Goal: Task Accomplishment & Management: Manage account settings

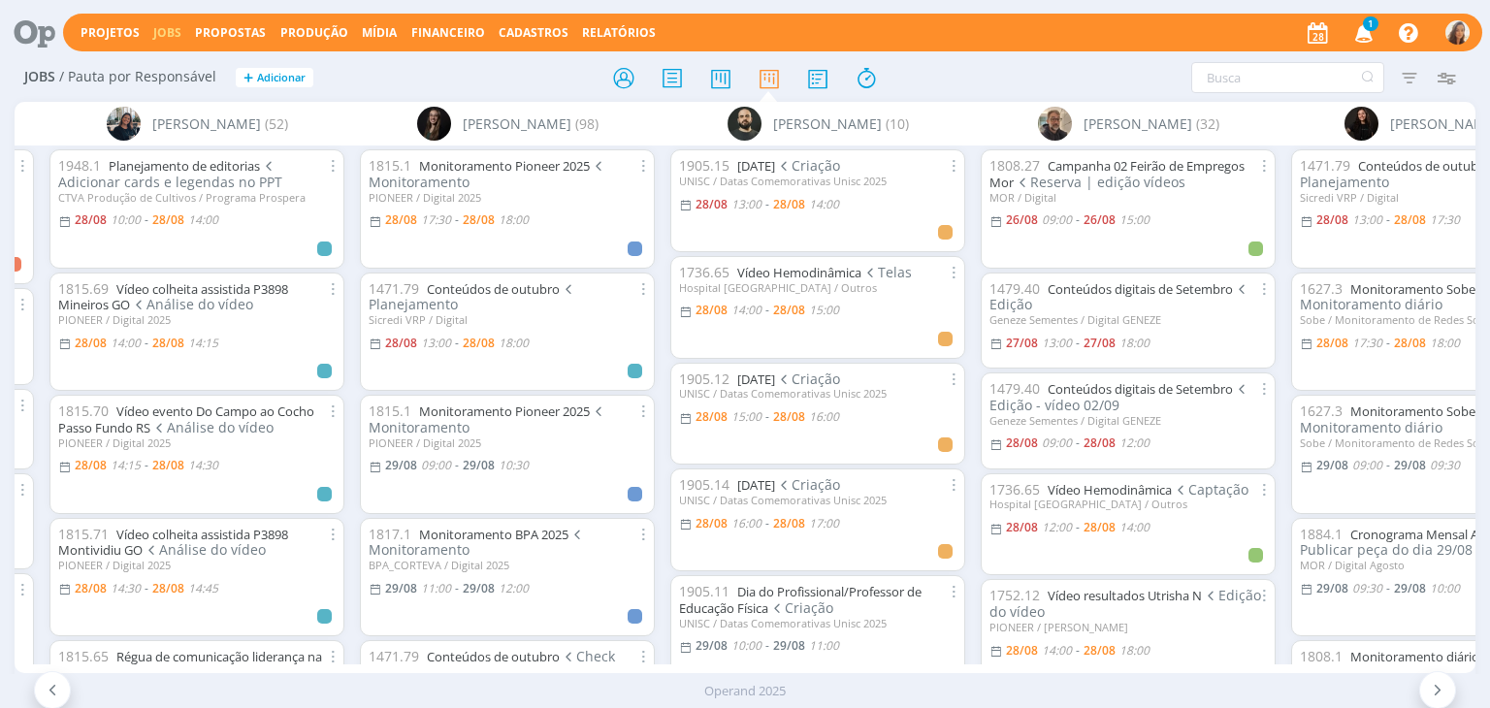
scroll to position [0, 6184]
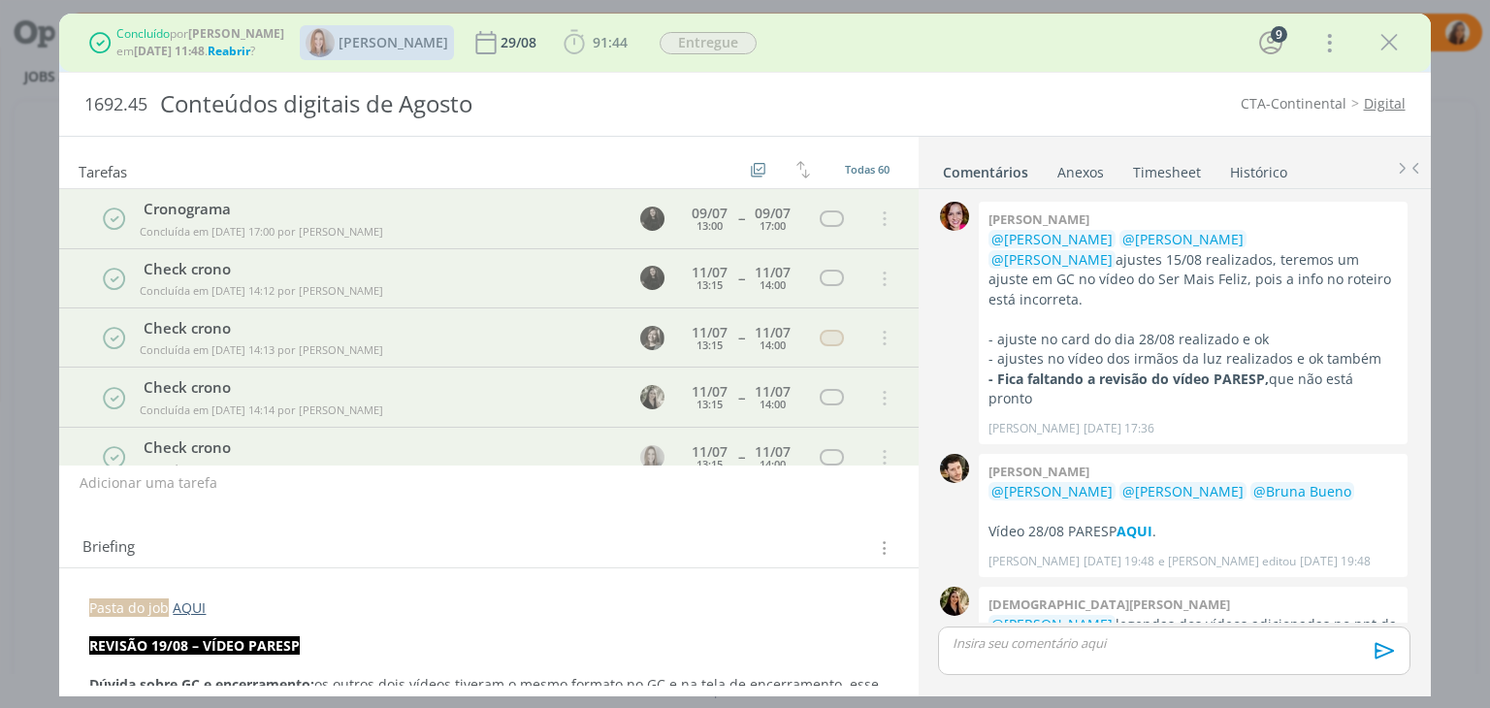
scroll to position [1893, 0]
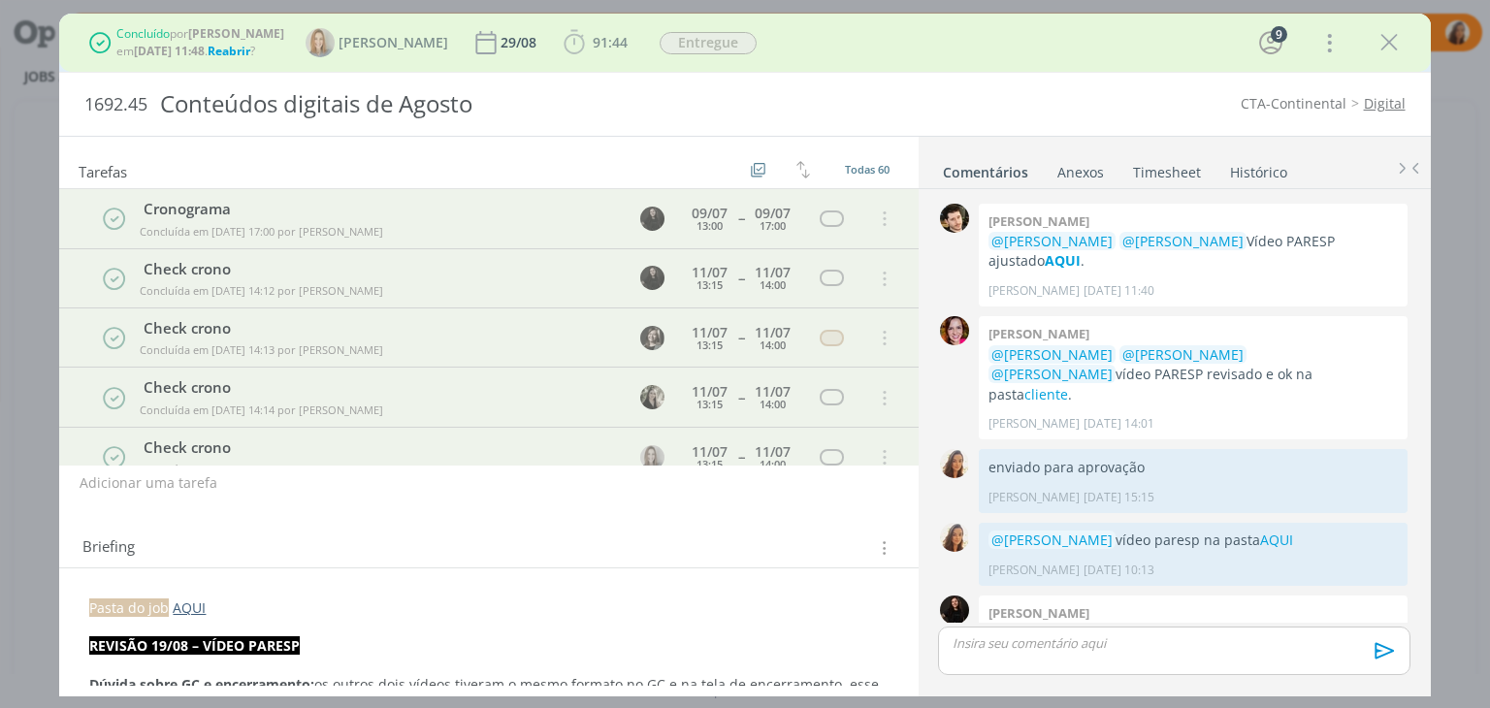
click at [236, 57] on span "Reabrir" at bounding box center [229, 51] width 43 height 16
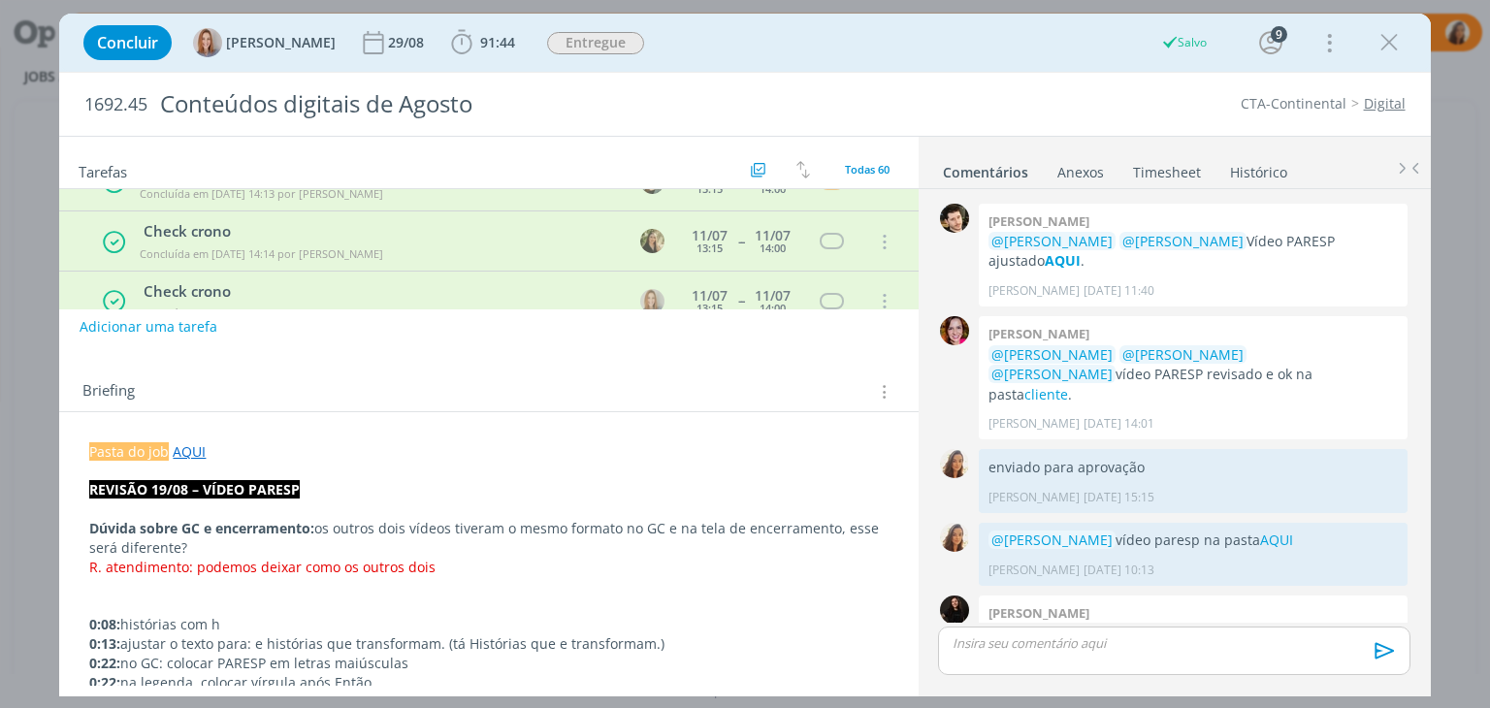
scroll to position [194, 0]
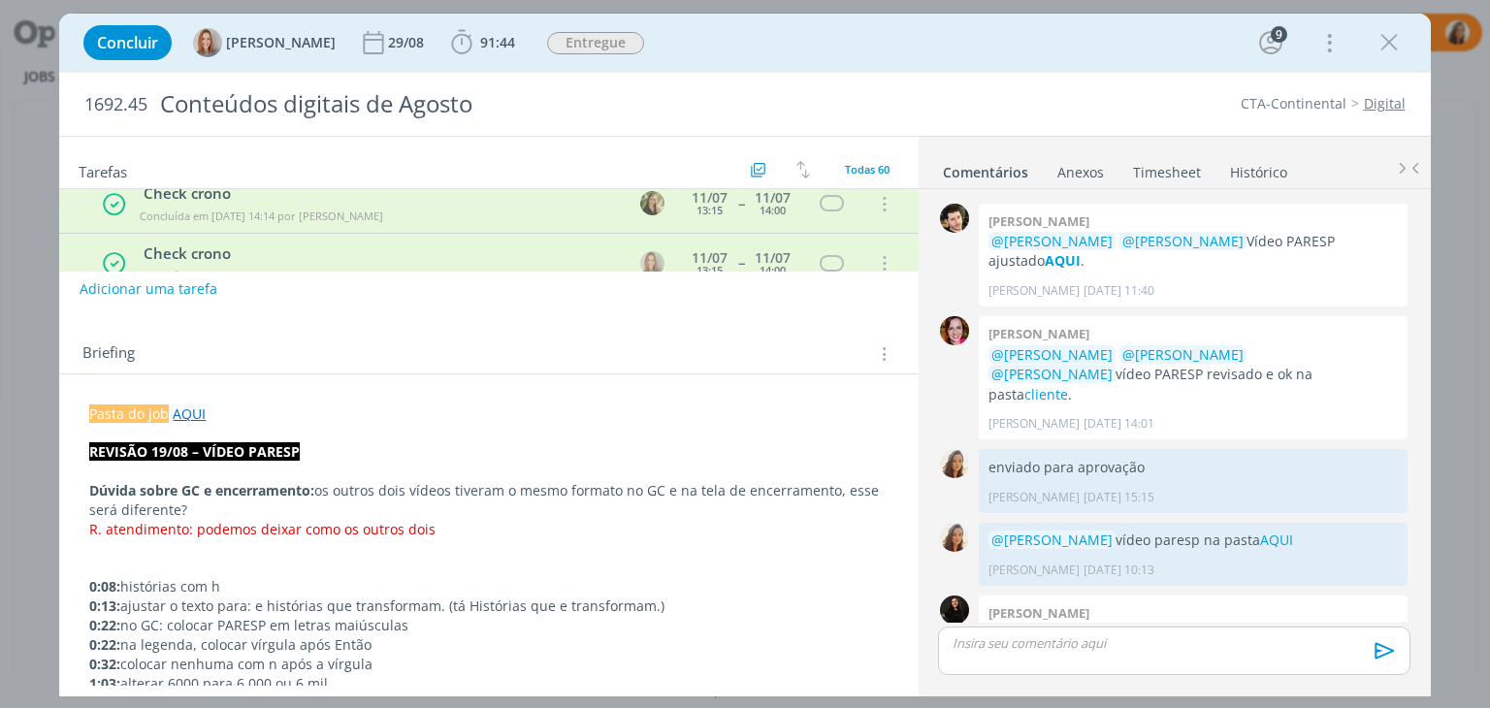
click at [321, 435] on p "dialog" at bounding box center [488, 432] width 798 height 19
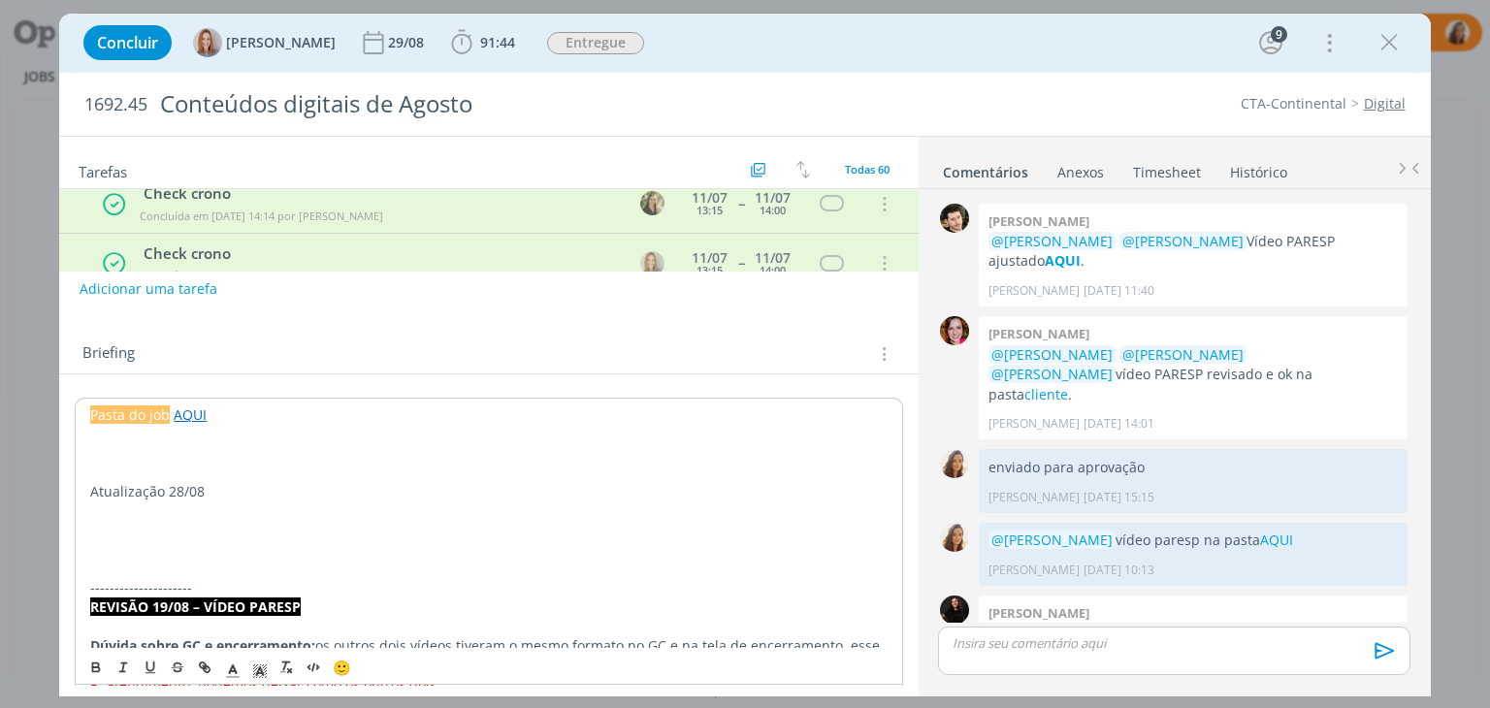
click at [177, 490] on p "Atualização 28/08" at bounding box center [488, 491] width 797 height 19
click at [105, 668] on button "dialog" at bounding box center [96, 668] width 27 height 23
click at [111, 521] on p "dialog" at bounding box center [488, 530] width 797 height 19
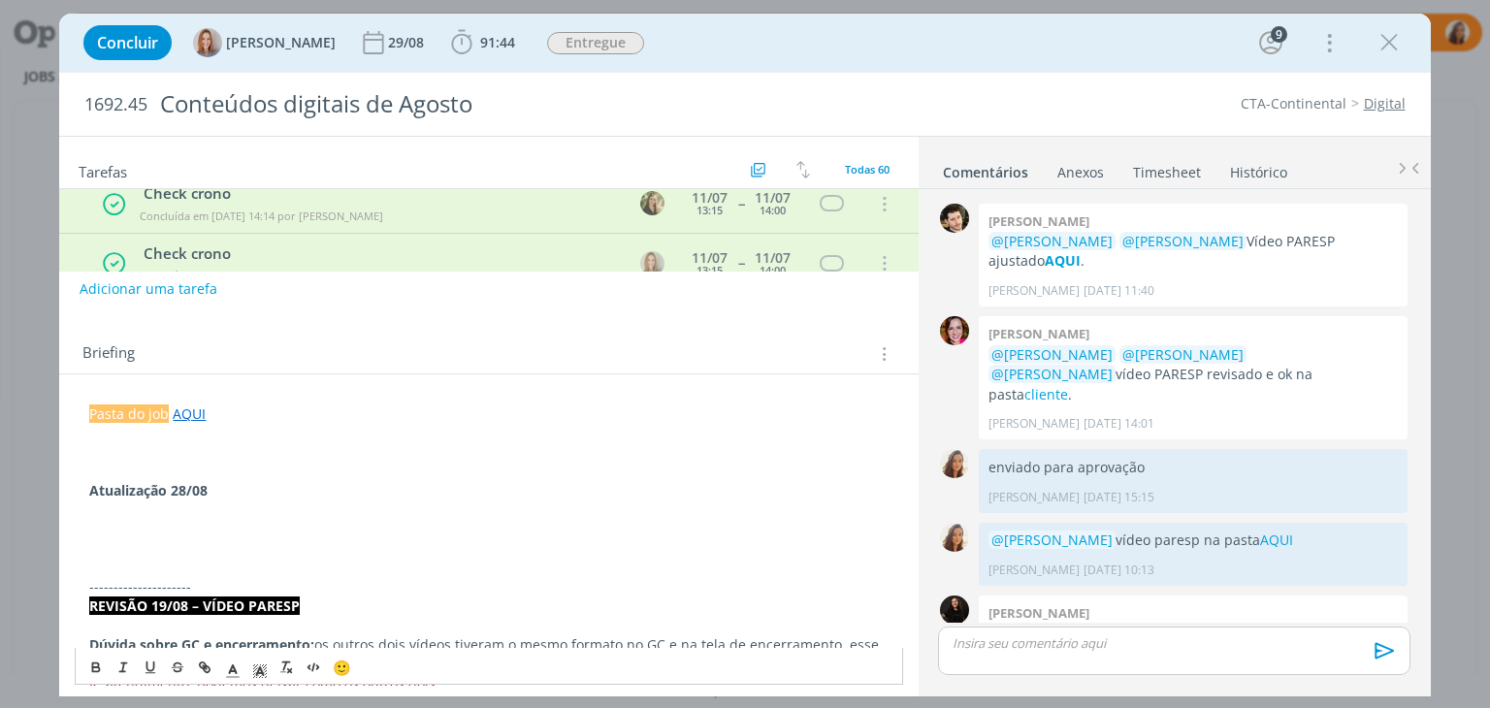
click at [224, 530] on p "dialog" at bounding box center [488, 529] width 798 height 19
click at [513, 57] on button "91:44" at bounding box center [483, 42] width 74 height 31
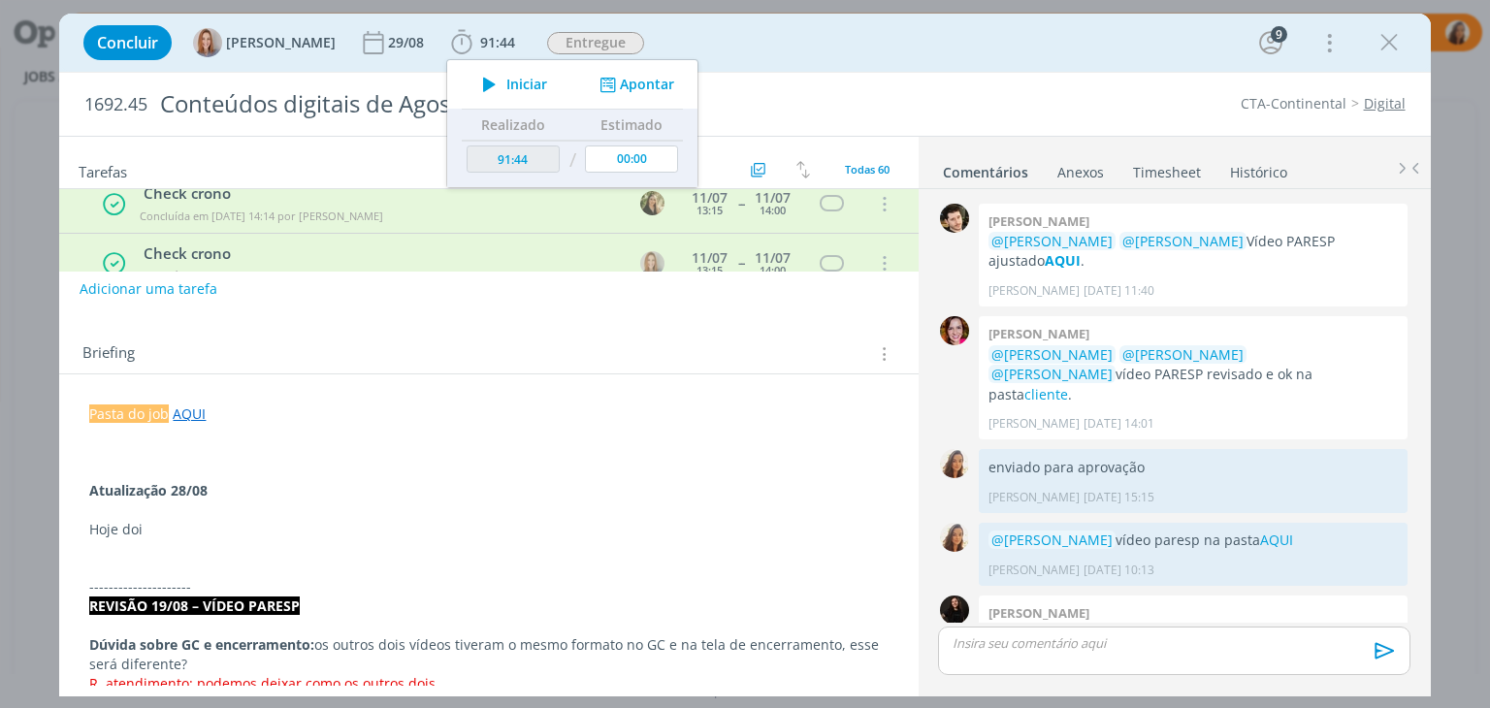
click at [637, 346] on div "Briefing Briefings Predefinidos Versões do Briefing Ver Briefing do Projeto" at bounding box center [490, 354] width 817 height 25
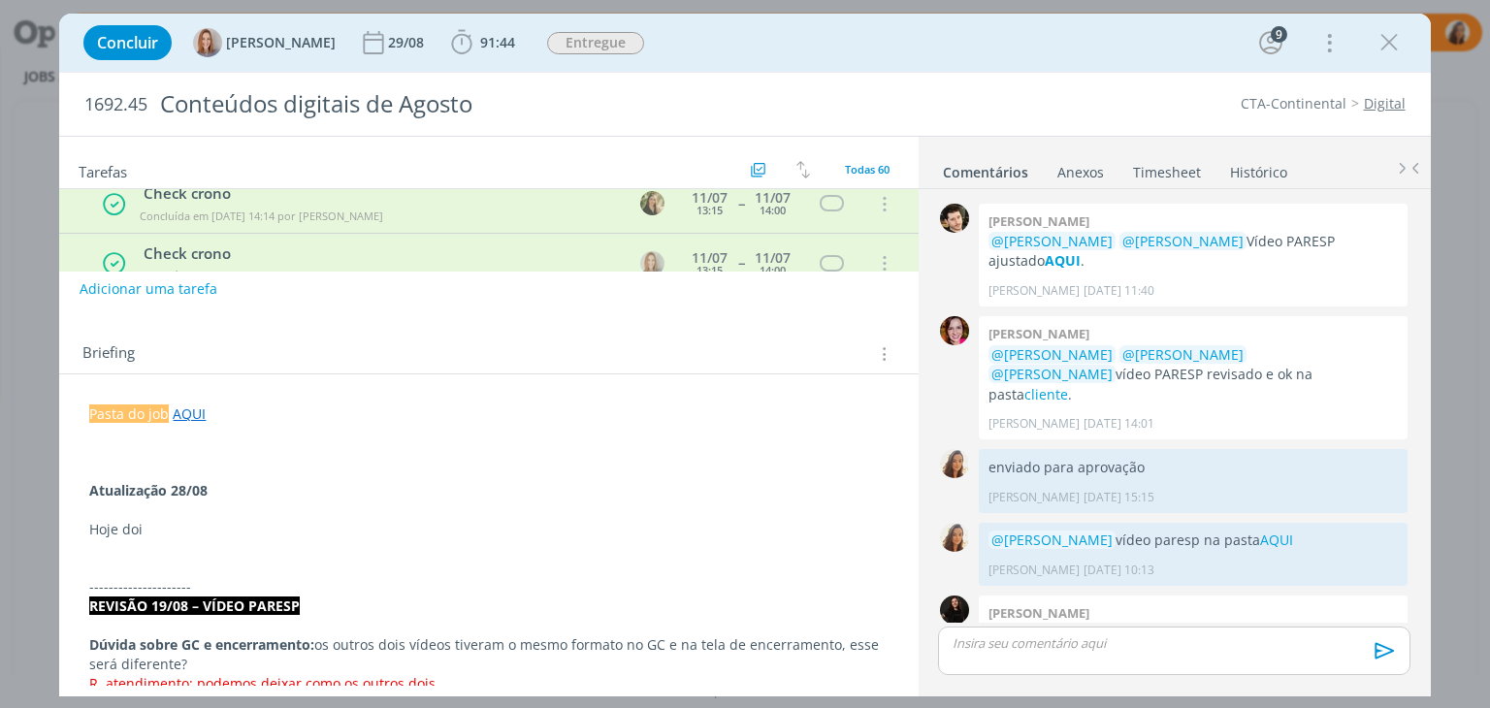
click at [229, 520] on p "Hoje doi" at bounding box center [488, 529] width 798 height 19
click at [207, 529] on p "Hoje dois" at bounding box center [488, 529] width 798 height 19
click at [498, 43] on span "91:44" at bounding box center [497, 42] width 35 height 18
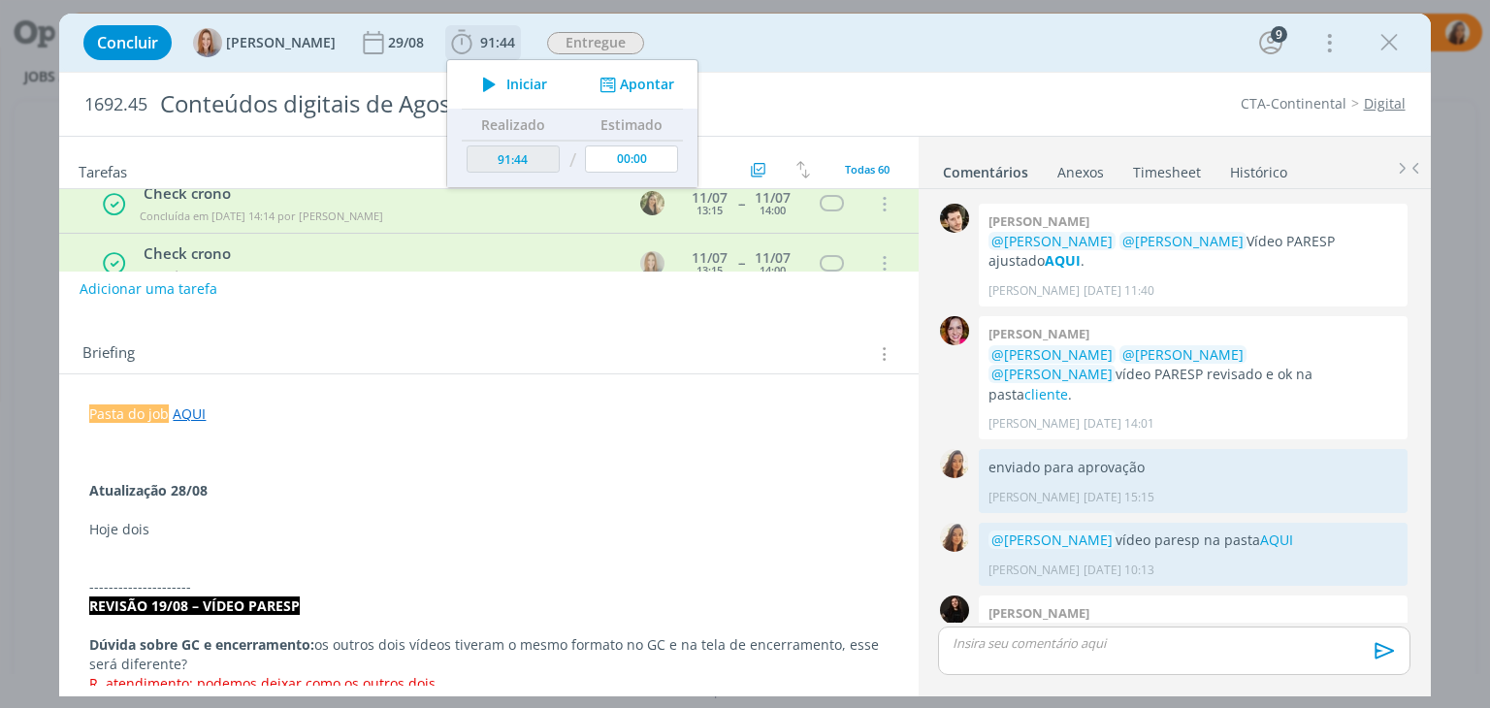
click at [509, 80] on span "Iniciar" at bounding box center [526, 85] width 41 height 14
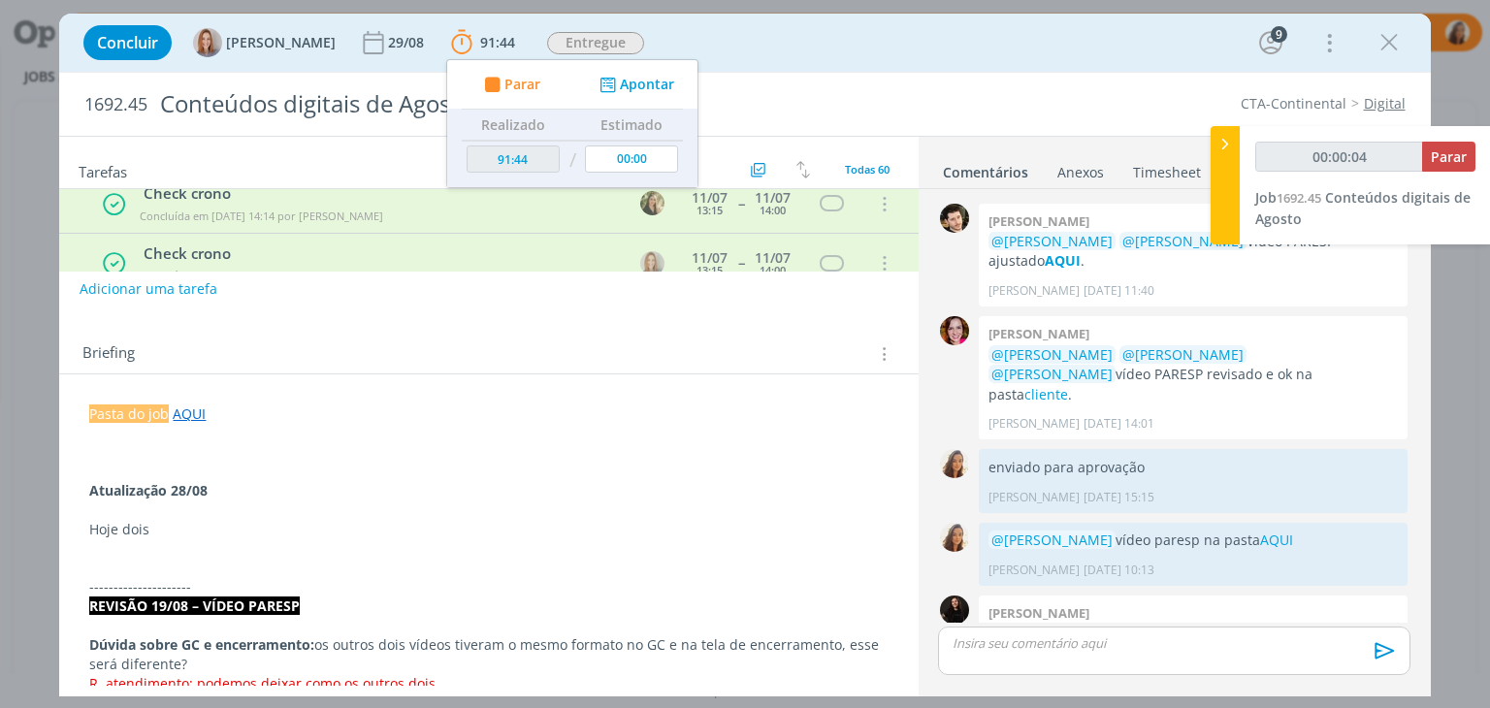
click at [243, 529] on p "Hoje dois" at bounding box center [488, 529] width 798 height 19
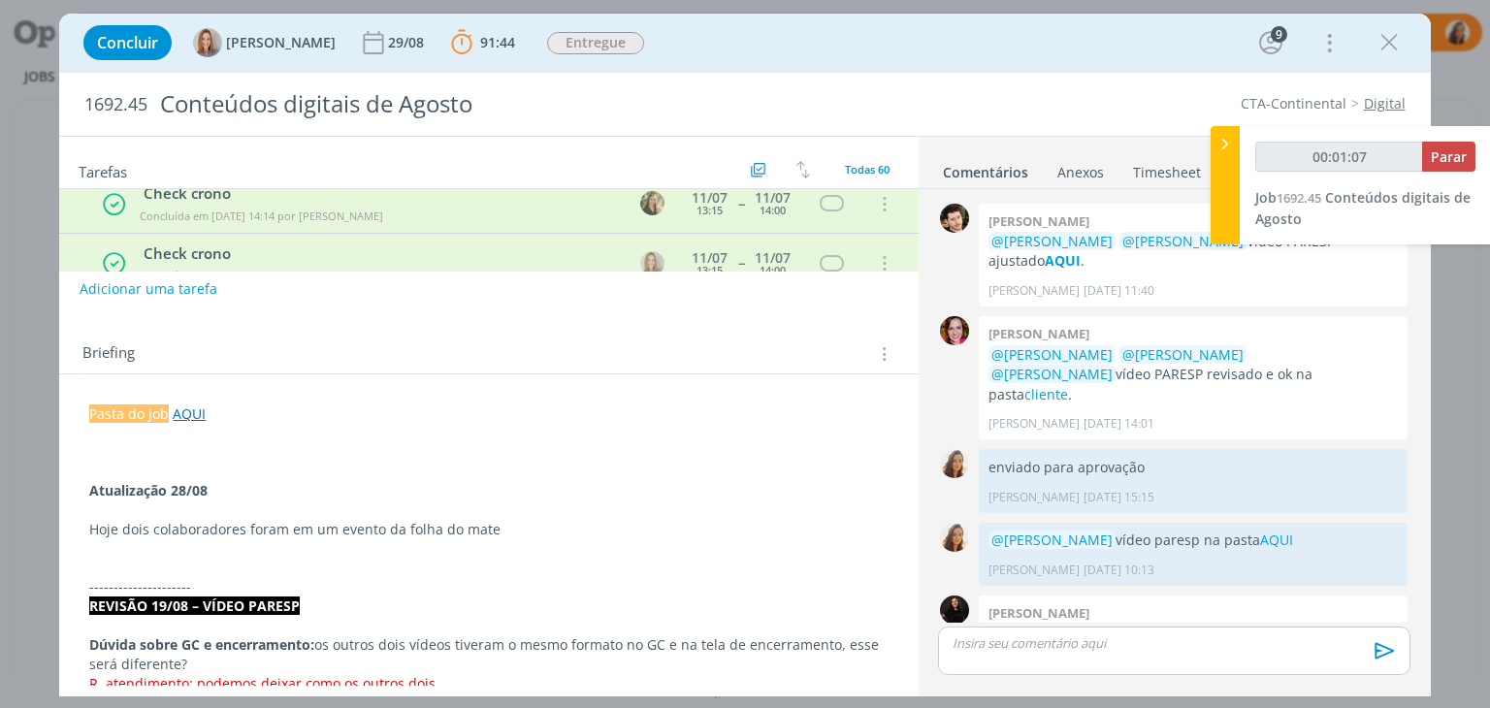
click at [509, 529] on p "Hoje dois colaboradores foram em um evento da folha do mate" at bounding box center [488, 529] width 798 height 19
click at [498, 536] on p "Hoje dois colaboradores foram em um evento da folha do mate, Painel de Debates …" at bounding box center [488, 529] width 798 height 19
click at [241, 525] on p "Hoje dois colaboradores foram em um evento da folha do mate, evento: Painel de …" at bounding box center [488, 529] width 798 height 19
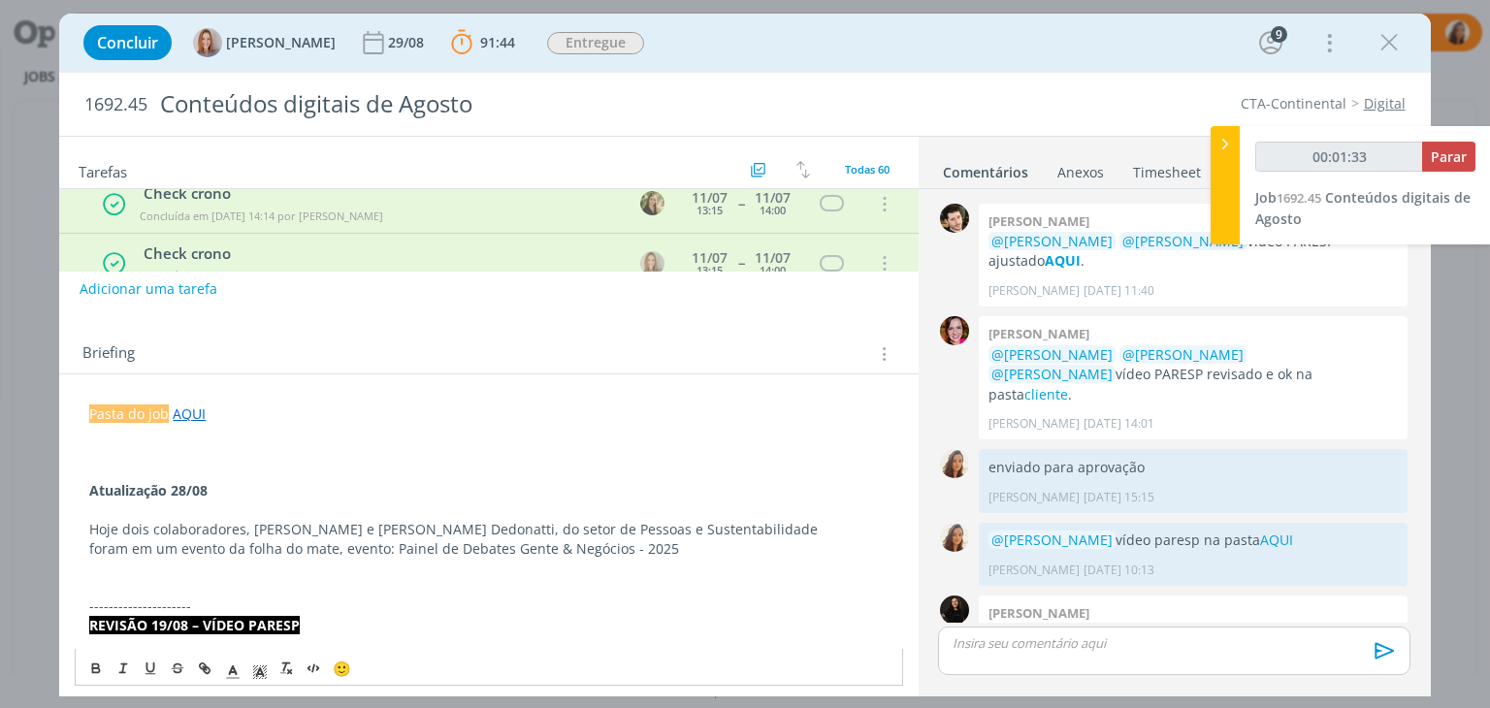
click at [238, 564] on p "dialog" at bounding box center [488, 568] width 798 height 19
click at [736, 544] on p "foram em um evento da folha do mate, evento: Painel de Debates Gente & Negócios…" at bounding box center [488, 548] width 798 height 19
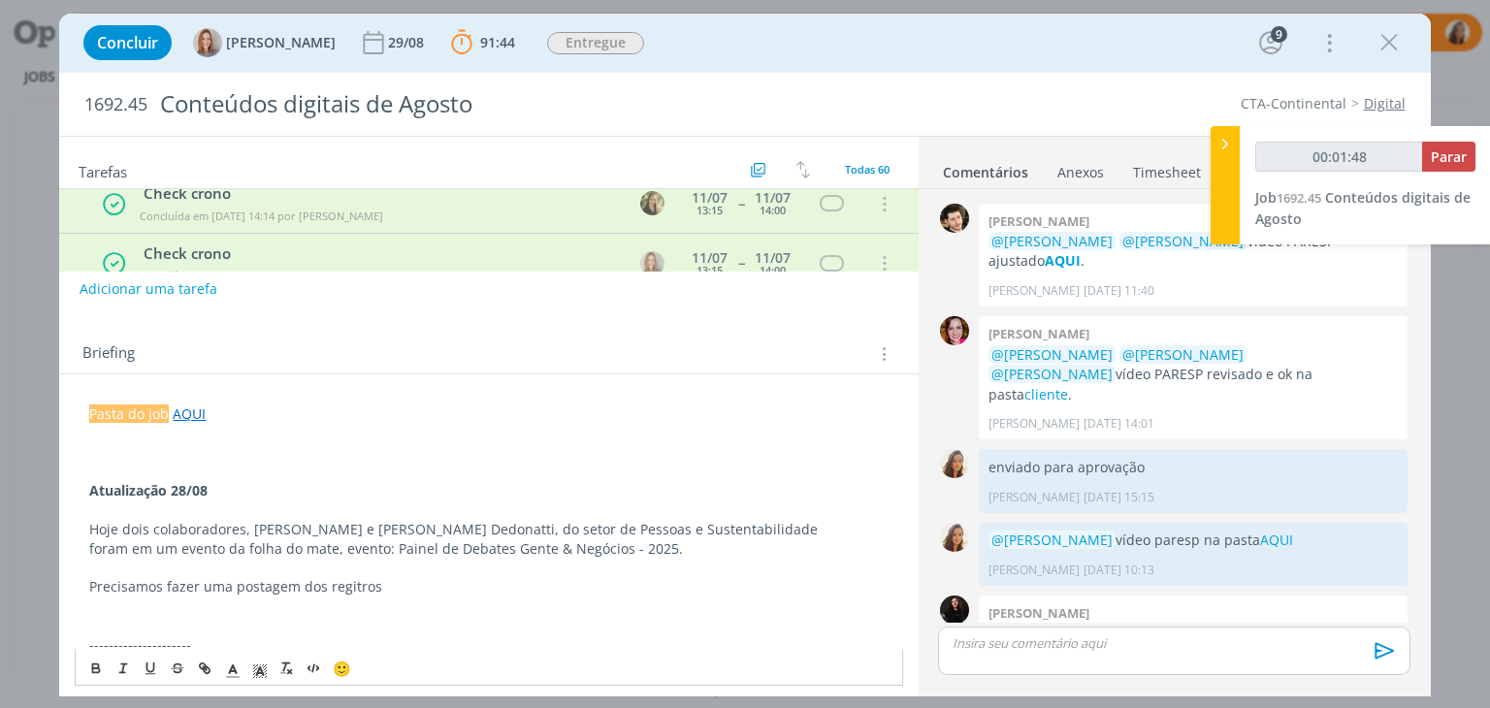
click at [300, 594] on p "Precisamos fazer uma postagem dos regitros" at bounding box center [488, 586] width 798 height 19
click at [473, 593] on p "Precisamos fazer uma postagem nos stories dos regitros" at bounding box center [488, 586] width 798 height 19
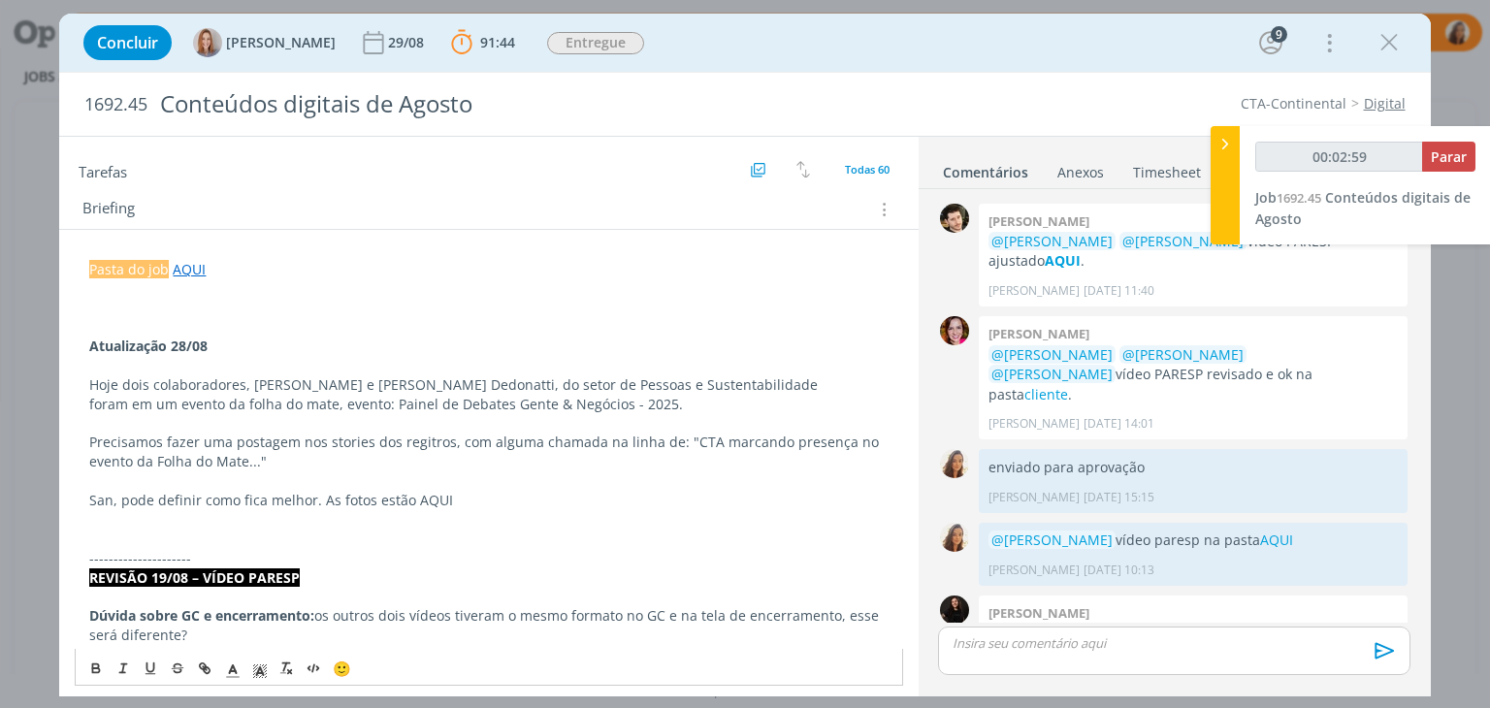
scroll to position [388, 0]
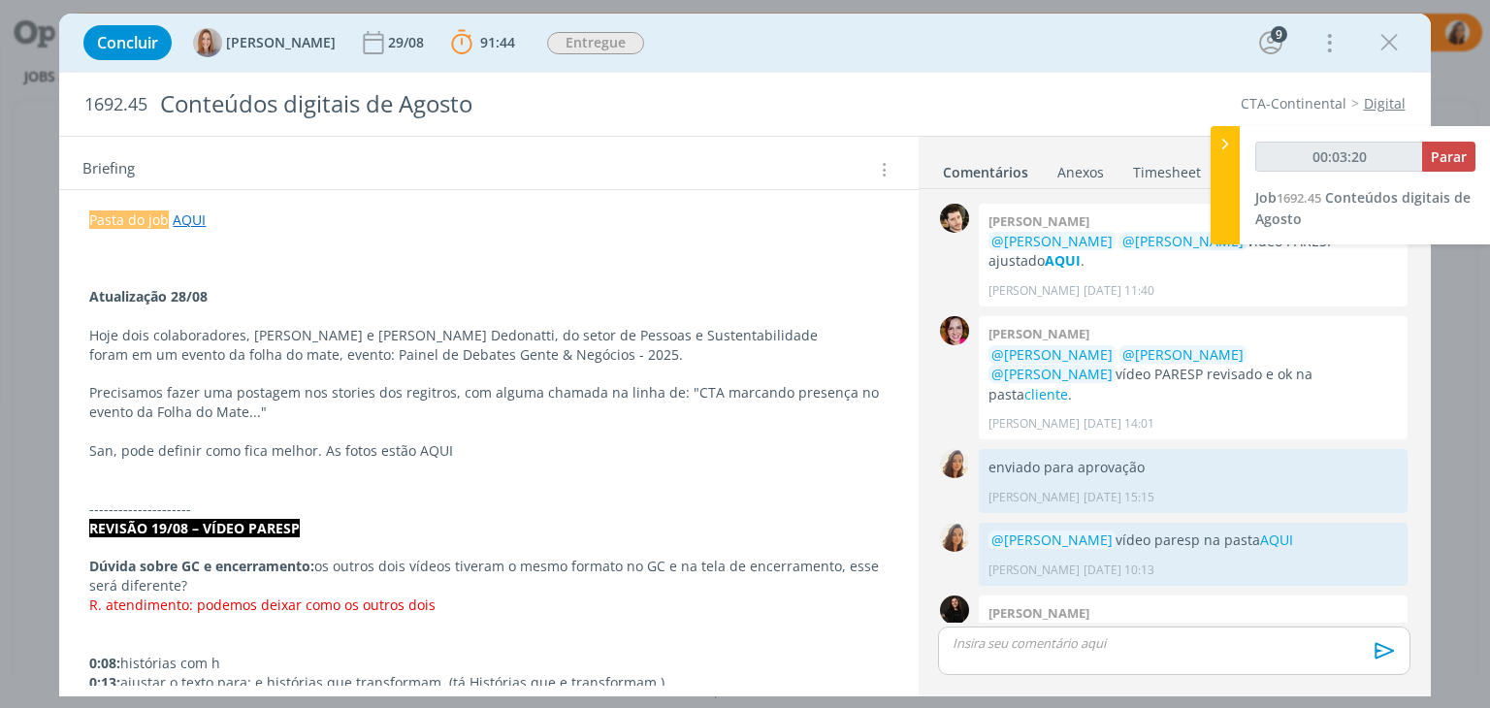
click at [183, 217] on link "AQUI" at bounding box center [189, 220] width 33 height 18
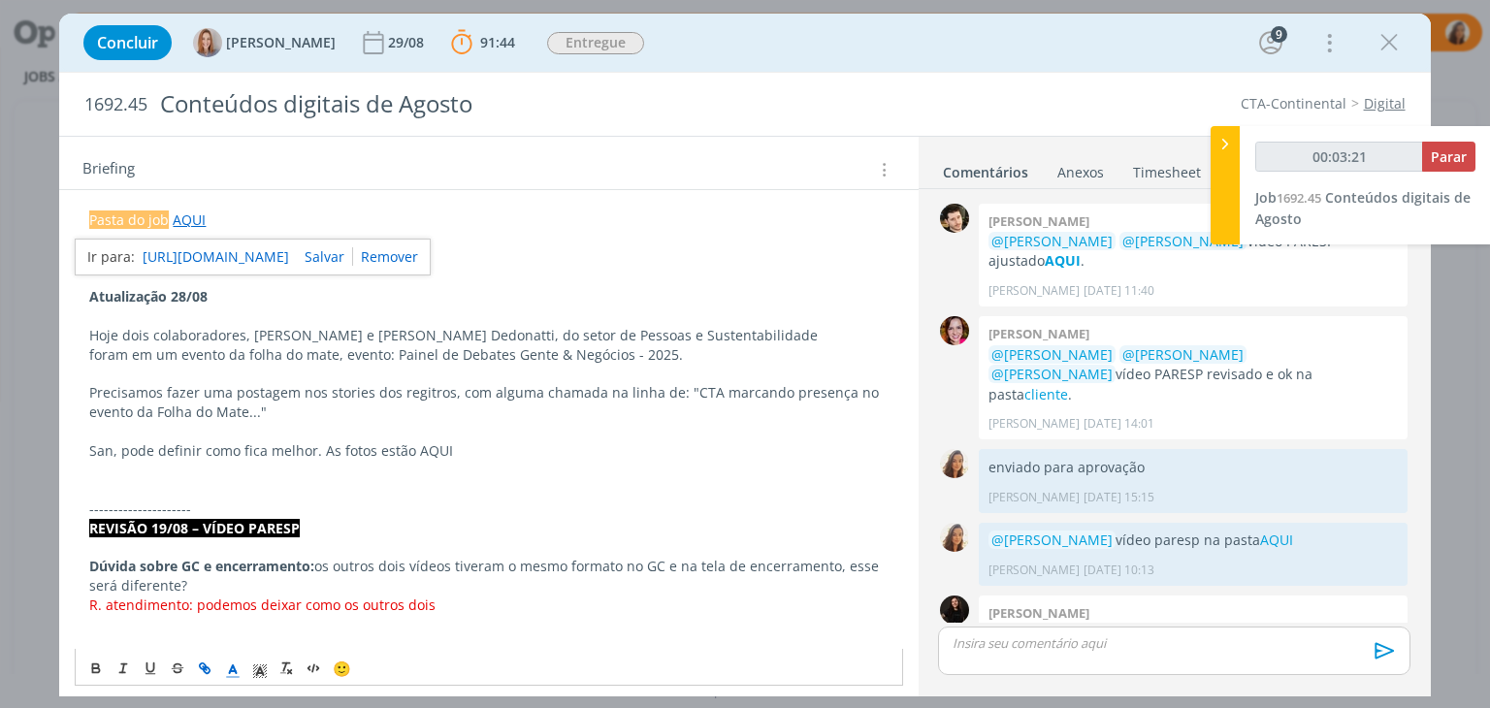
click at [215, 261] on link "https://sobeae.sharepoint.com/:f:/s/SOBEAE/Ev2MM6RfnkVHszmxeLLRzhgBXJ_s30YgqTT-…" at bounding box center [216, 256] width 147 height 25
click at [391, 389] on p "Precisamos fazer uma postagem nos stories dos regitros, com alguma chamada na l…" at bounding box center [488, 402] width 798 height 39
click at [461, 394] on p "Precisamos fazer uma postagem nos stories desse regitros, com alguma chamada na…" at bounding box center [488, 402] width 798 height 39
click at [218, 472] on p "dialog" at bounding box center [488, 470] width 798 height 19
click at [416, 446] on p "San, pode definir como fica melhor. As fotos estão AQUI" at bounding box center [488, 450] width 798 height 19
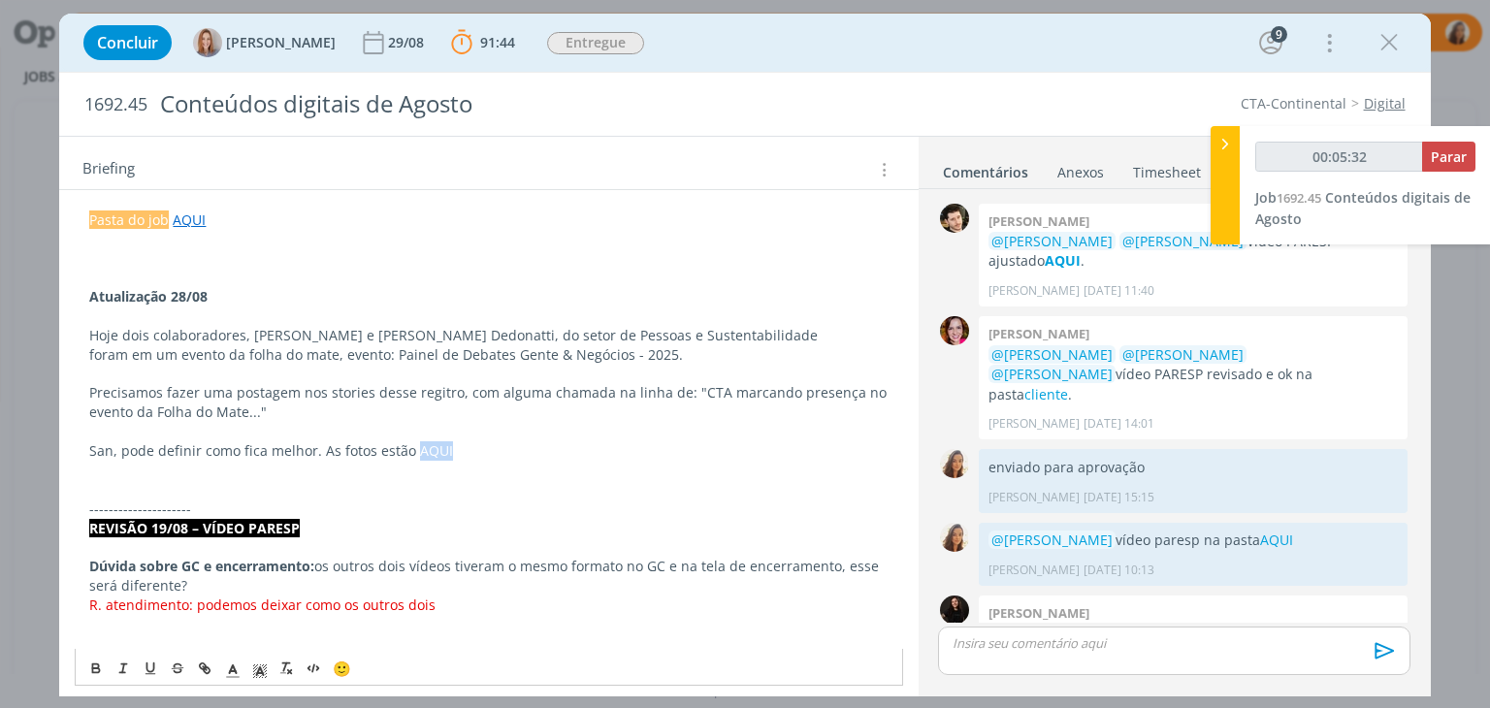
click at [417, 446] on p "San, pode definir como fica melhor. As fotos estão AQUI" at bounding box center [488, 450] width 798 height 19
type input "00:05:34"
click at [206, 668] on icon "dialog" at bounding box center [208, 671] width 6 height 6
type input "AQUI"
type input "00:05:35"
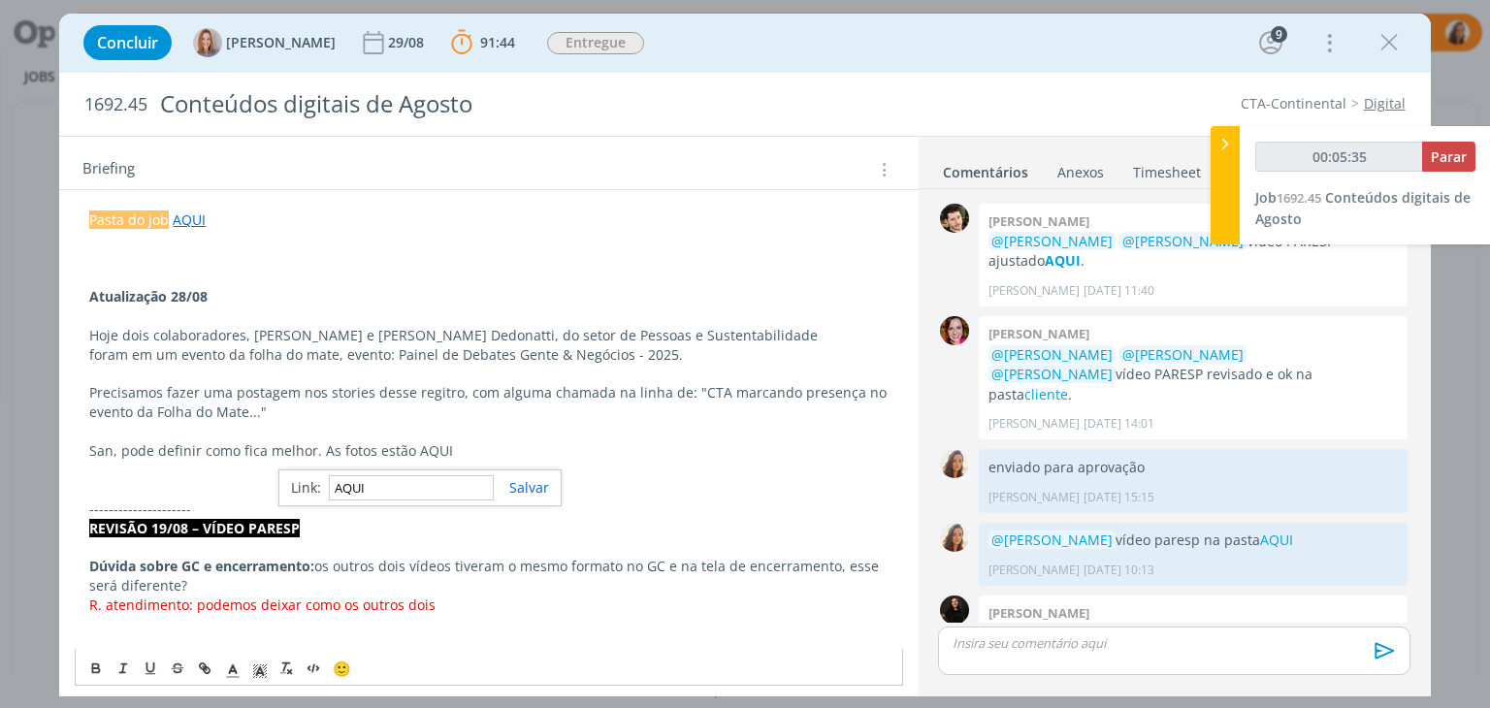
paste input "https://sobeae.sharepoint.com/:f:/s/SOBEAE/EtHyYFDOuGxHnkHzZJNlgesBNQqq3JM96TEu…"
type input "https://sobeae.sharepoint.com/:f:/s/SOBEAE/EtHyYFDOuGxHnkHzZJNlgesBNQqq3JM96TEu…"
click at [519, 484] on link "dialog" at bounding box center [521, 487] width 55 height 18
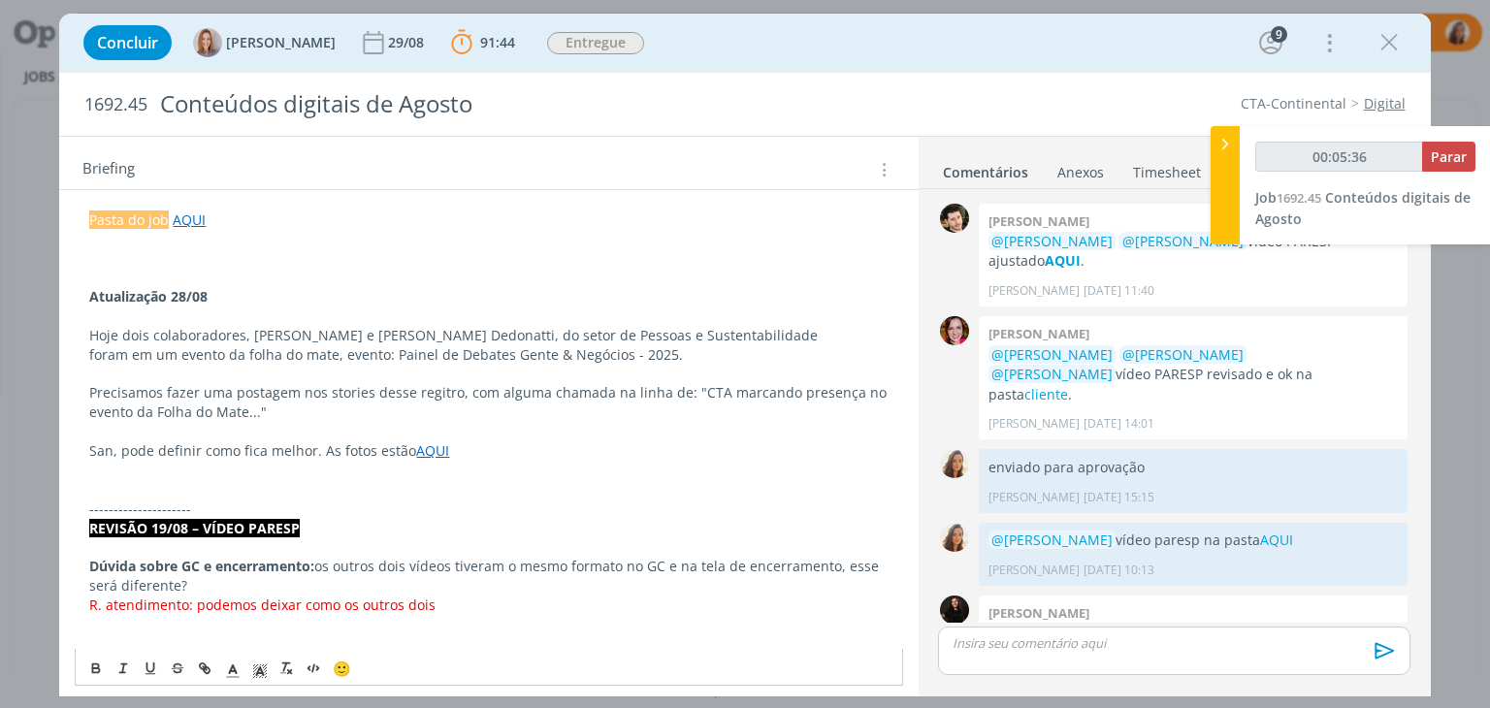
click at [528, 453] on p "San, pode definir como fica melhor. As fotos estão AQUI" at bounding box center [488, 450] width 798 height 19
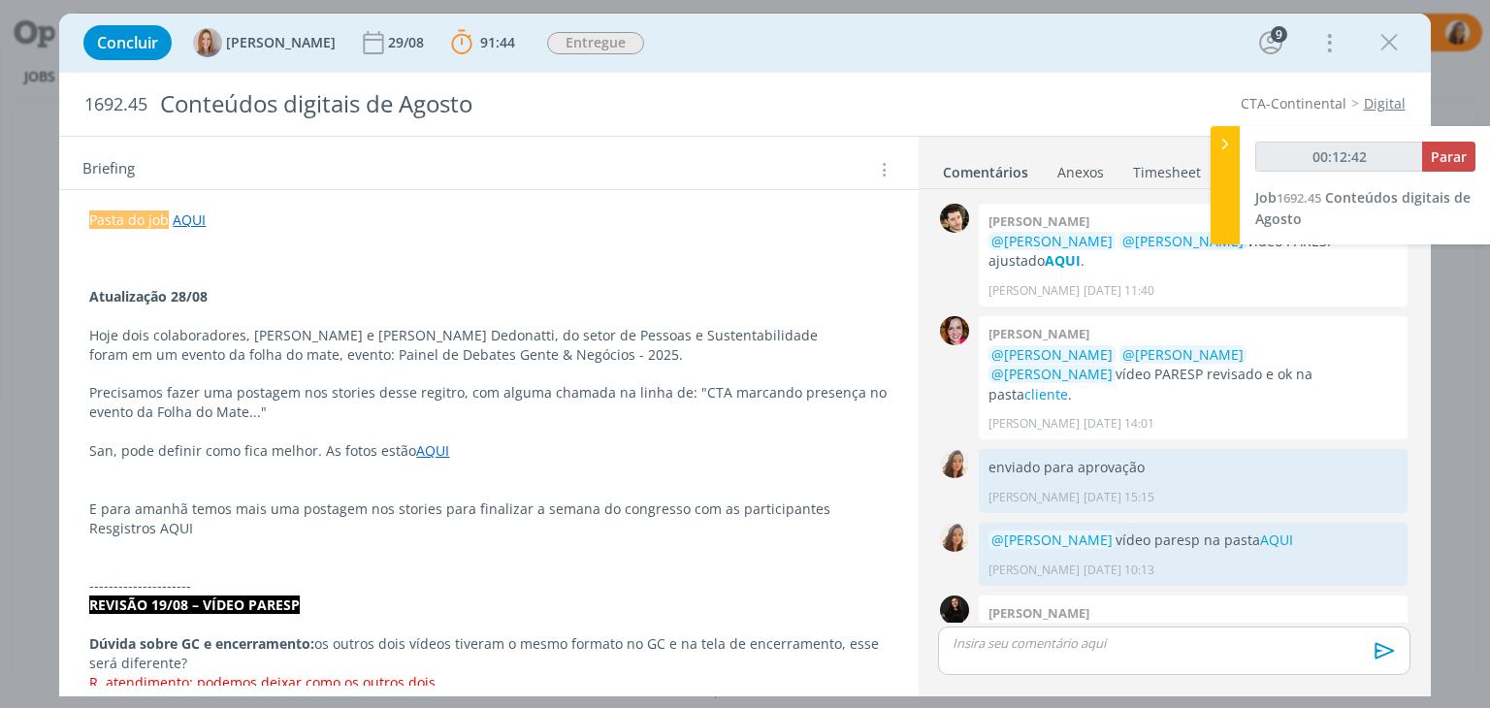
click at [176, 524] on p "Resgistros AQUI" at bounding box center [488, 528] width 798 height 19
type input "00:12:43"
click at [176, 524] on p "Resgistros AQUI" at bounding box center [488, 528] width 798 height 19
click at [213, 670] on button "dialog" at bounding box center [205, 668] width 27 height 23
type input "AQUI"
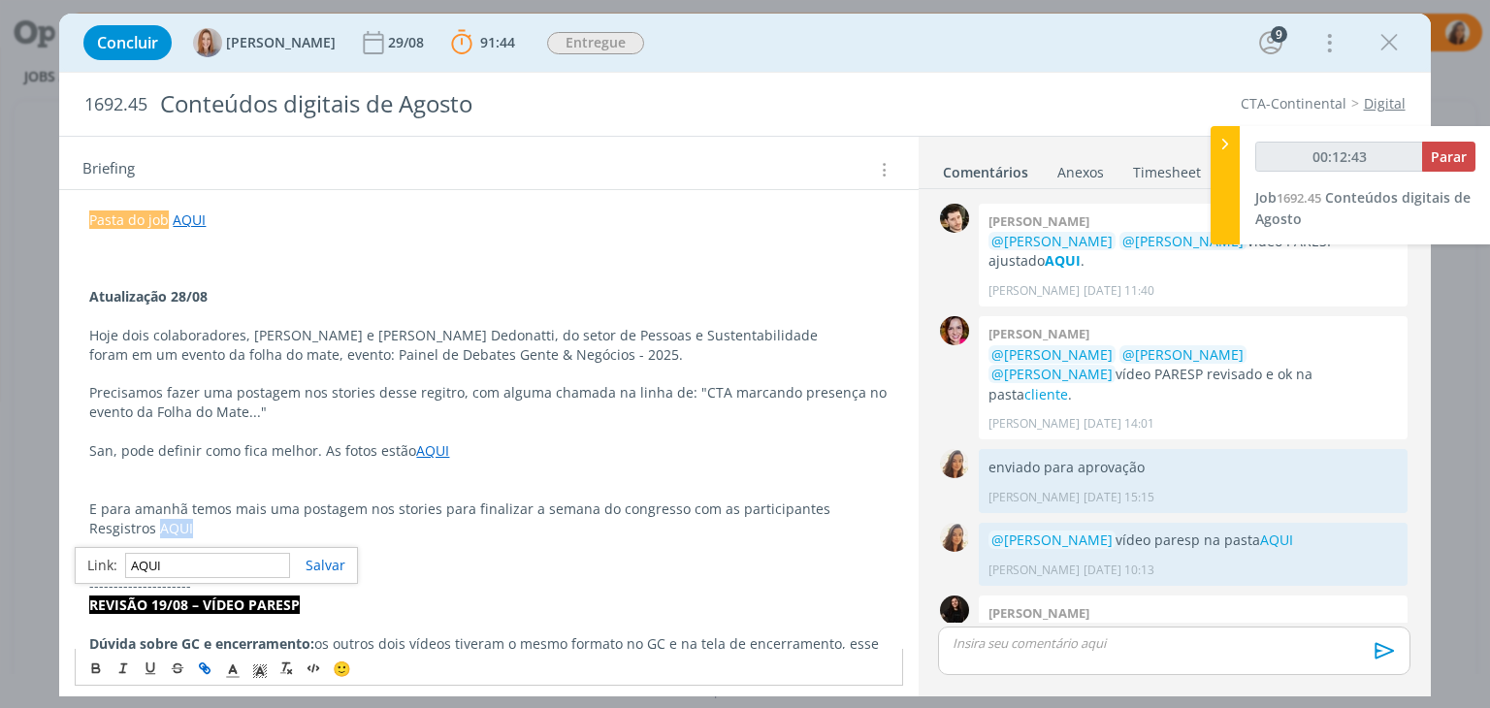
type input "00:12:44"
paste input "https://sobeae.sharepoint.com/:f:/s/SOBEAE/EgwCTLBEXKFMnZPpKcVNrdkBNQia94Zo-l4b…"
type input "https://sobeae.sharepoint.com/:f:/s/SOBEAE/EgwCTLBEXKFMnZPpKcVNrdkBNQia94Zo-l4b…"
type input "00:12:45"
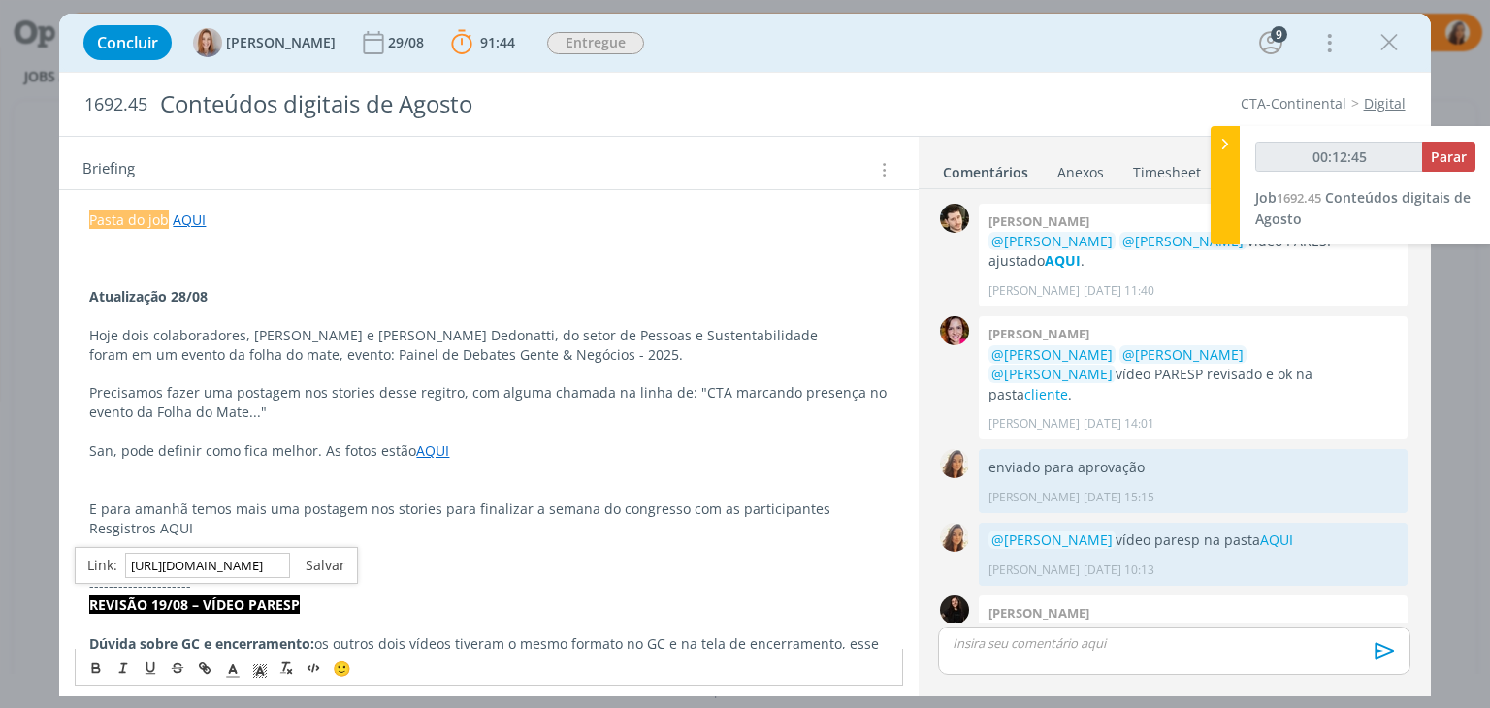
type input "https://sobeae.sharepoint.com/:f:/s/SOBEAE/EgwCTLBEXKFMnZPpKcVNrdkBNQia94Zo-l4b…"
click at [322, 560] on link "dialog" at bounding box center [317, 565] width 55 height 18
click at [287, 547] on p "dialog" at bounding box center [488, 547] width 798 height 19
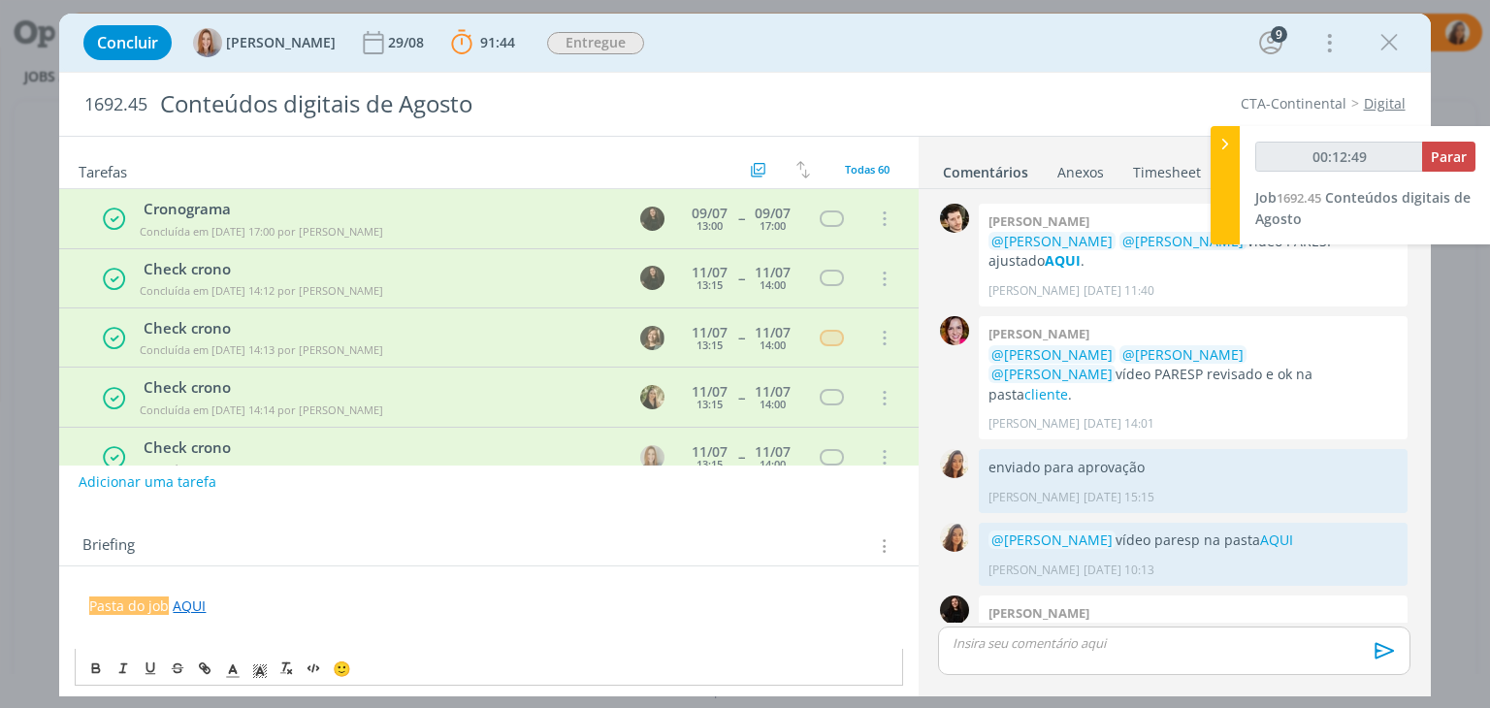
click at [201, 489] on button "Adicionar uma tarefa" at bounding box center [148, 482] width 138 height 33
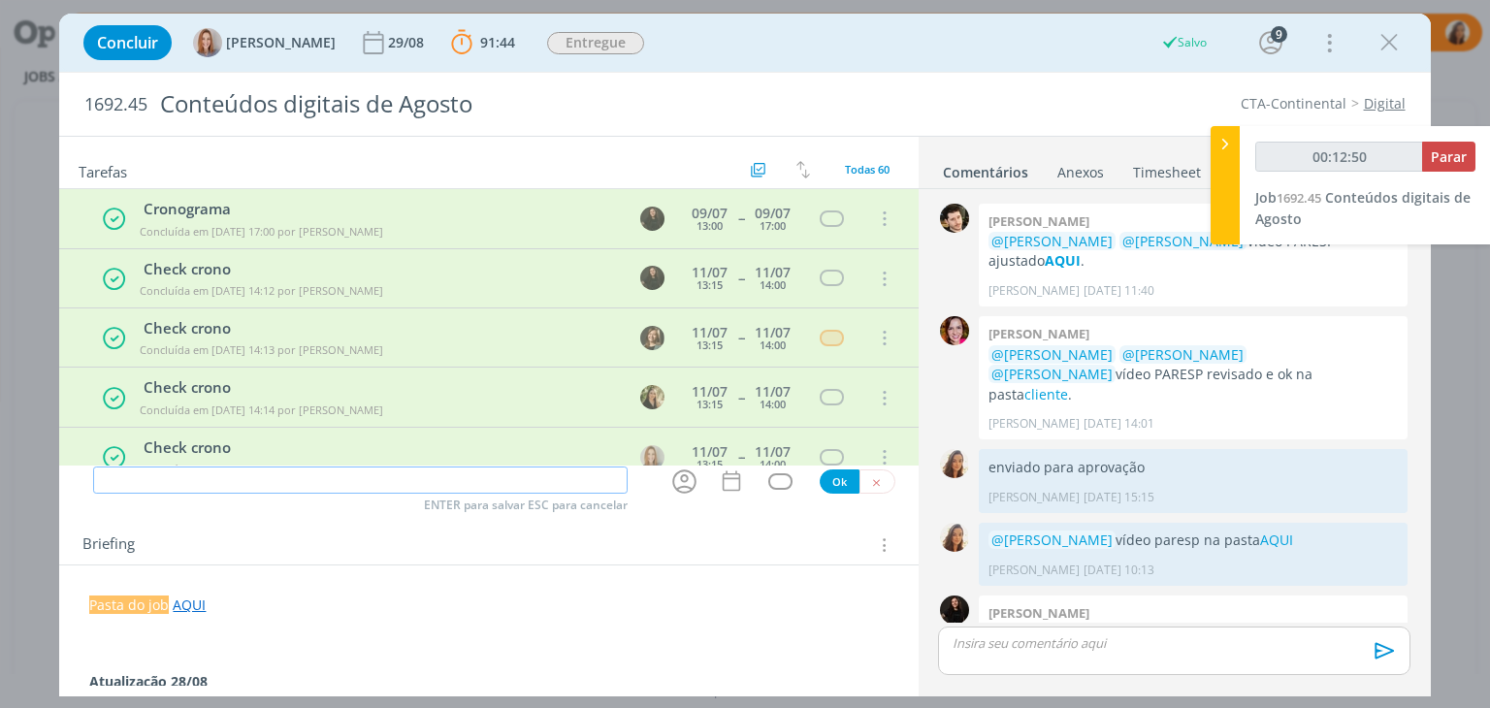
type input "00:12:51"
type input "Pot"
type input "00:12:52"
type input "Po"
type input "00:12:53"
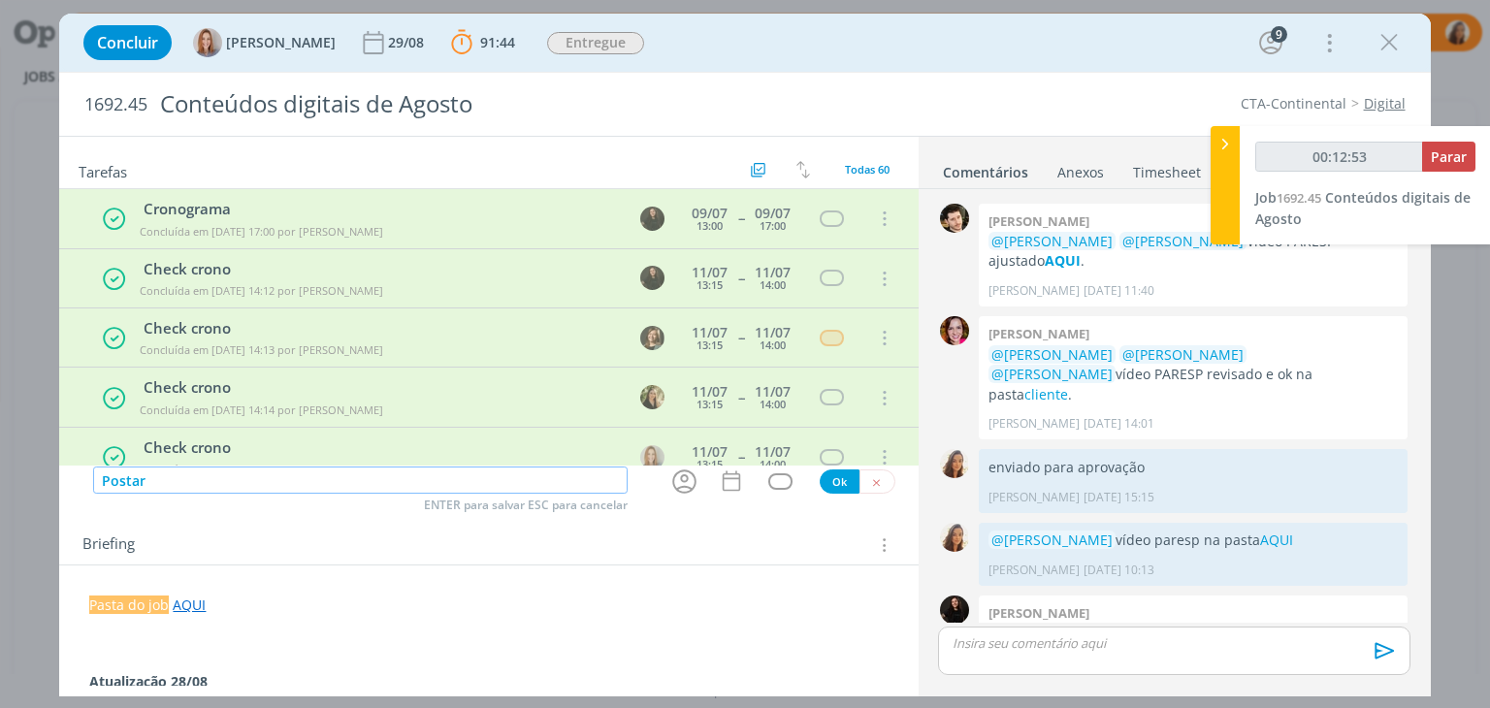
type input "Postar"
type input "00:12:54"
type input "Postar stor"
type input "00:12:55"
type input "Postar stories e"
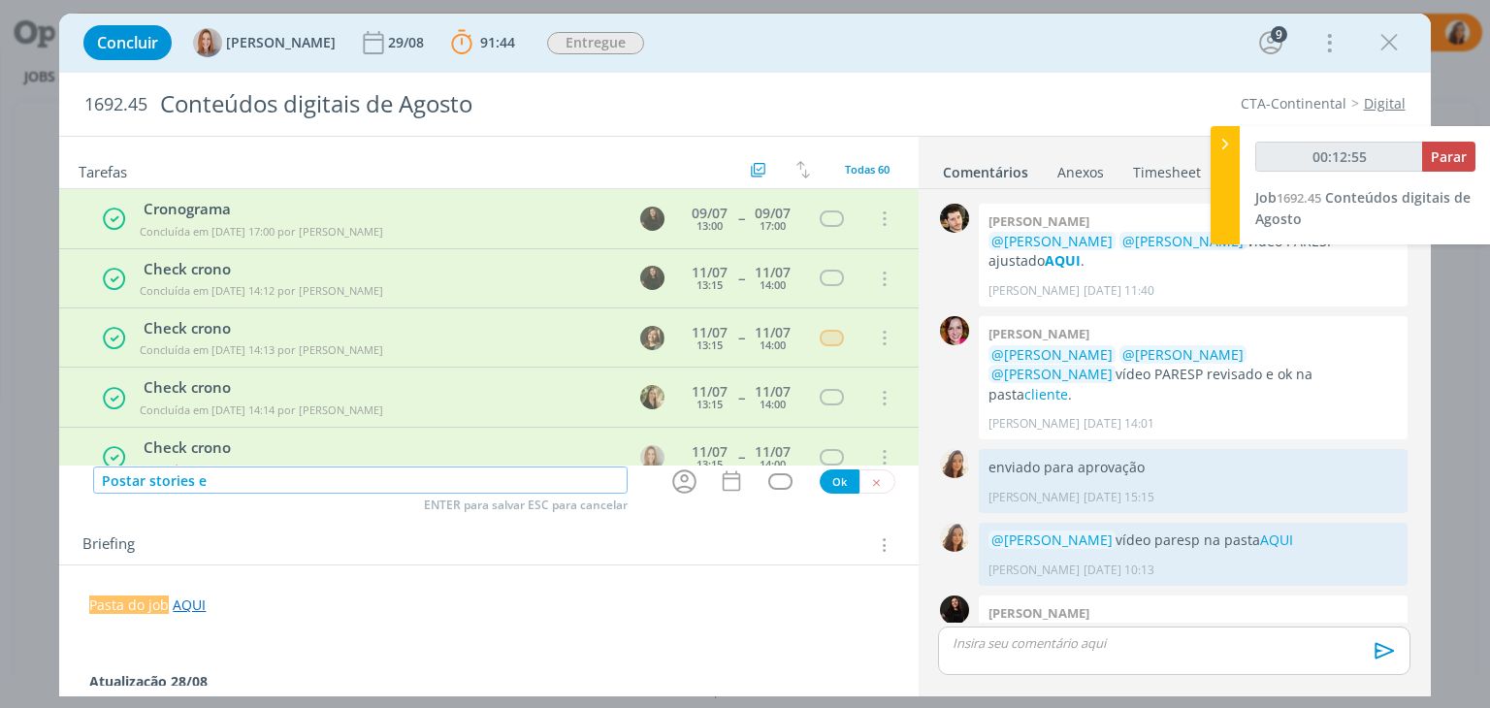
type input "00:12:56"
type input "Postar stories evento f"
type input "00:12:57"
type input "Postar stories evento folha do"
type input "00:12:58"
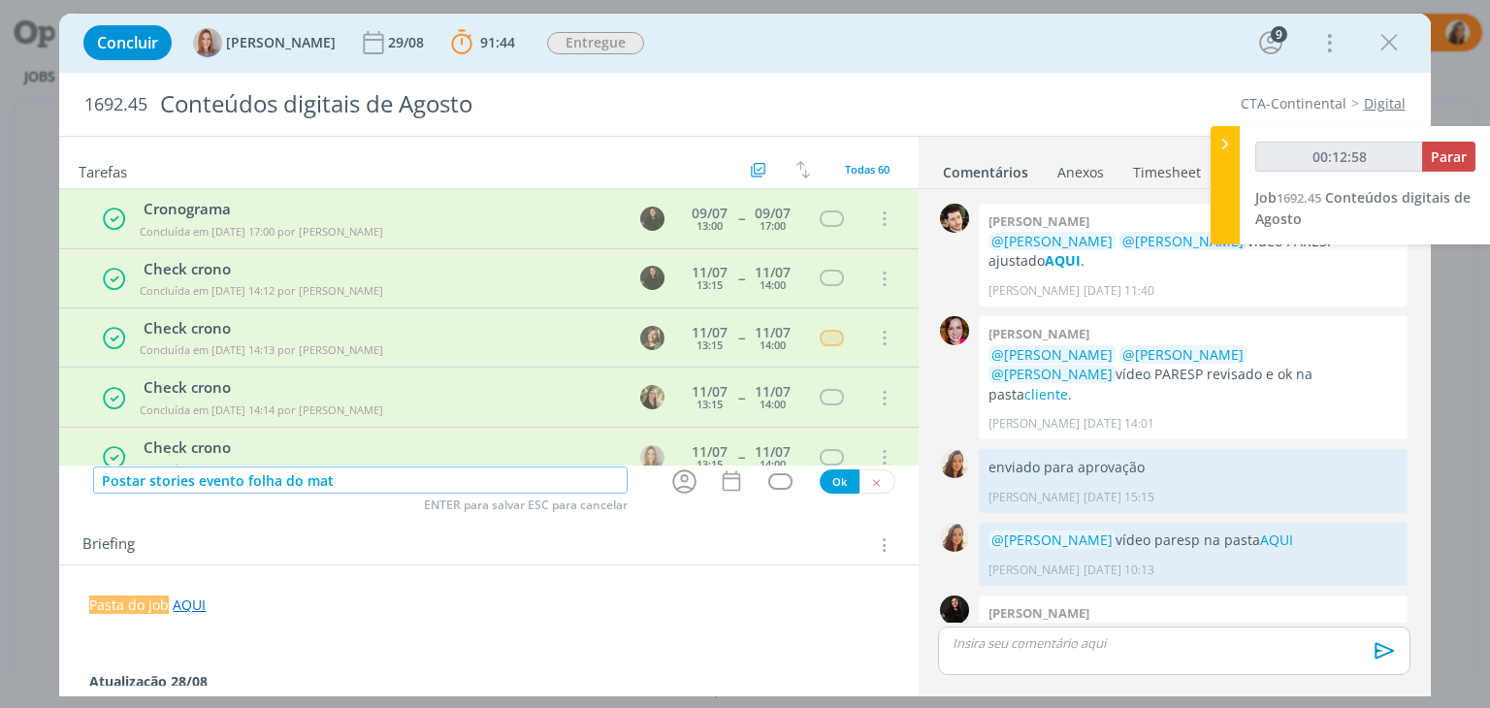
type input "Postar stories evento folha do mate"
type input "00:13:01"
click at [673, 489] on icon "dialog" at bounding box center [684, 482] width 30 height 30
type input "Postar stories evento folha do mate"
type input "00:13:02"
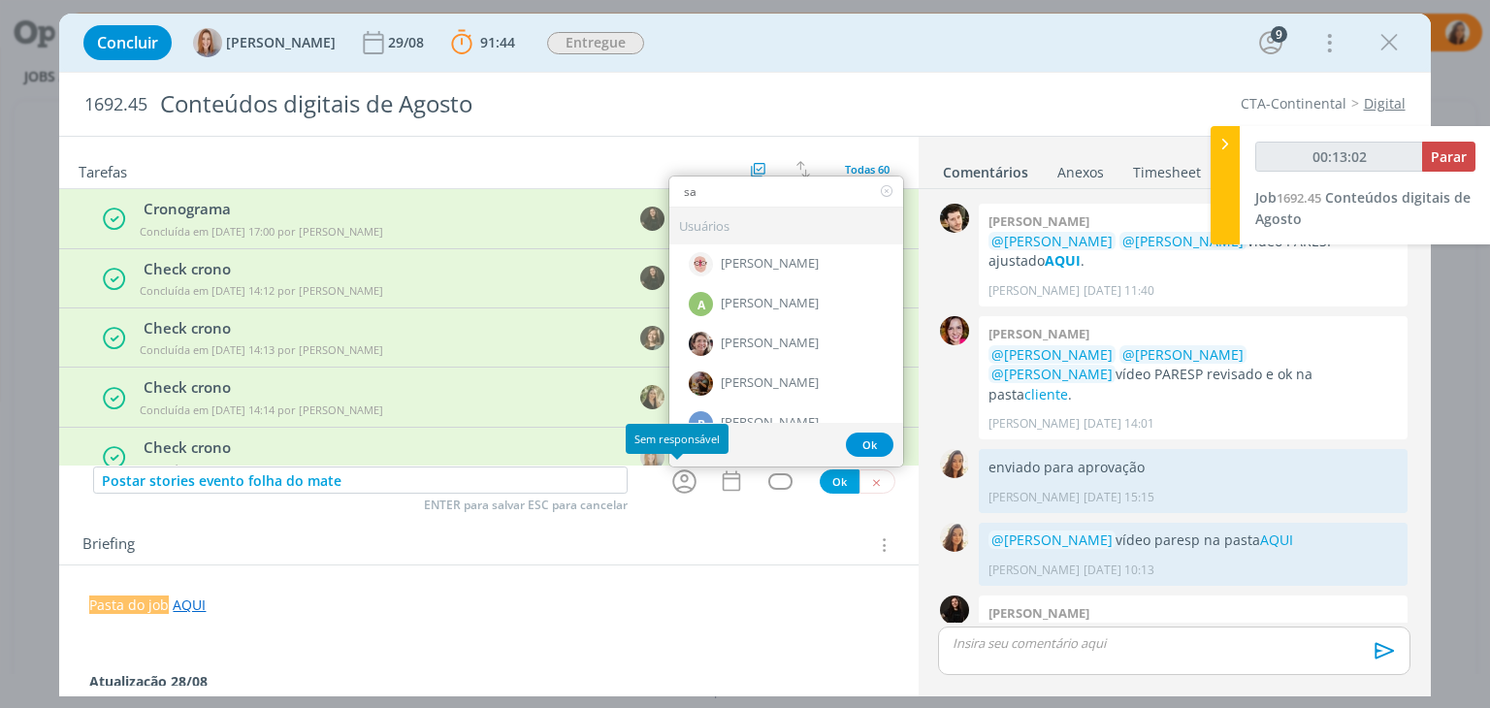
type input "san"
type input "00:13:03"
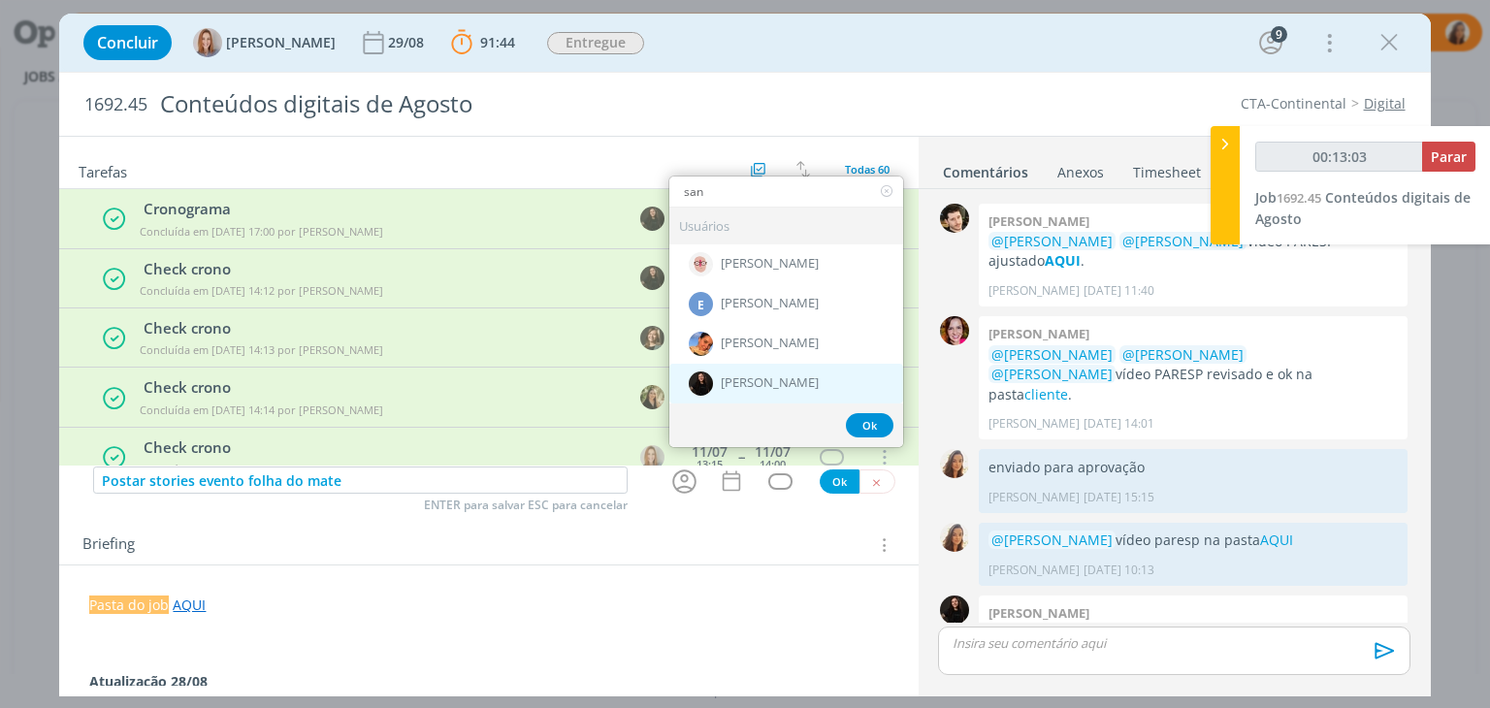
type input "san"
click at [808, 371] on div "[PERSON_NAME]" at bounding box center [786, 384] width 234 height 40
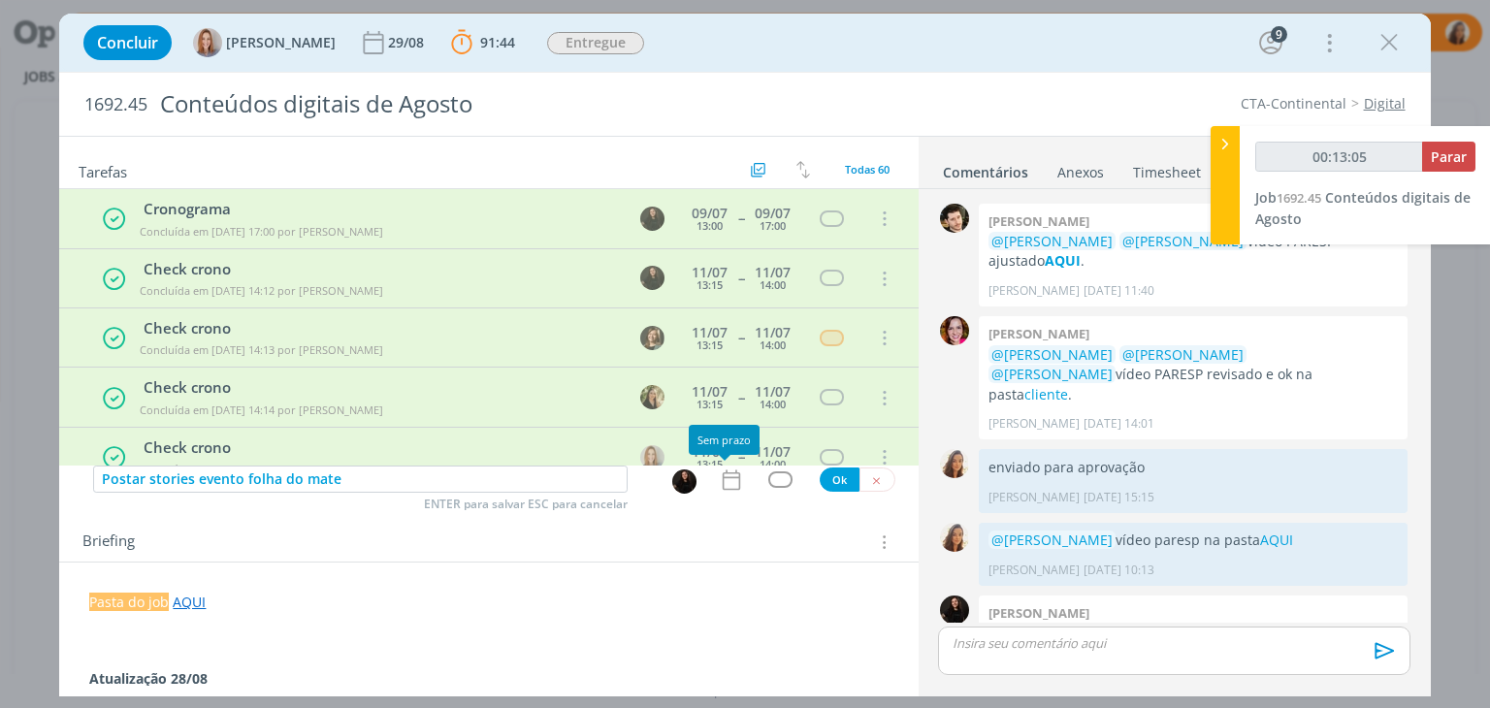
click at [719, 478] on icon "dialog" at bounding box center [731, 480] width 25 height 25
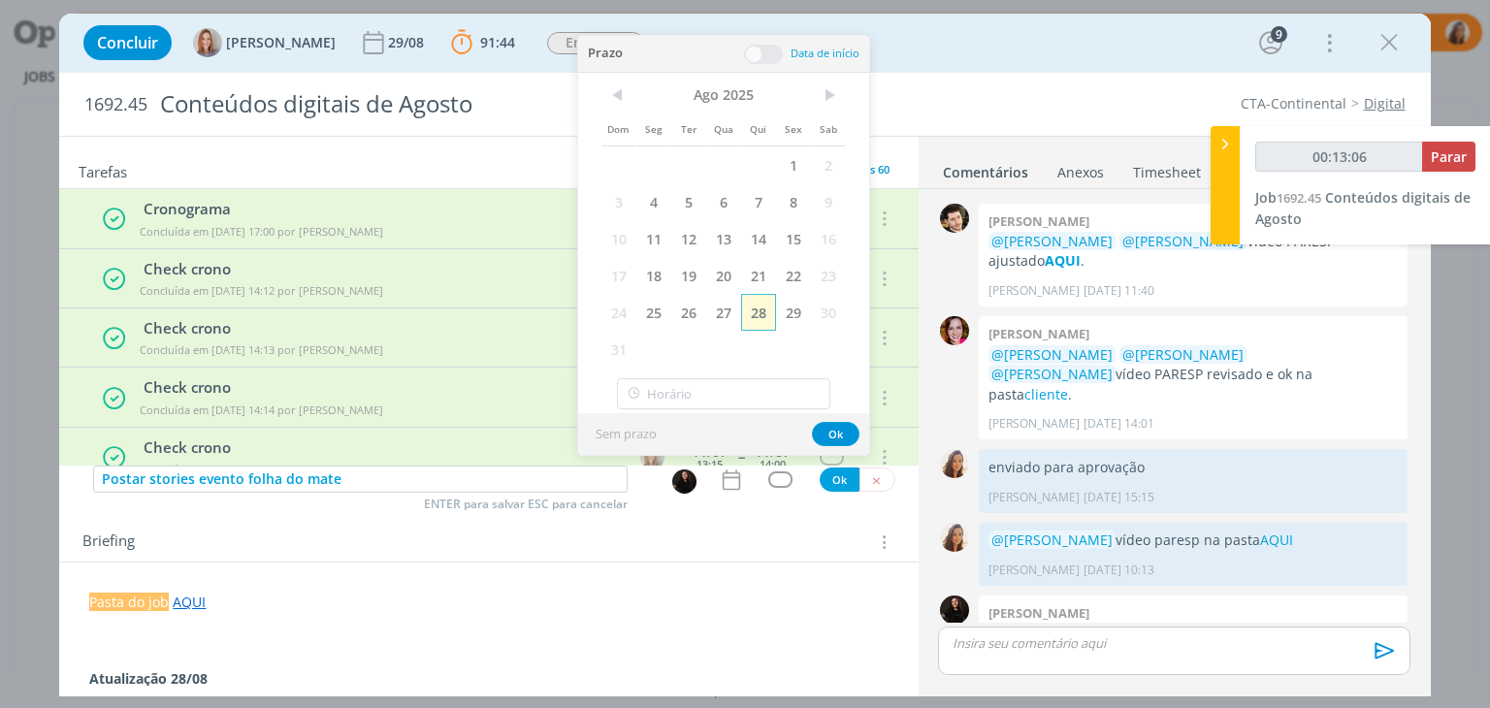
click at [758, 314] on span "28" at bounding box center [758, 312] width 35 height 37
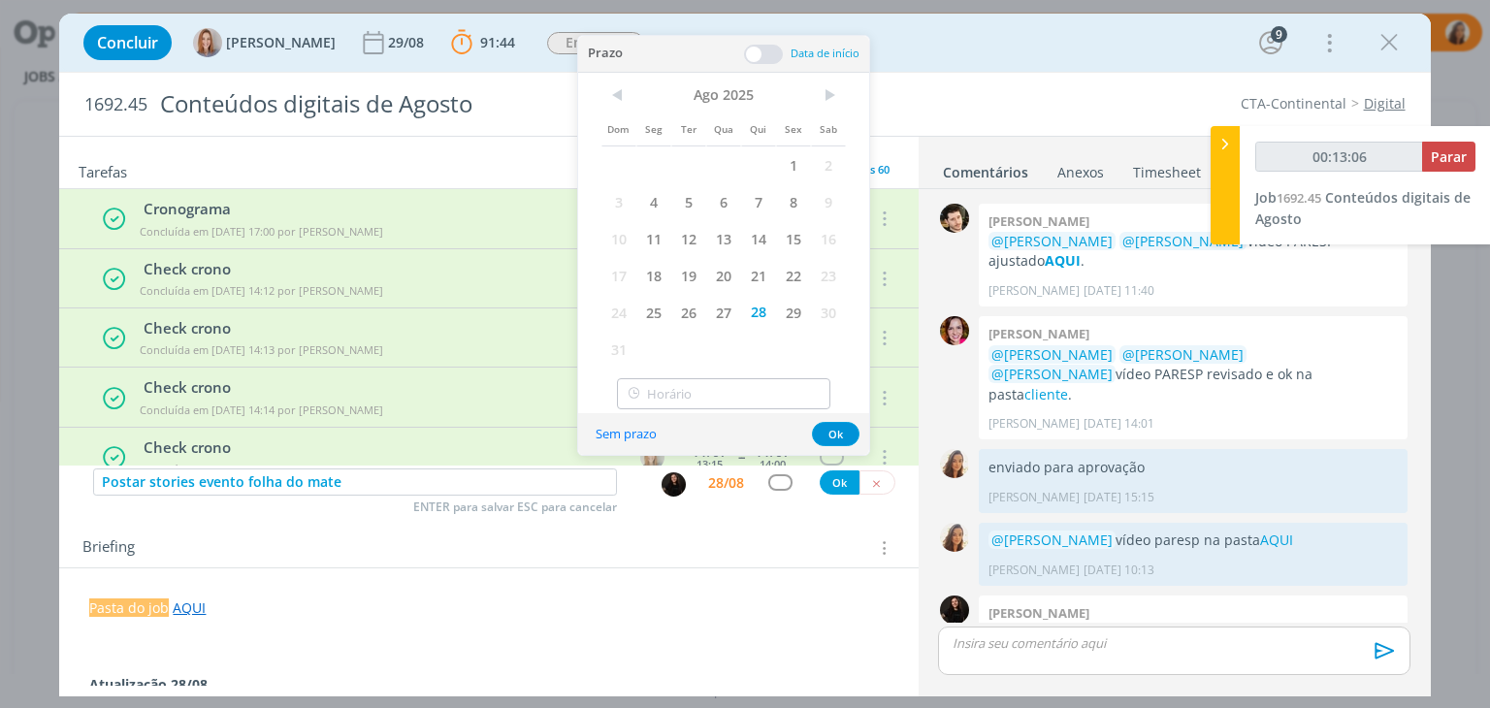
type input "00:13:07"
type input "14:00"
click at [744, 406] on input "14:00" at bounding box center [723, 393] width 213 height 31
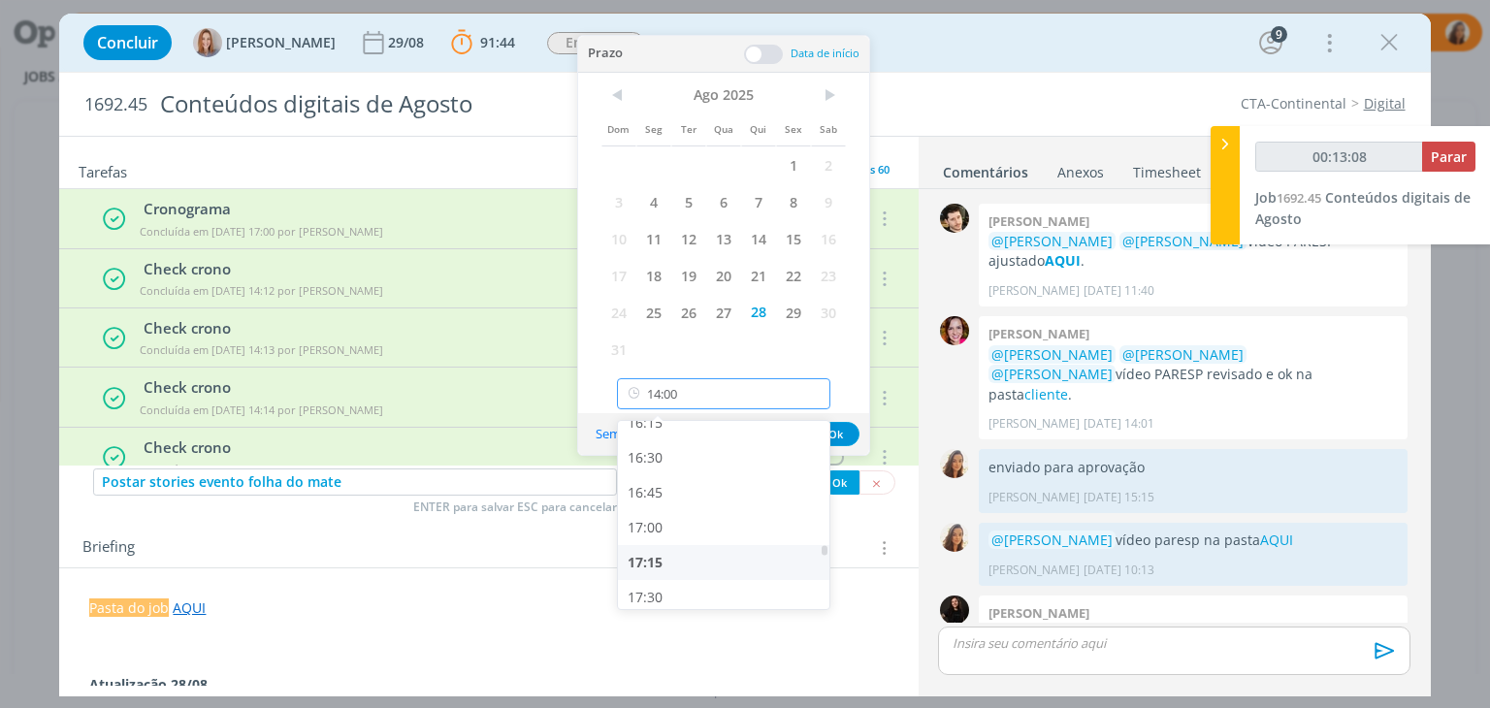
scroll to position [2294, 0]
type input "00:13:09"
click at [713, 533] on div "17:00" at bounding box center [726, 520] width 217 height 35
type input "17:00"
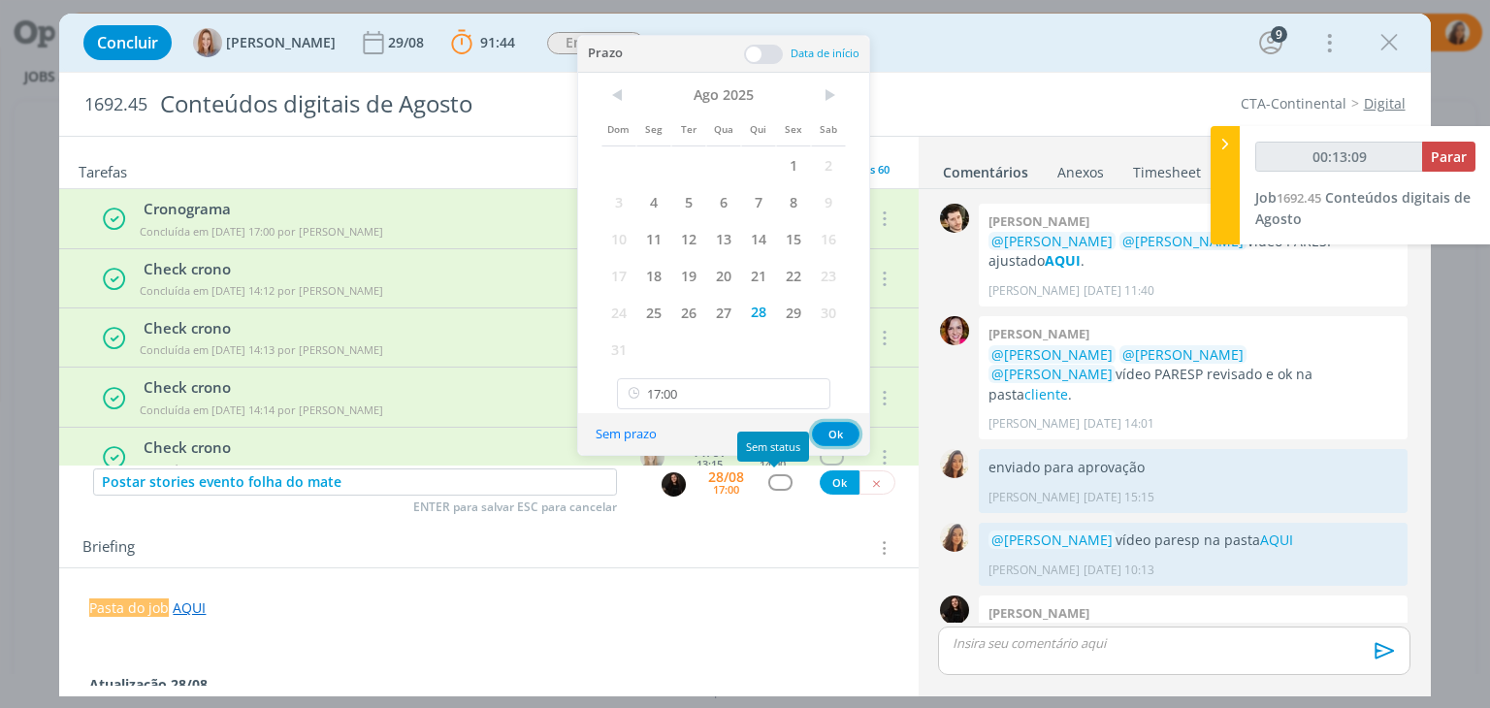
click at [839, 436] on button "Ok" at bounding box center [836, 434] width 48 height 24
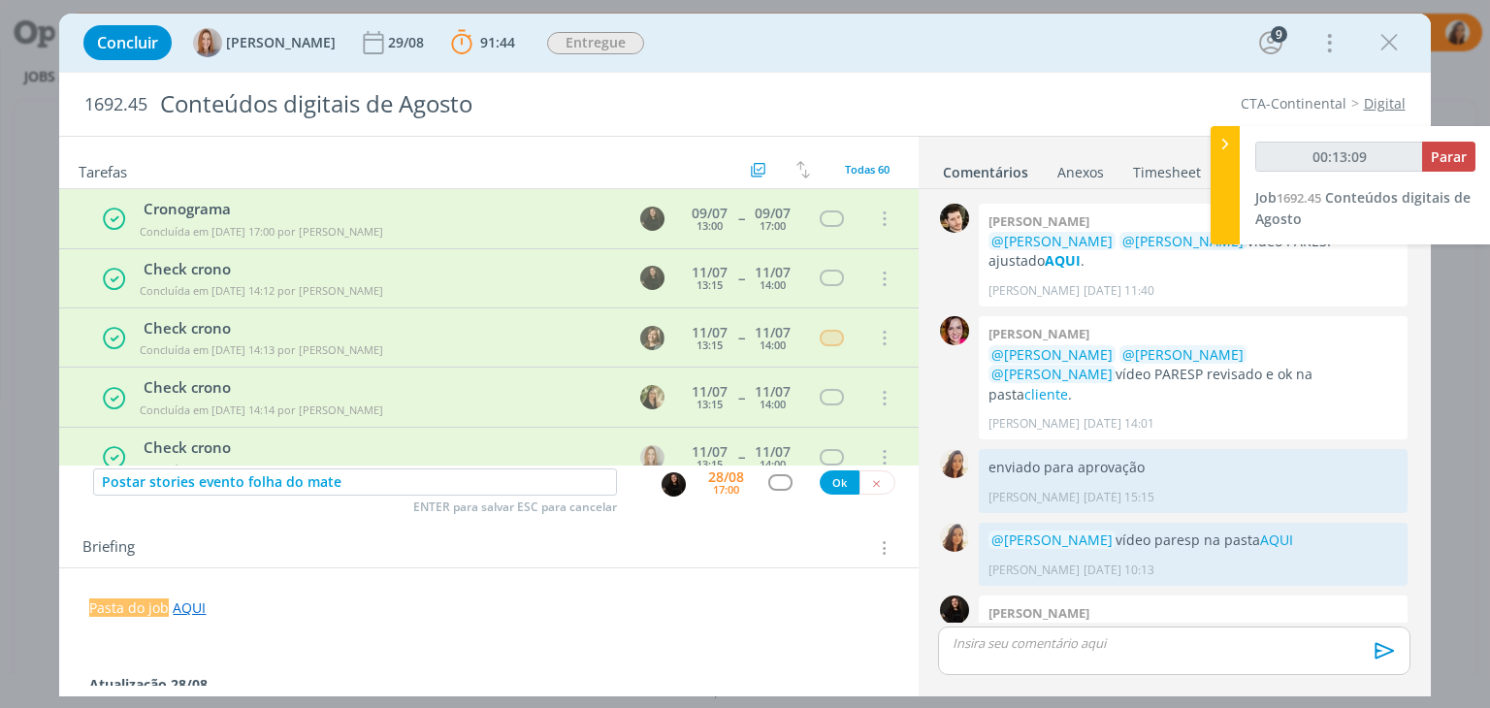
type input "00:13:10"
click at [836, 486] on button "Ok" at bounding box center [840, 483] width 40 height 24
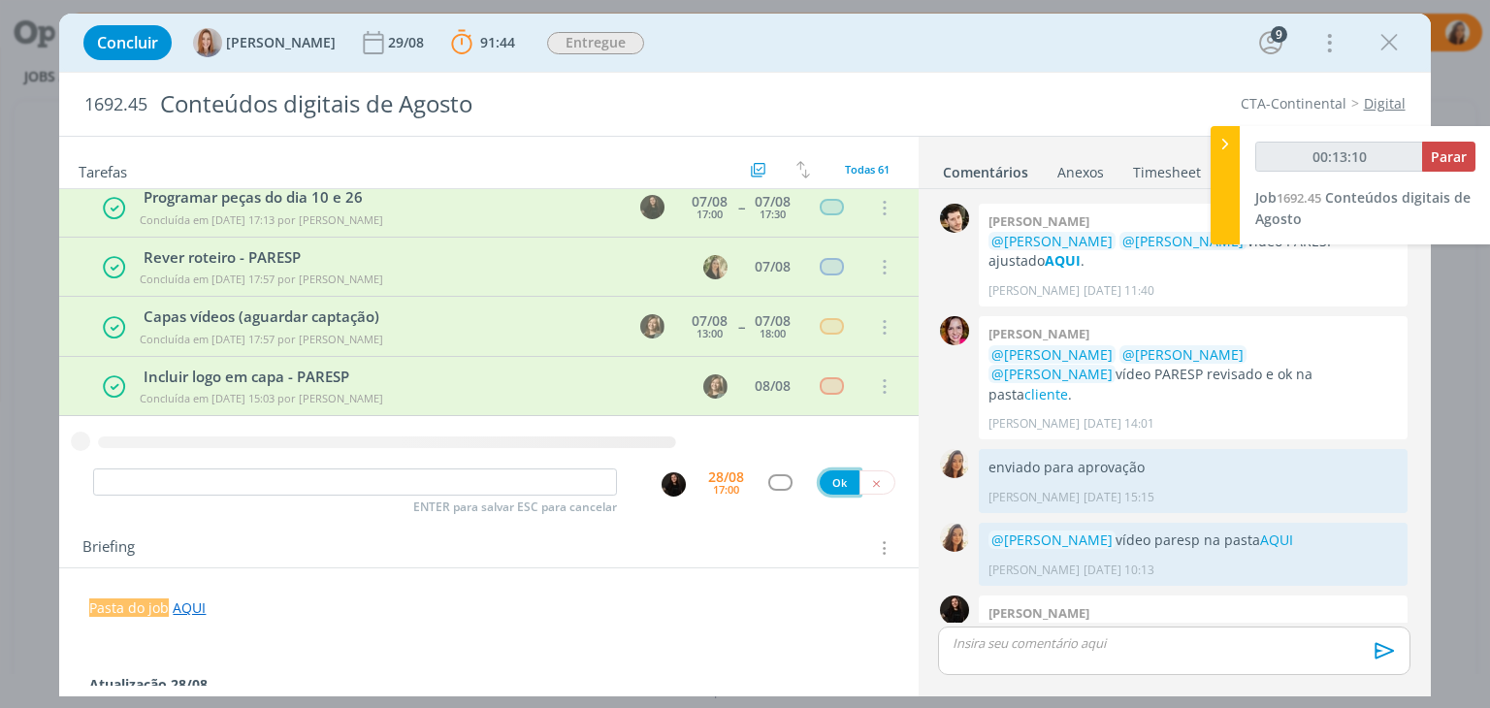
type input "00:13:11"
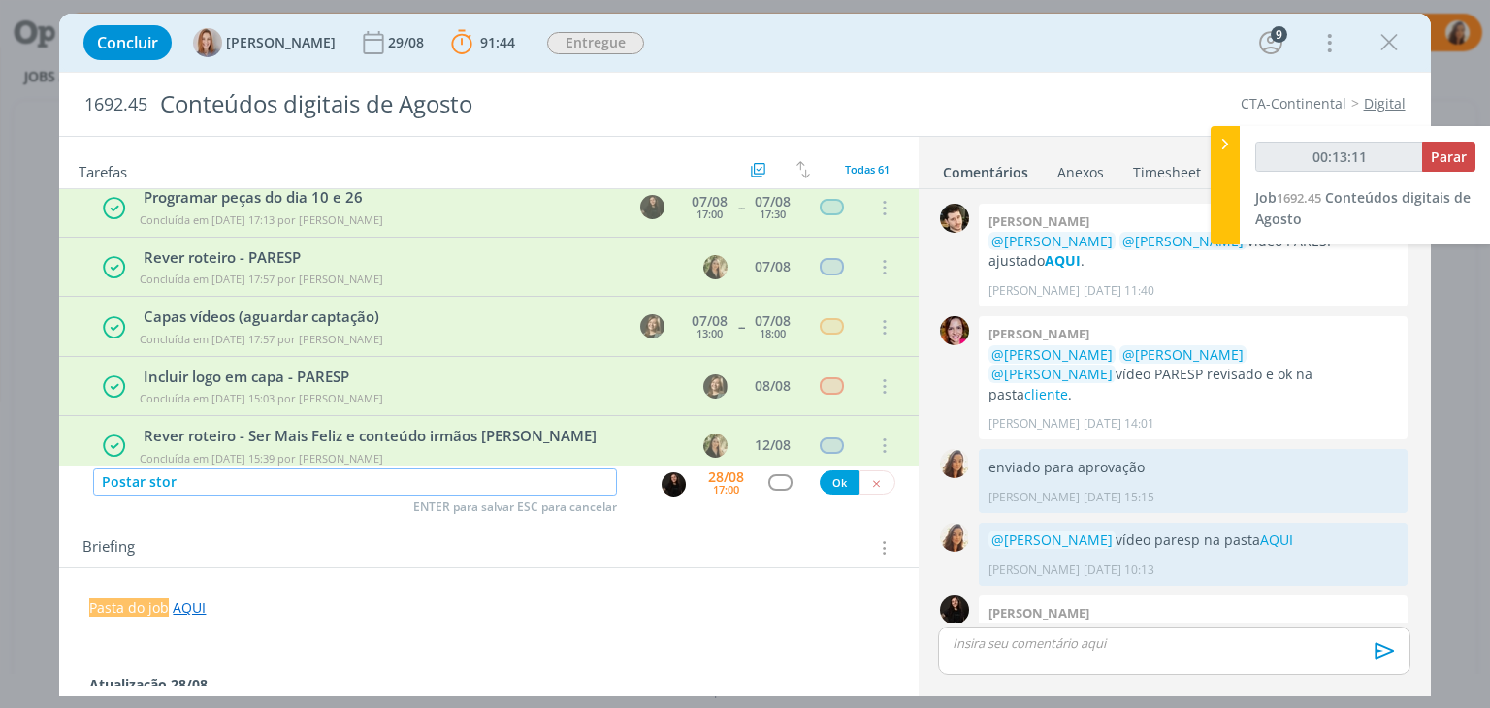
type input "Postar stori"
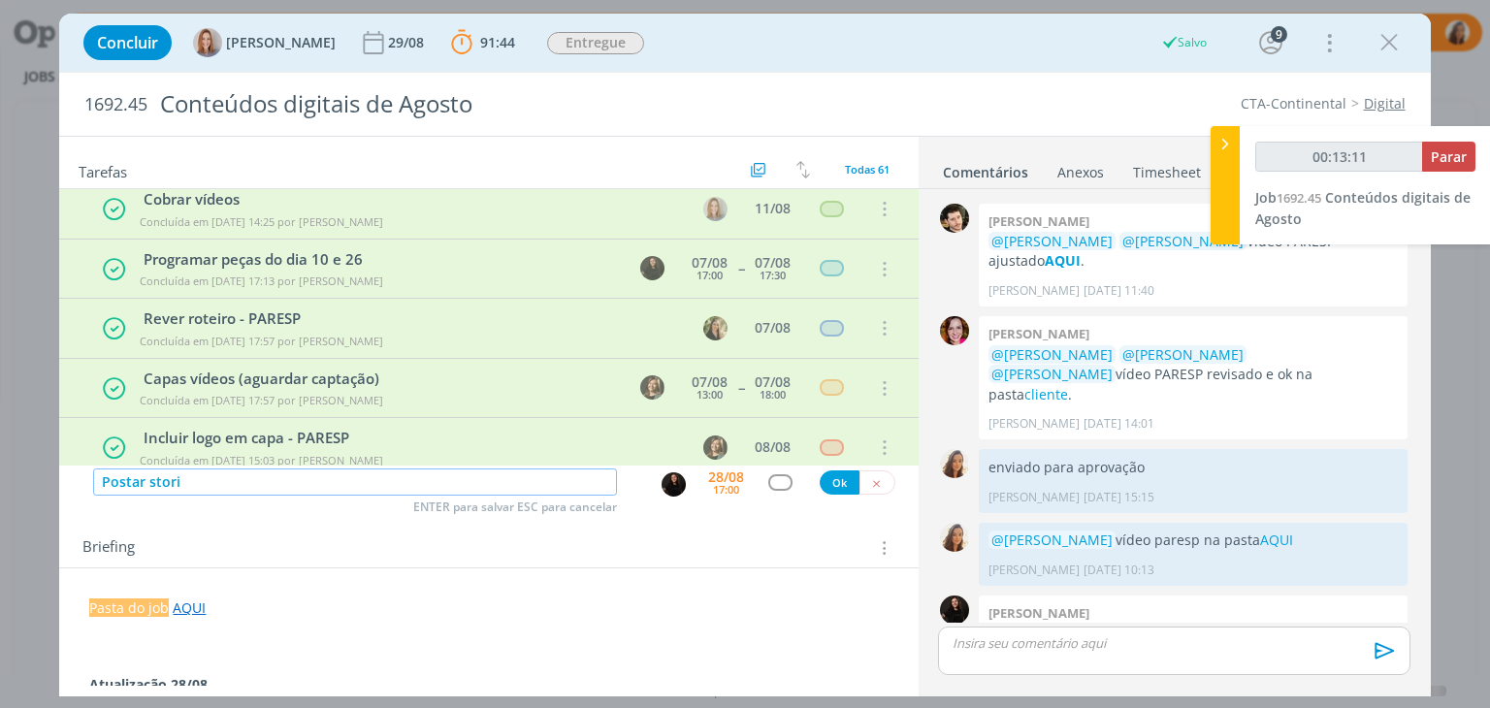
scroll to position [1385, 0]
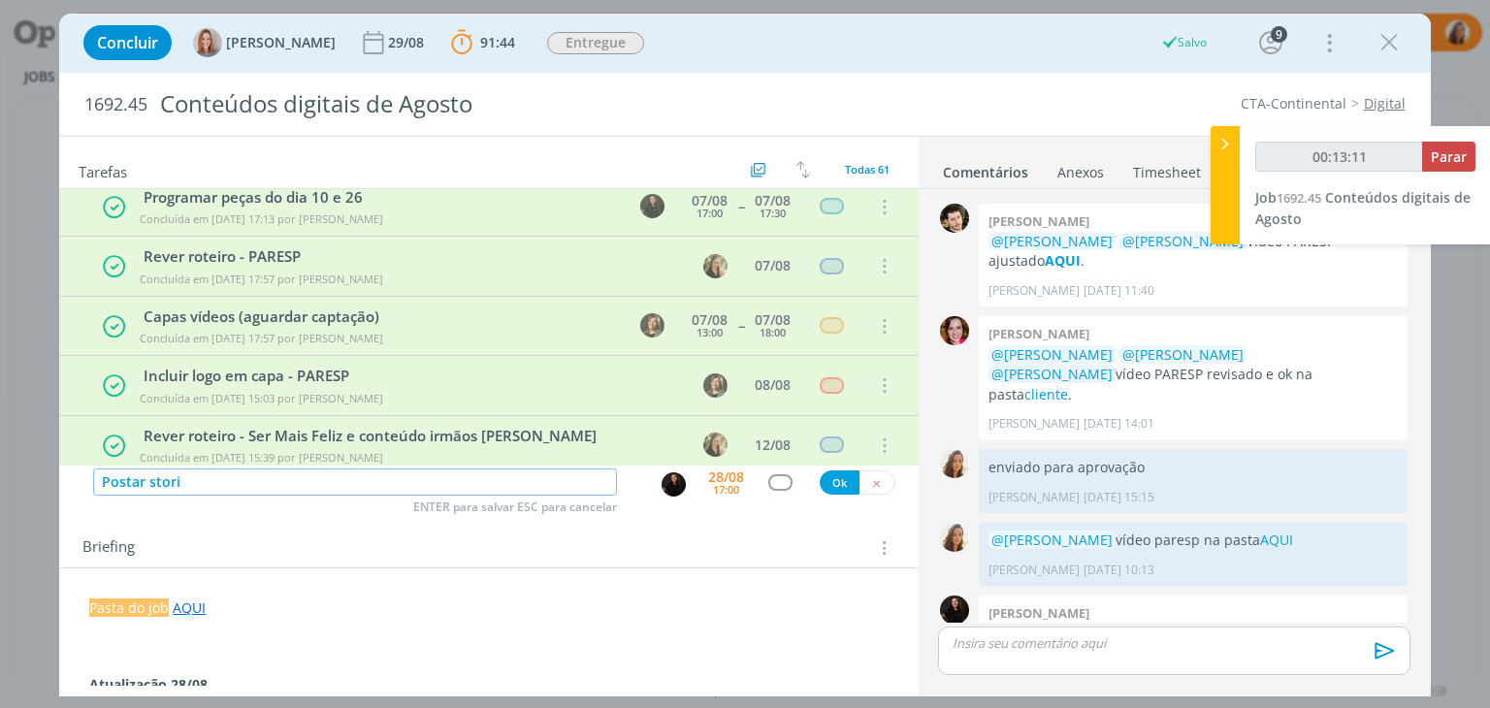
type input "00:13:13"
type input "Postar stor"
type input "00:13:14"
type input "Postar sto"
type input "00:13:15"
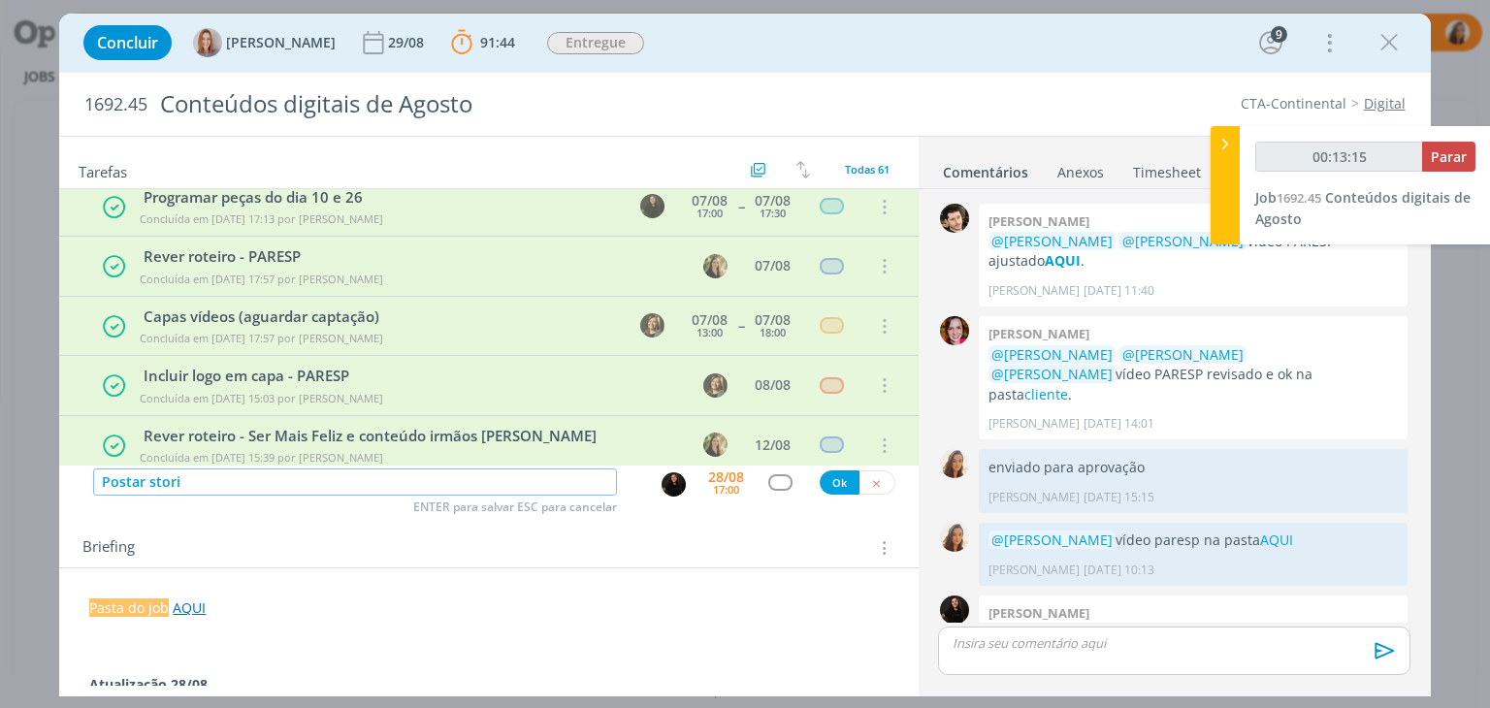
type input "Postar storie"
type input "00:13:16"
type input "Postar storie"
type input "00:13:18"
type input "Postar storie congre"
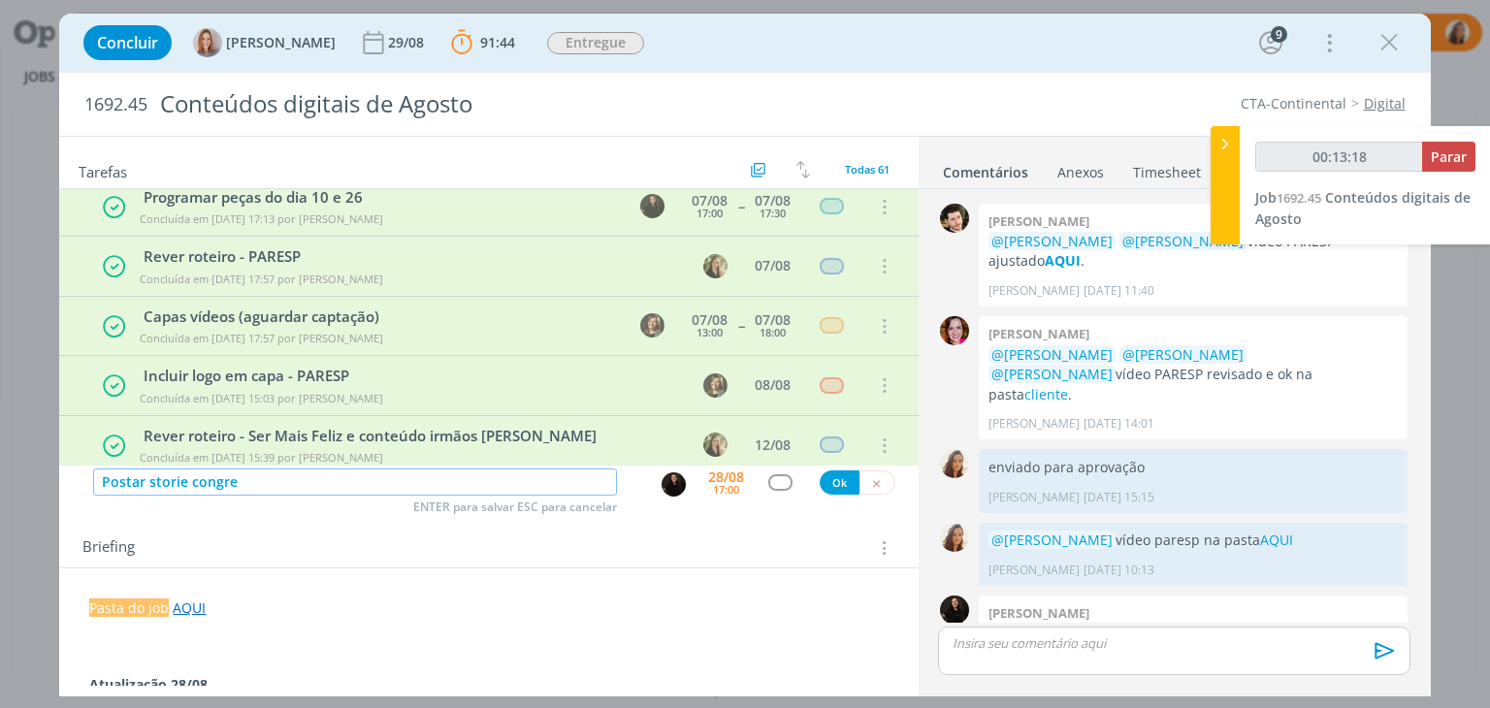
type input "00:13:19"
type input "Postar storie congresso"
type input "00:13:20"
type input "Postar storie congresso"
click at [715, 490] on div "17:00" at bounding box center [726, 489] width 26 height 11
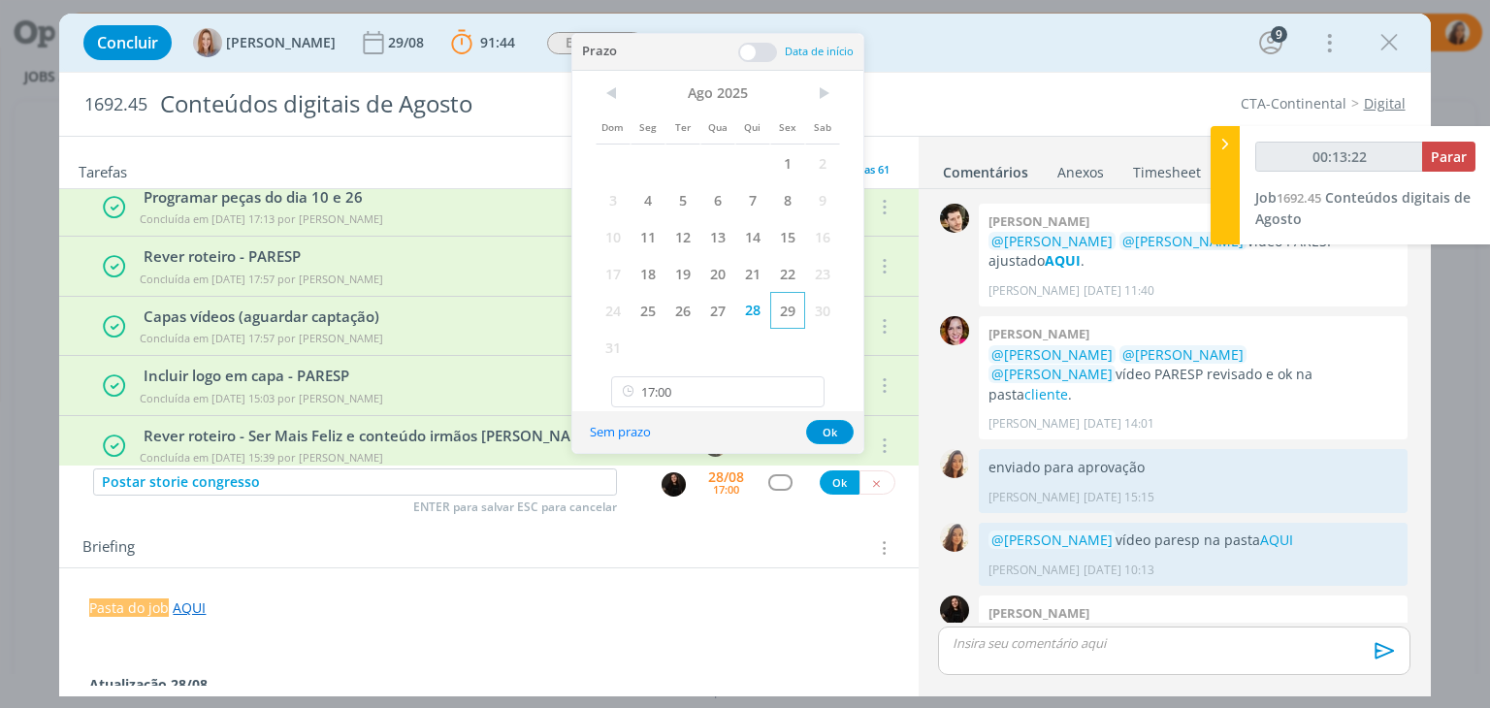
click at [789, 306] on span "29" at bounding box center [787, 310] width 35 height 37
click at [834, 431] on button "Ok" at bounding box center [830, 432] width 48 height 24
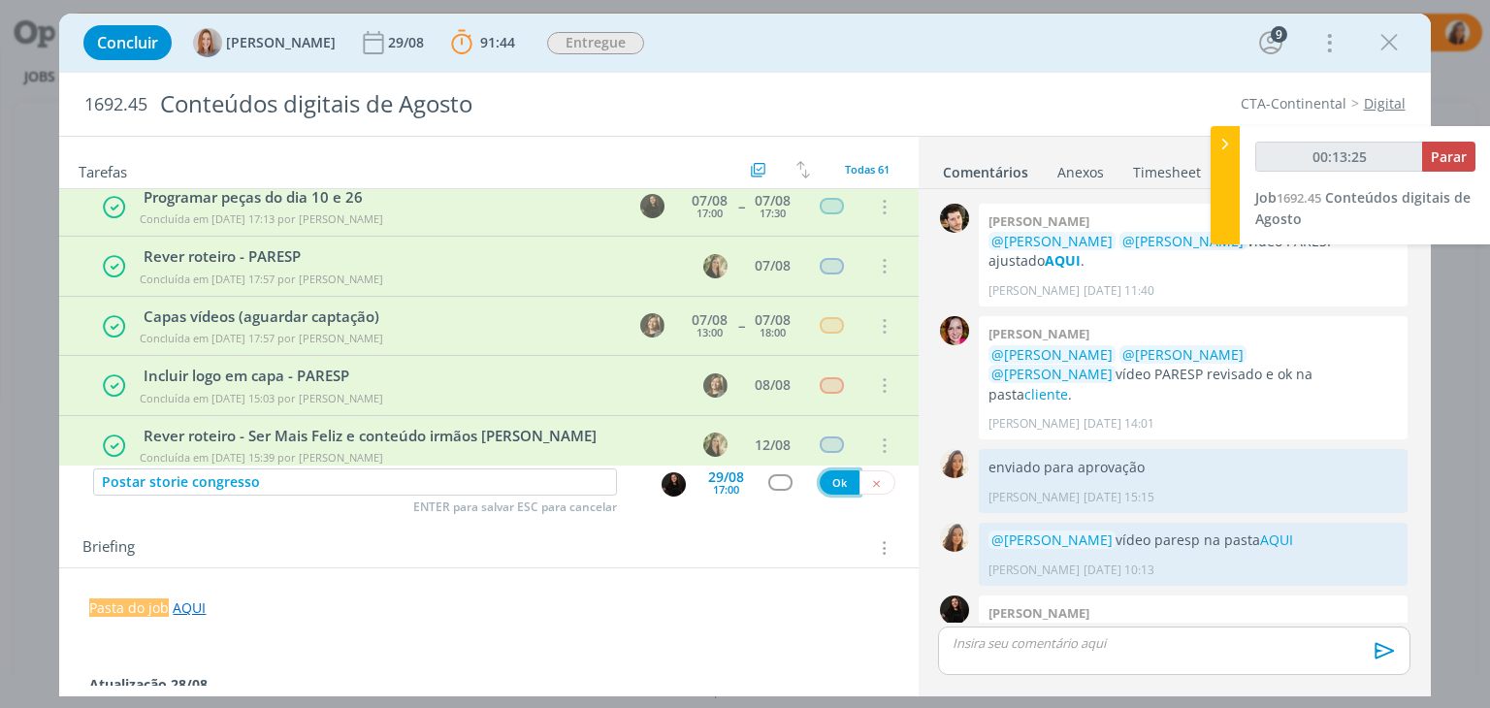
click at [827, 475] on button "Ok" at bounding box center [840, 483] width 40 height 24
type input "00:13:26"
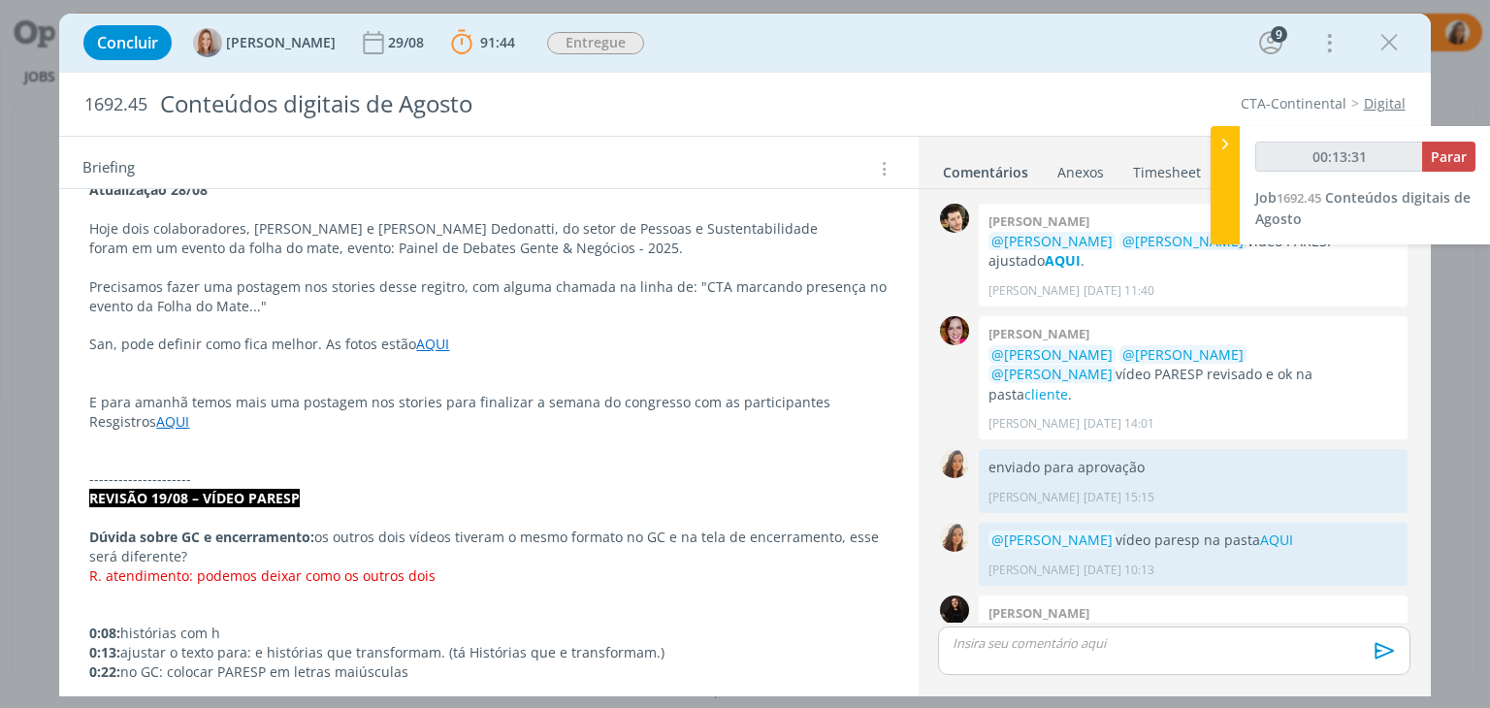
scroll to position [422, 0]
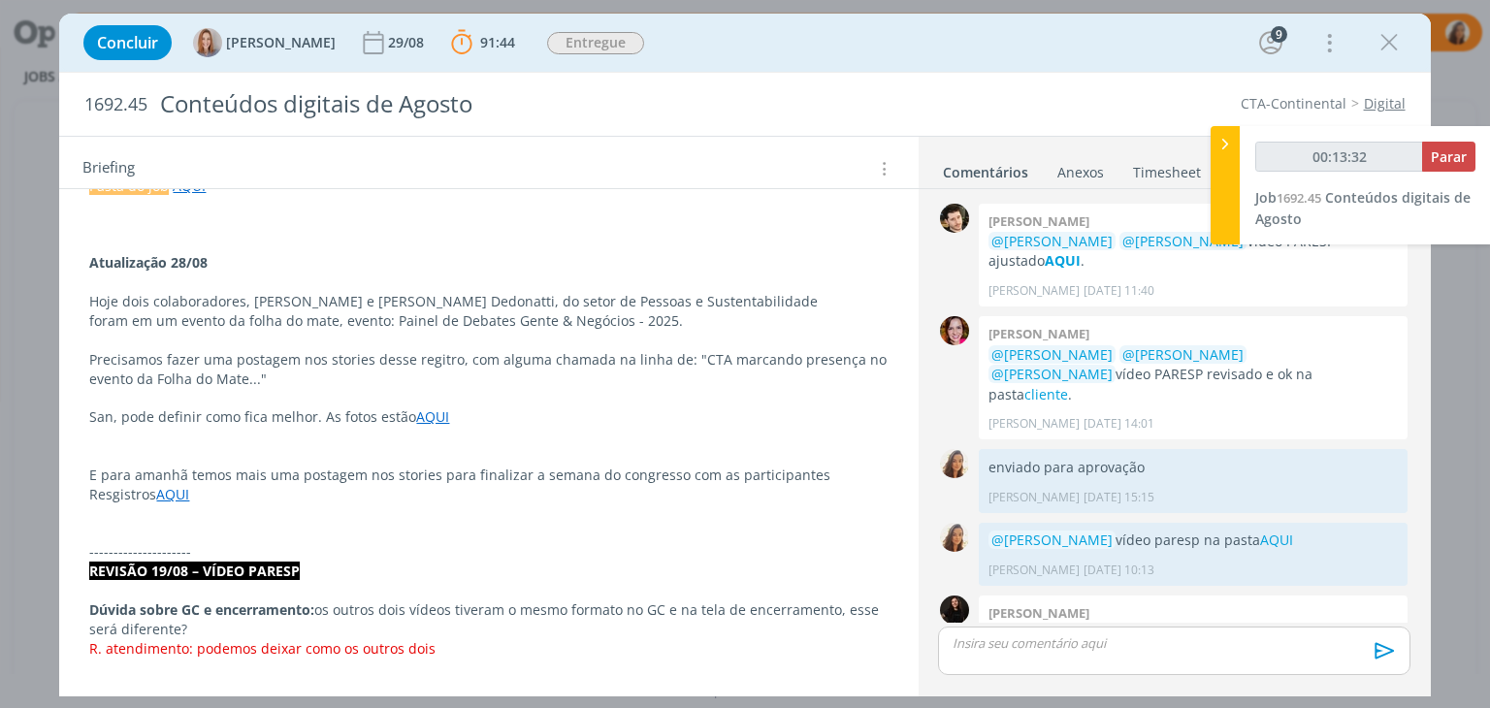
click at [831, 478] on p "E para amanhã temos mais uma postagem nos stories para finalizar a semana do co…" at bounding box center [488, 475] width 798 height 19
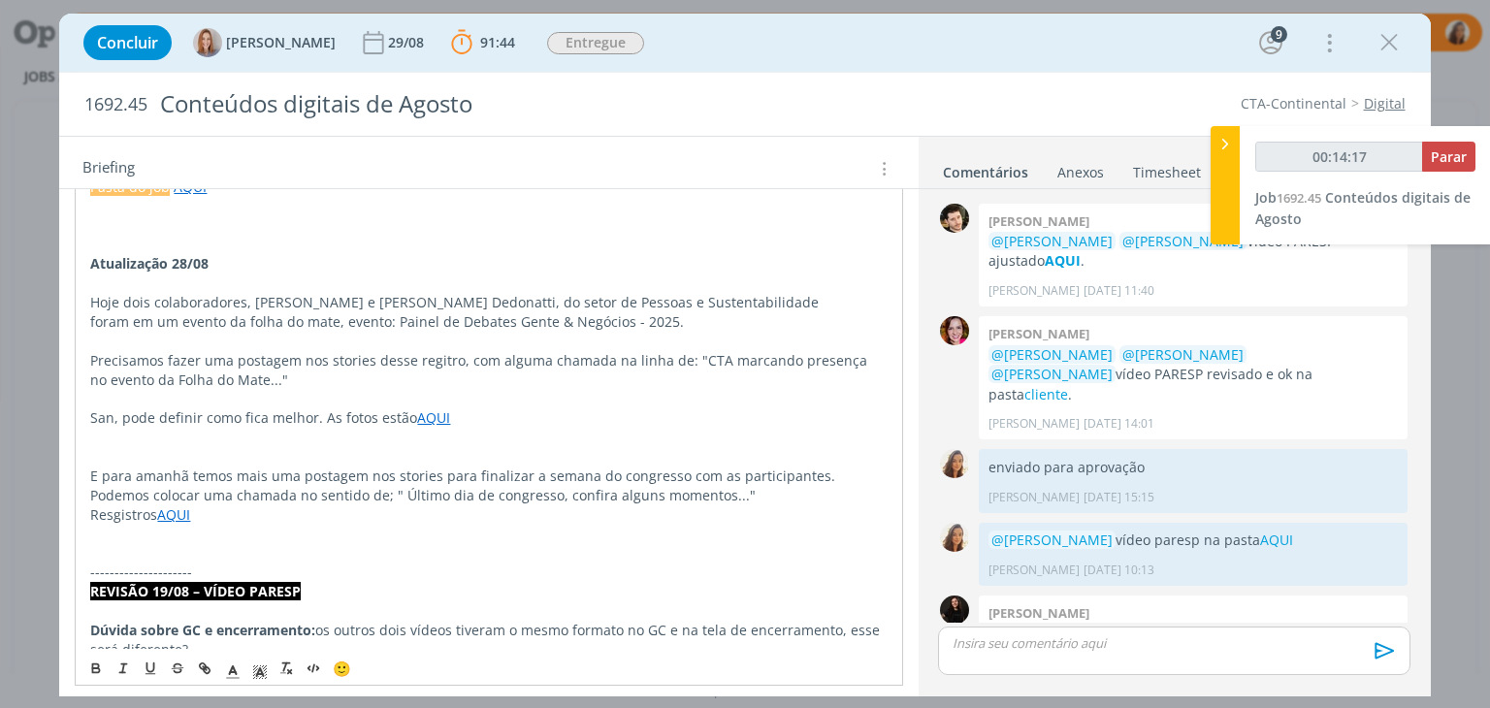
type input "00:14:18"
click at [1429, 159] on button "Parar" at bounding box center [1448, 157] width 53 height 30
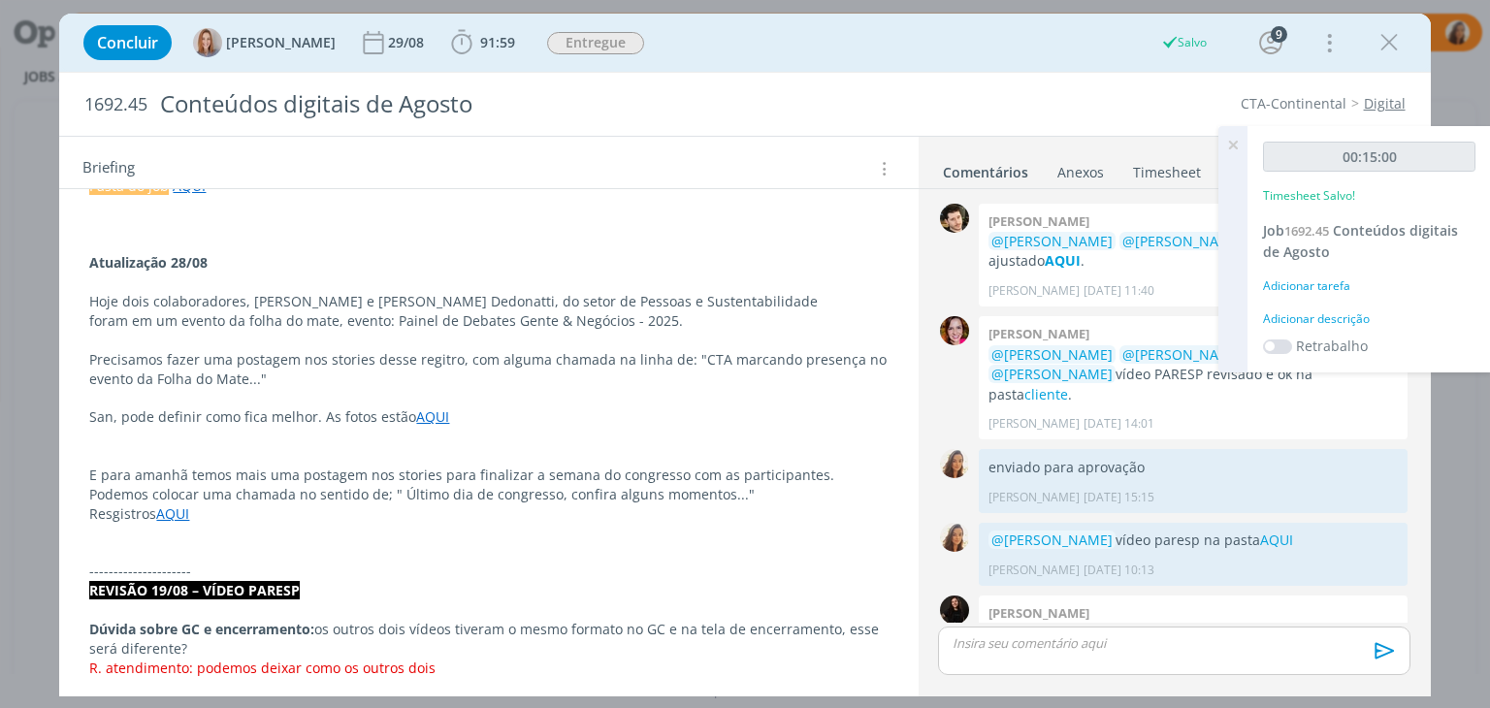
click at [1300, 300] on div "00:15:00 Timesheet Salvo! Job 1692.45 Conteúdos digitais de Agosto Adicionar ta…" at bounding box center [1370, 249] width 244 height 246
click at [1304, 312] on div "Adicionar descrição" at bounding box center [1369, 318] width 212 height 17
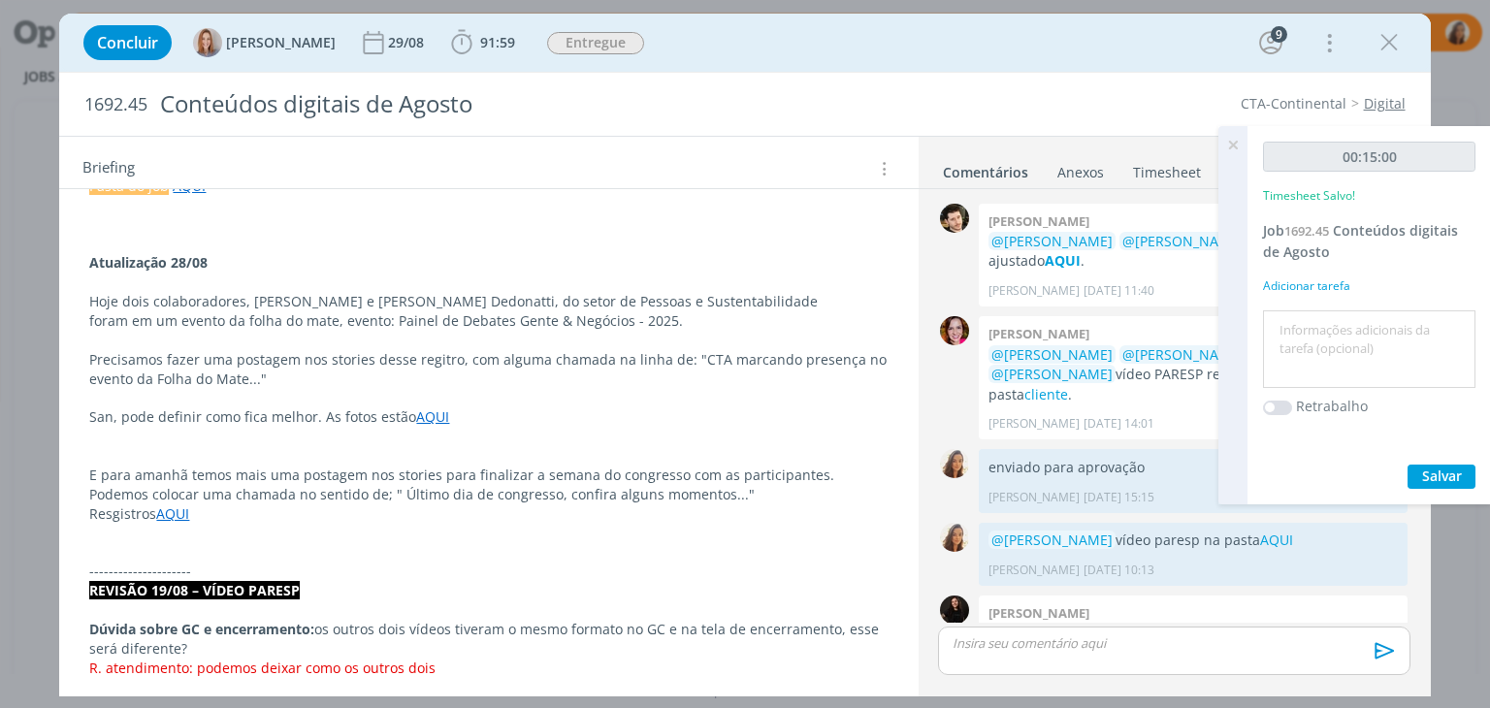
click at [1307, 343] on textarea at bounding box center [1369, 349] width 203 height 69
type textarea "Pautar stories eventos"
click at [1428, 477] on span "Salvar" at bounding box center [1442, 476] width 40 height 18
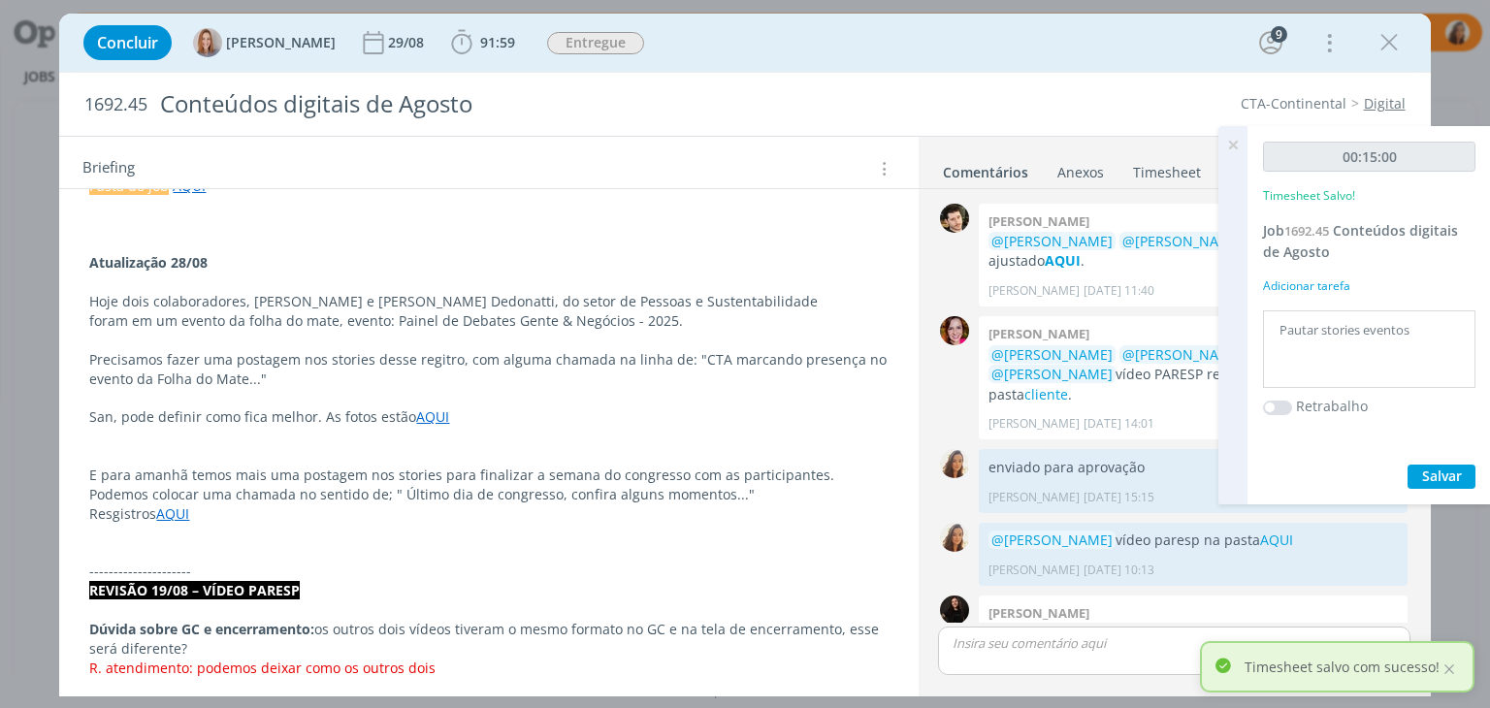
click at [1238, 145] on icon at bounding box center [1233, 145] width 35 height 38
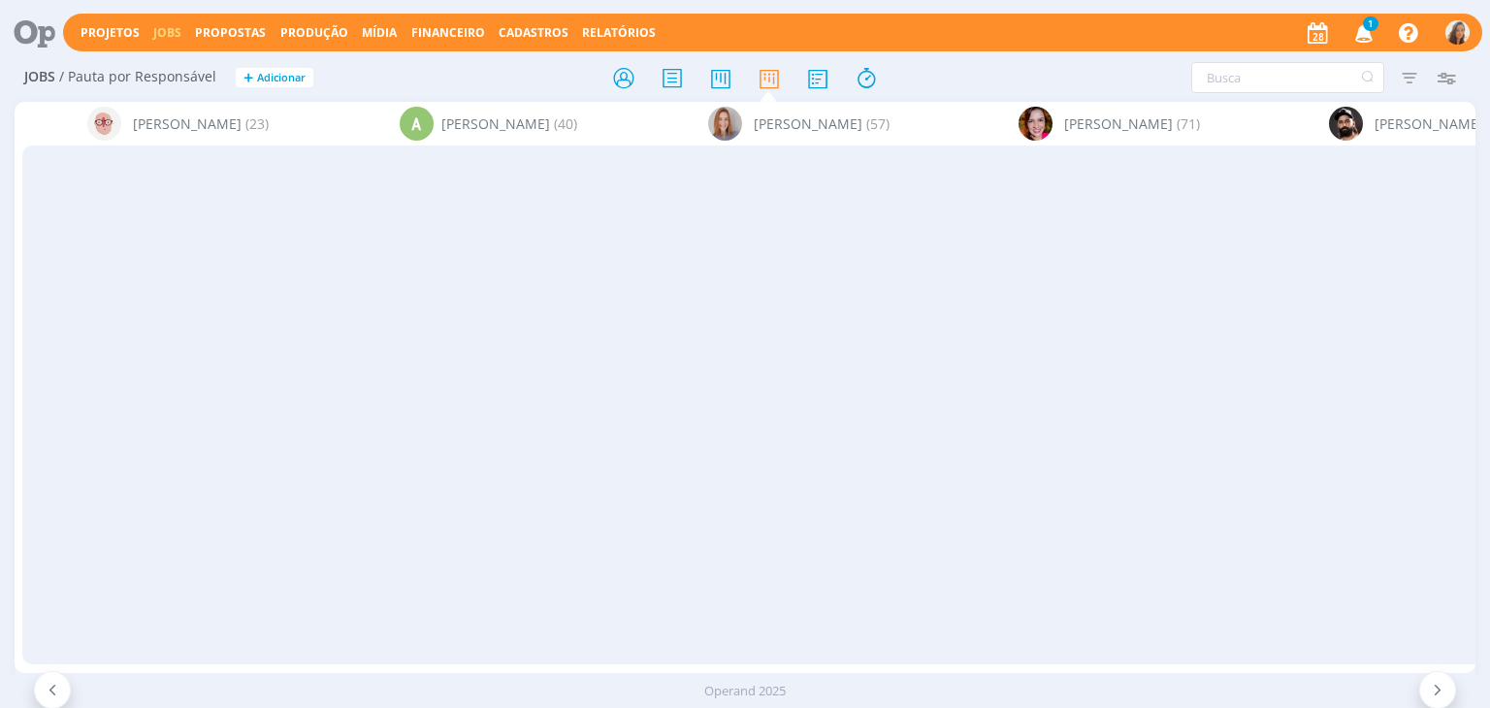
scroll to position [0, 6184]
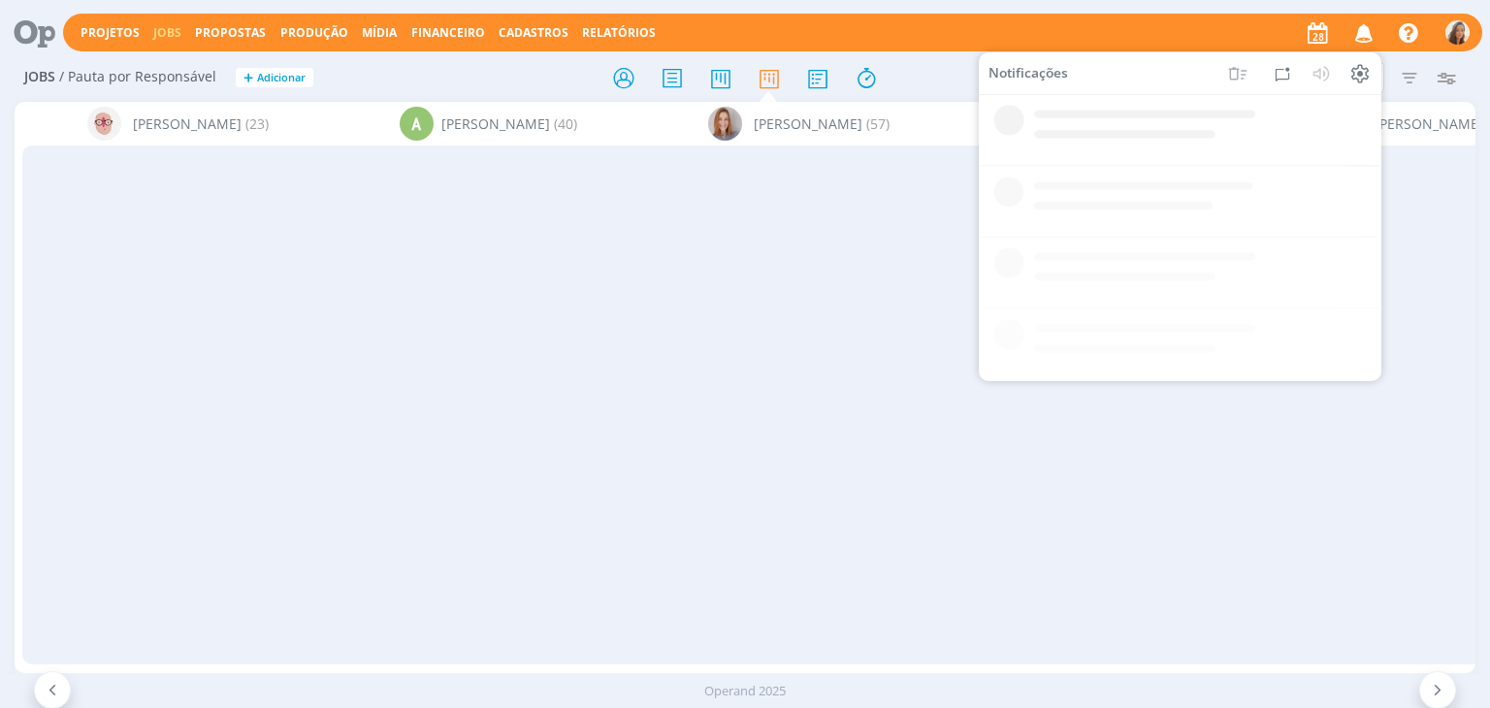
scroll to position [0, 6184]
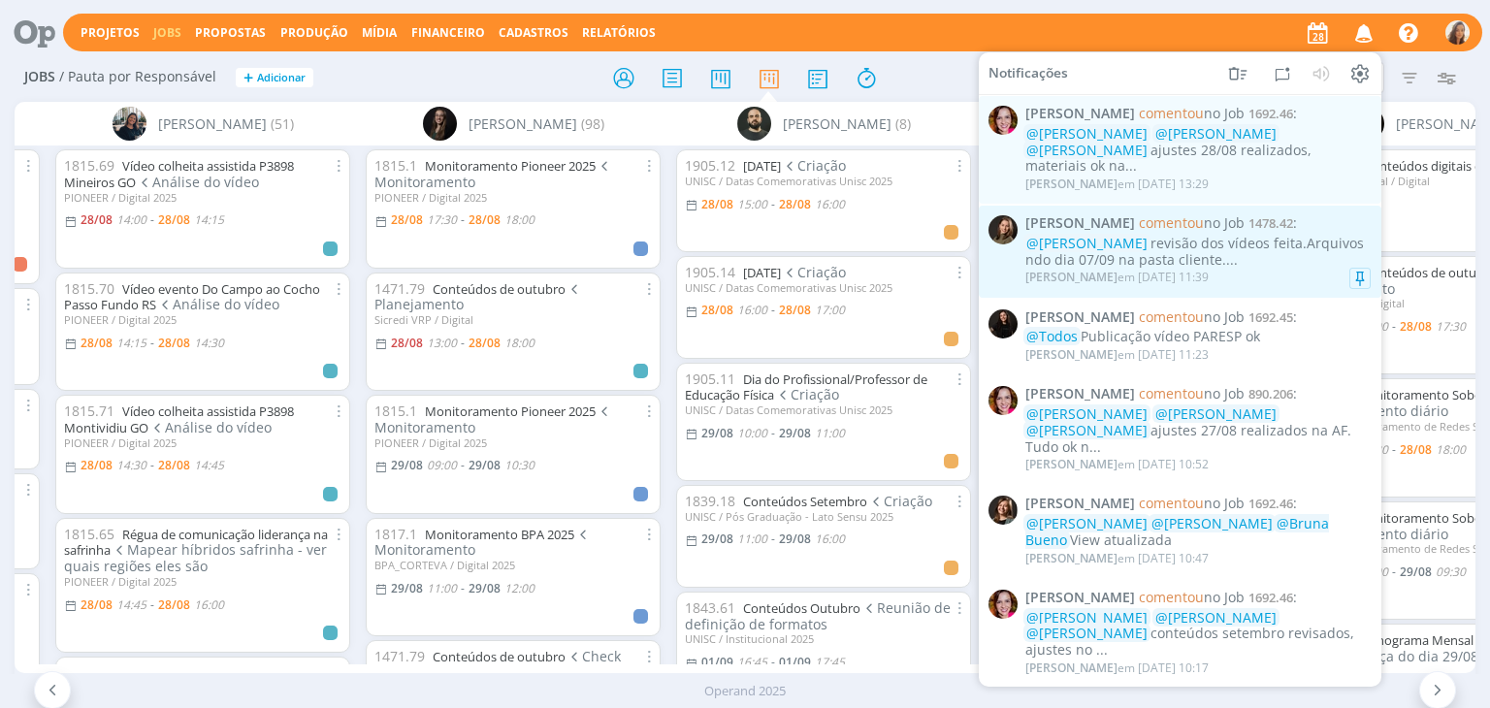
click at [1253, 236] on div "@Vanessa Feron revisão dos vídeos feita.Arquivos ndo dia 07/09 na pasta cliente…" at bounding box center [1198, 252] width 345 height 33
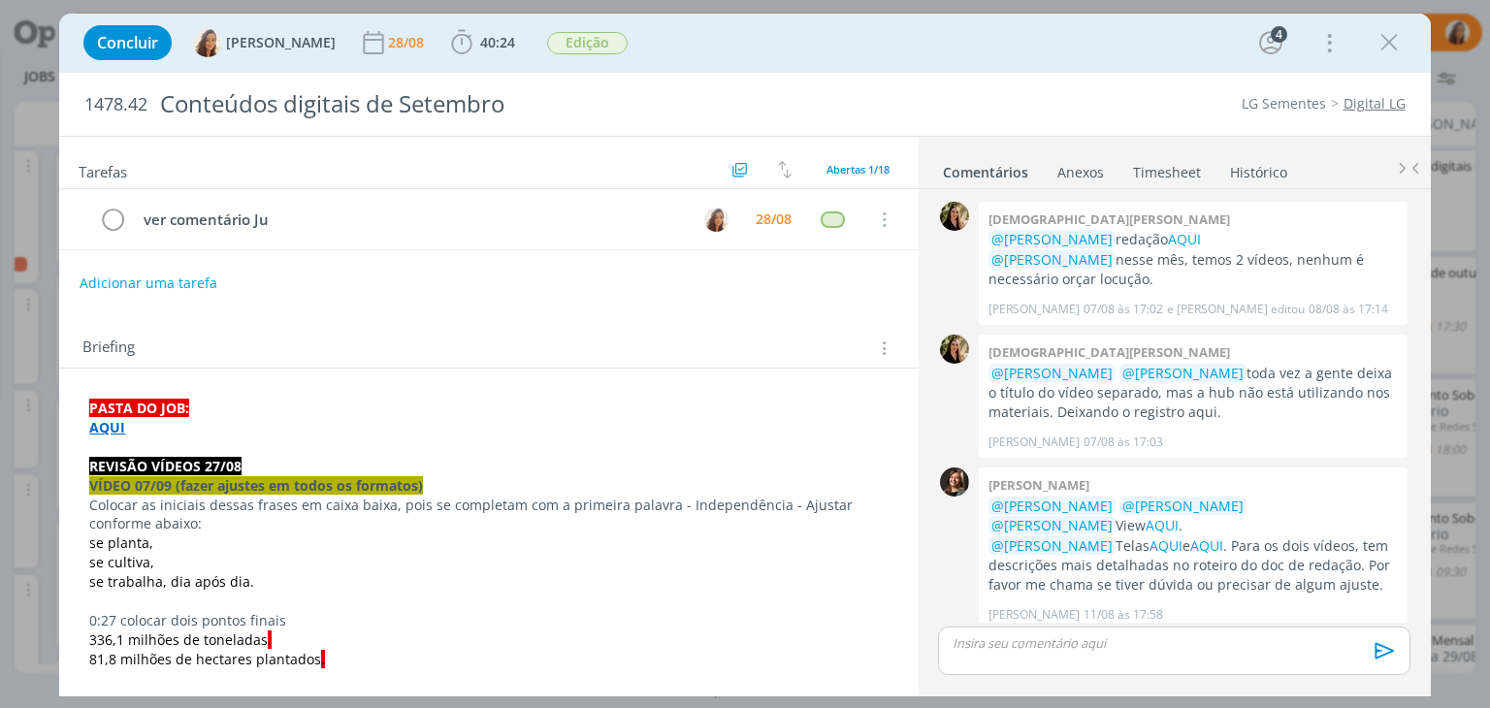
scroll to position [1408, 0]
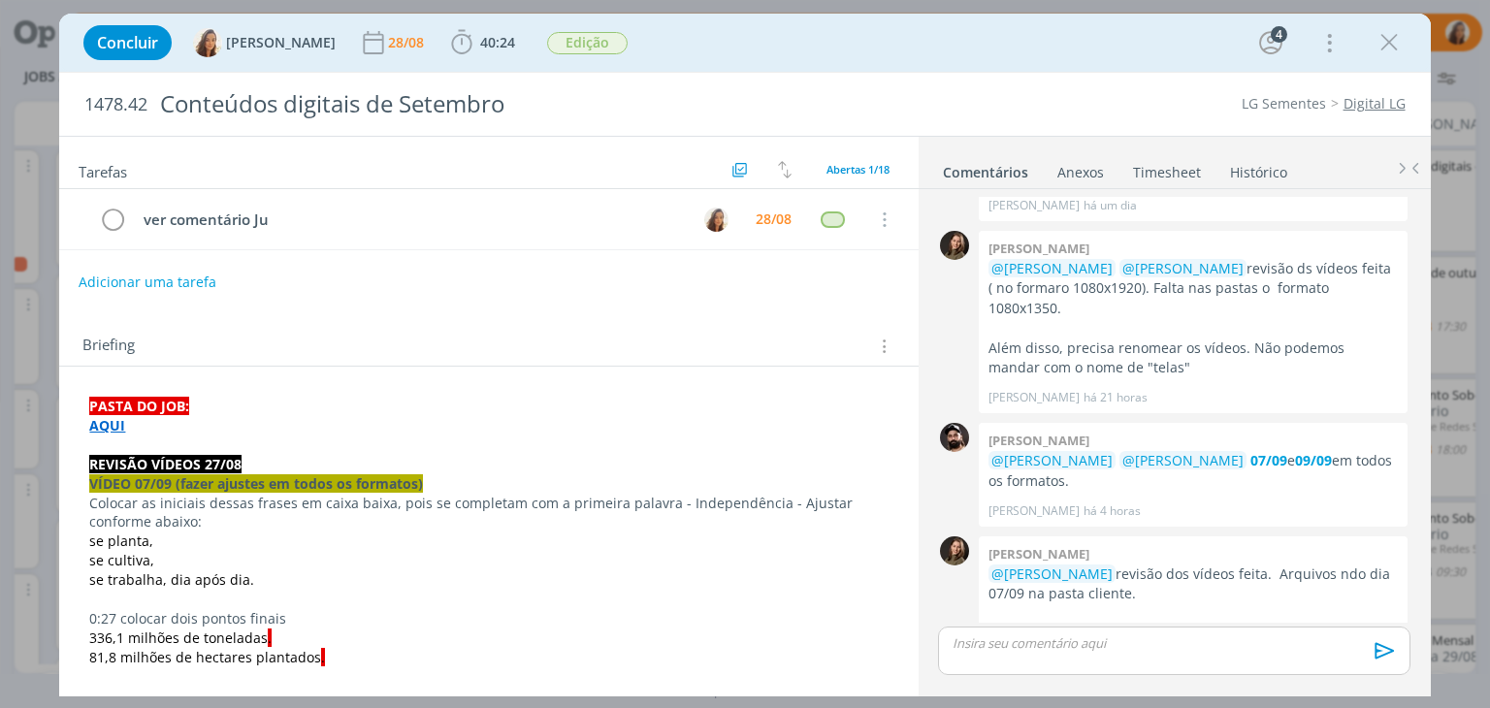
click at [136, 282] on button "Adicionar uma tarefa" at bounding box center [148, 282] width 138 height 33
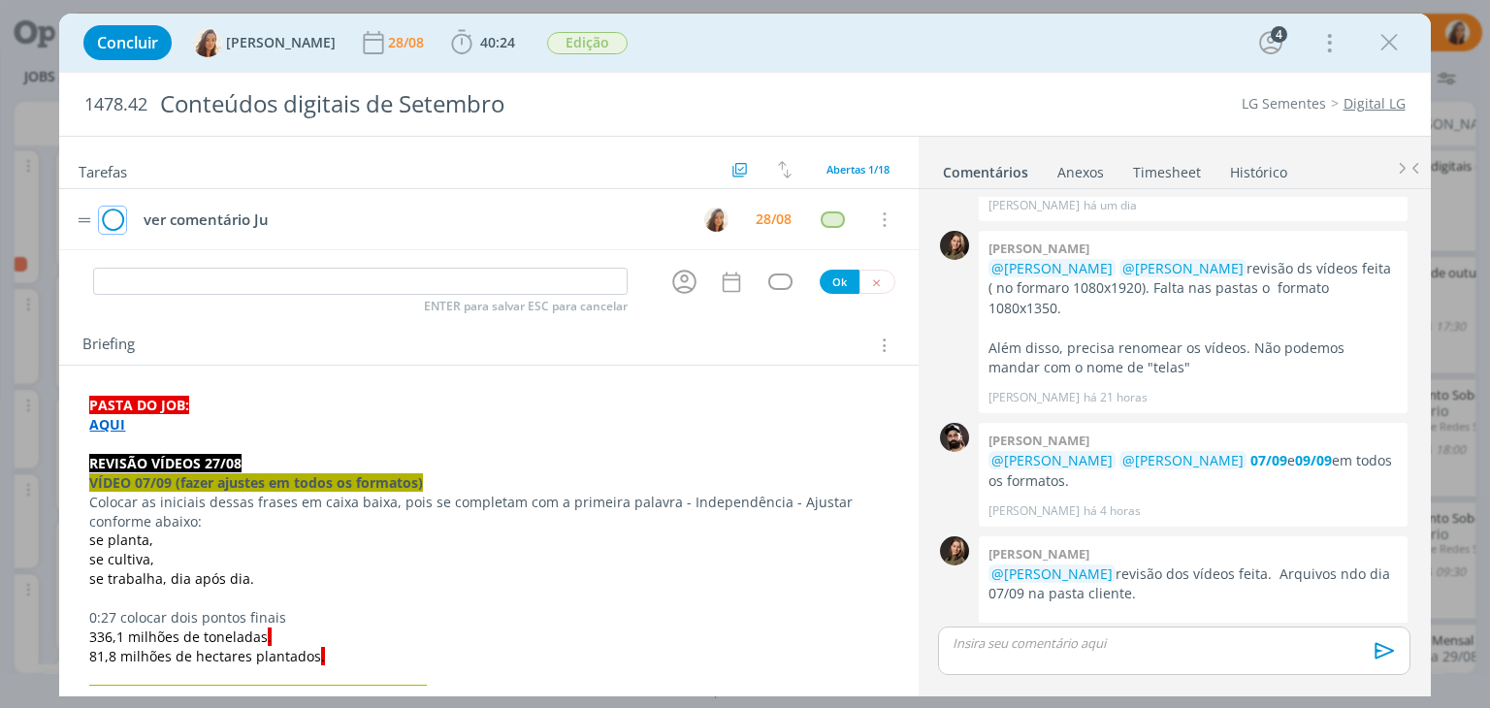
click at [110, 224] on icon "dialog" at bounding box center [112, 220] width 27 height 29
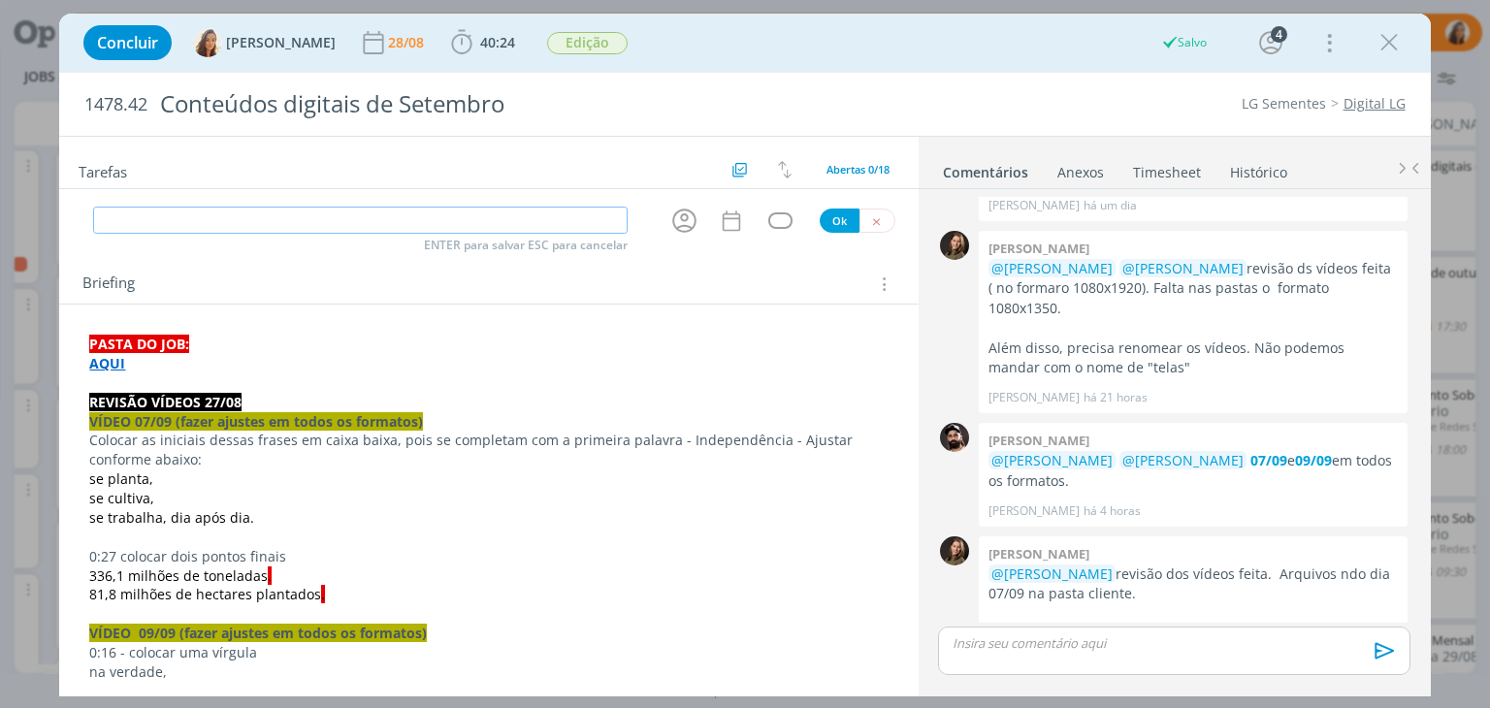
click at [474, 219] on input "dialog" at bounding box center [360, 220] width 535 height 27
click at [685, 219] on icon "dialog" at bounding box center [684, 221] width 30 height 30
type input "ajuste"
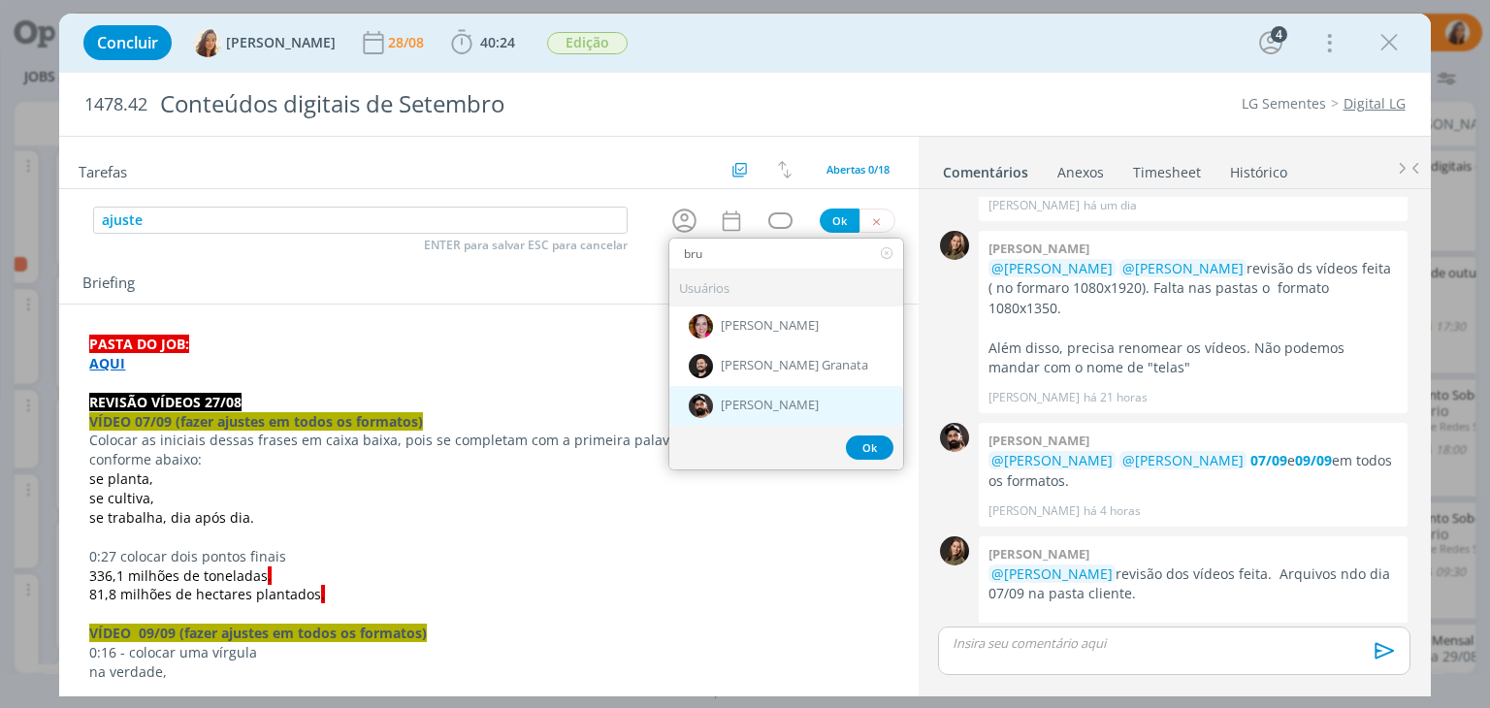
type input "bru"
click at [710, 403] on div "[PERSON_NAME]" at bounding box center [786, 406] width 234 height 40
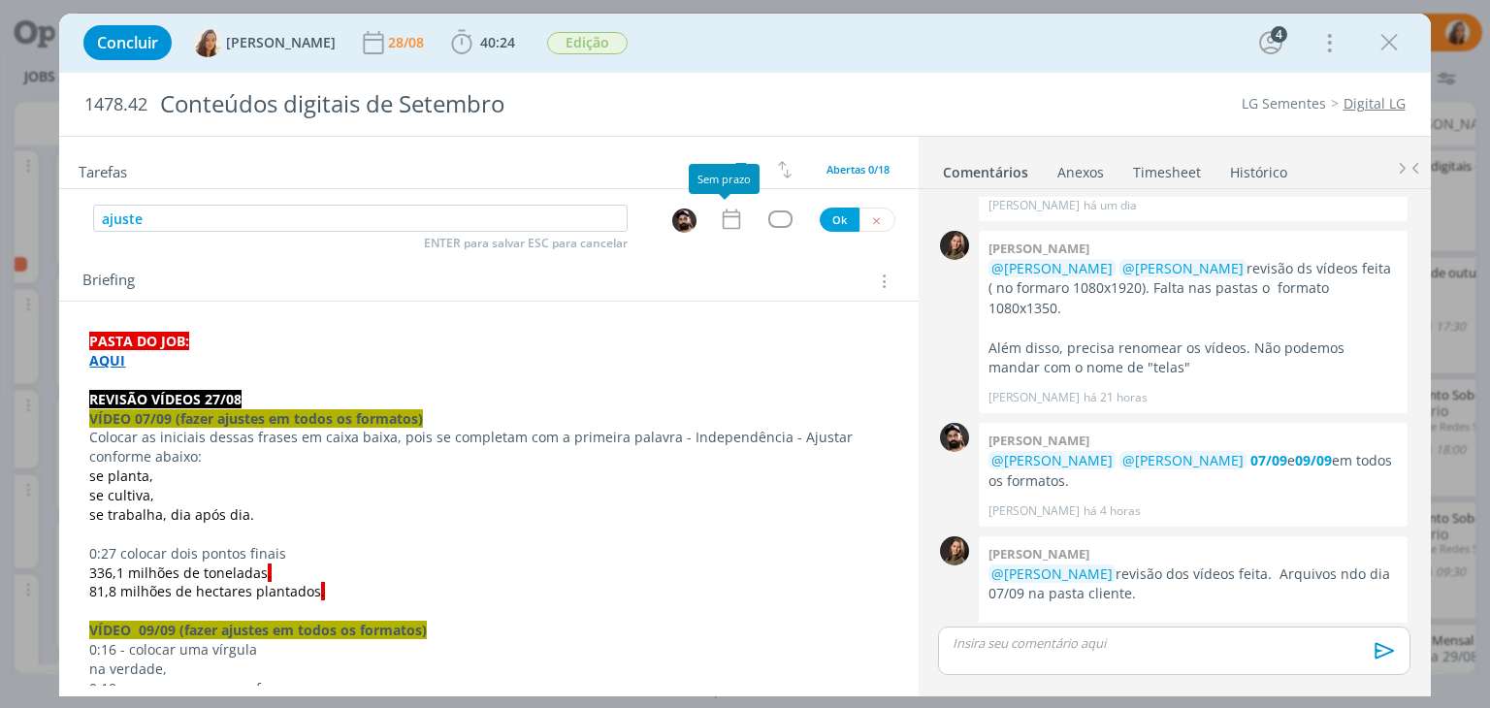
click at [721, 211] on icon "dialog" at bounding box center [731, 219] width 25 height 25
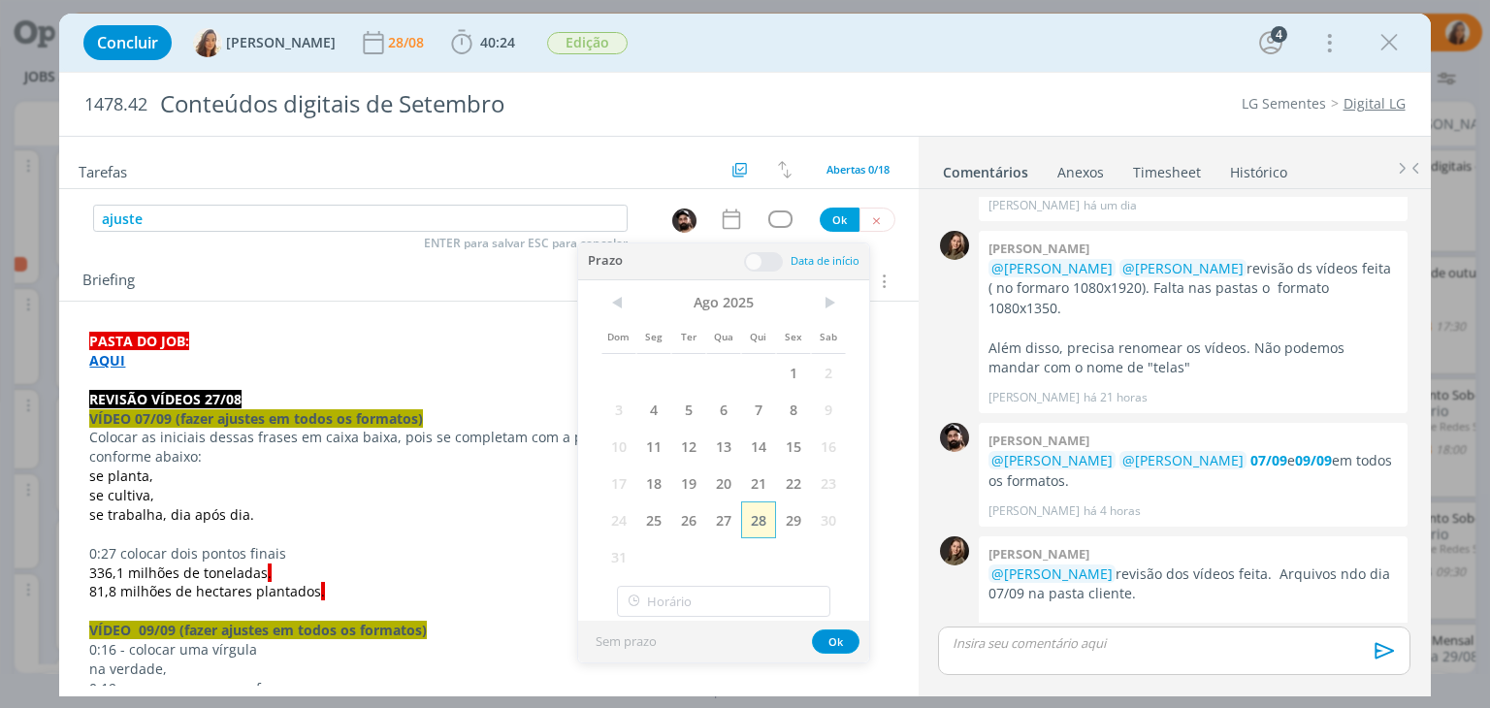
click at [763, 518] on span "28" at bounding box center [758, 520] width 35 height 37
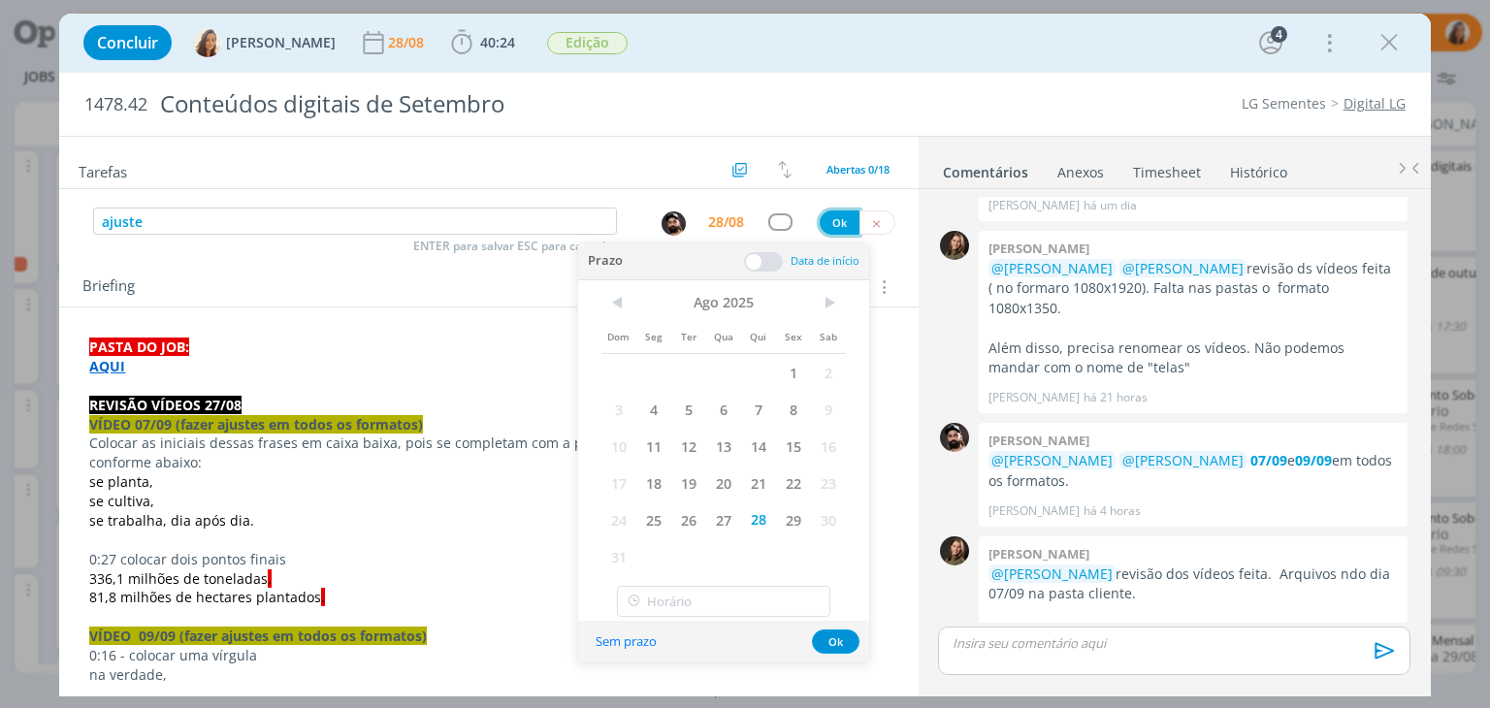
click at [820, 228] on button "Ok" at bounding box center [840, 223] width 40 height 24
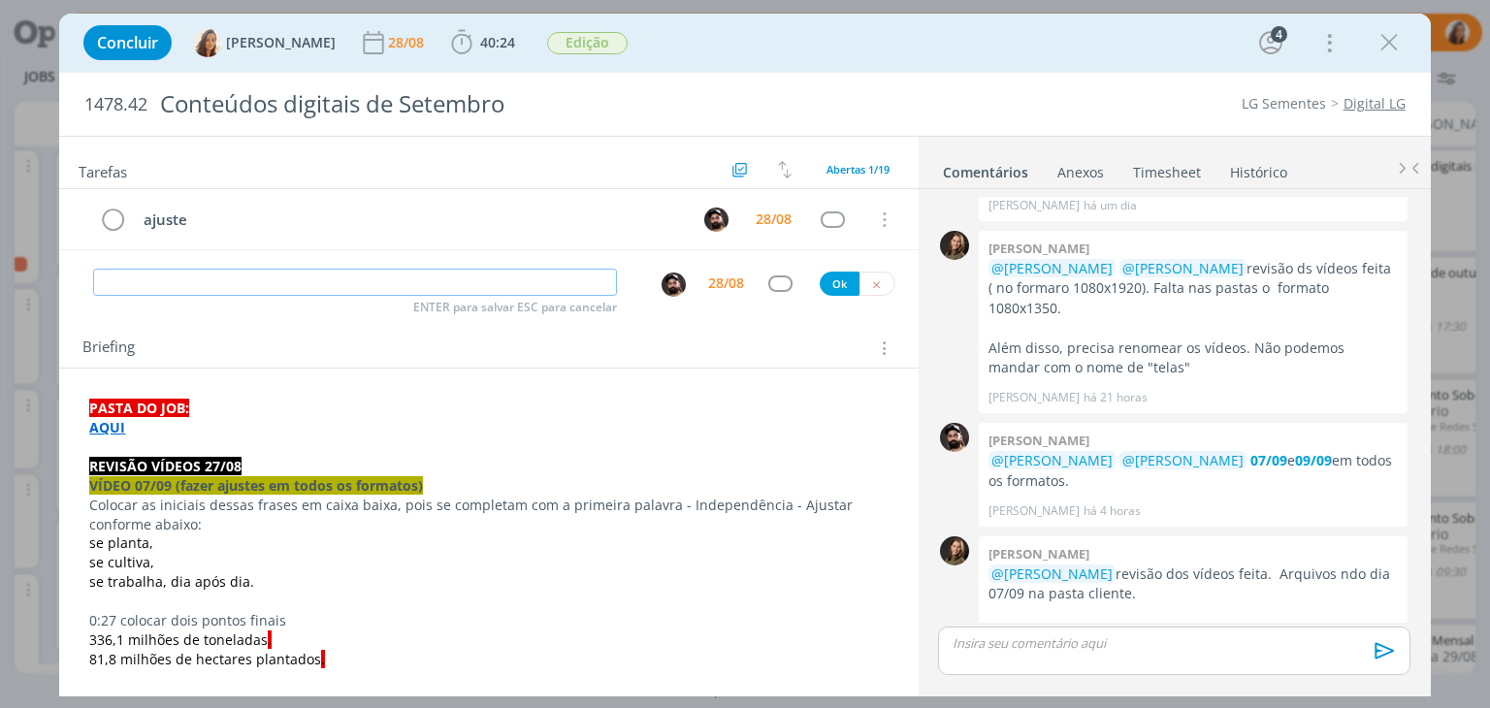
click at [574, 274] on input "dialog" at bounding box center [355, 282] width 524 height 27
click at [663, 283] on img "dialog" at bounding box center [674, 285] width 24 height 24
type input "revisão ajuste (ver possibilidade de enciaxe hoje)"
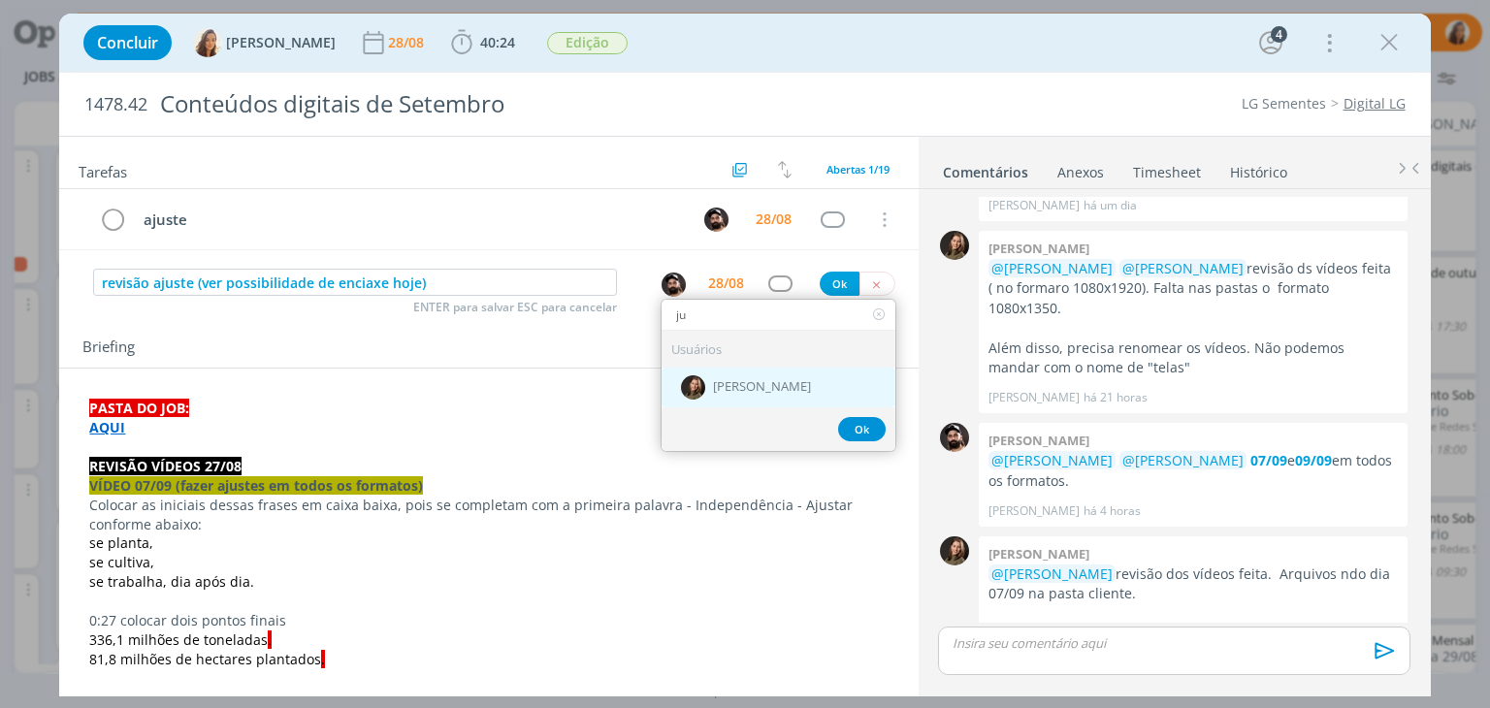
type input "ju"
click at [744, 381] on span "[PERSON_NAME]" at bounding box center [762, 388] width 98 height 16
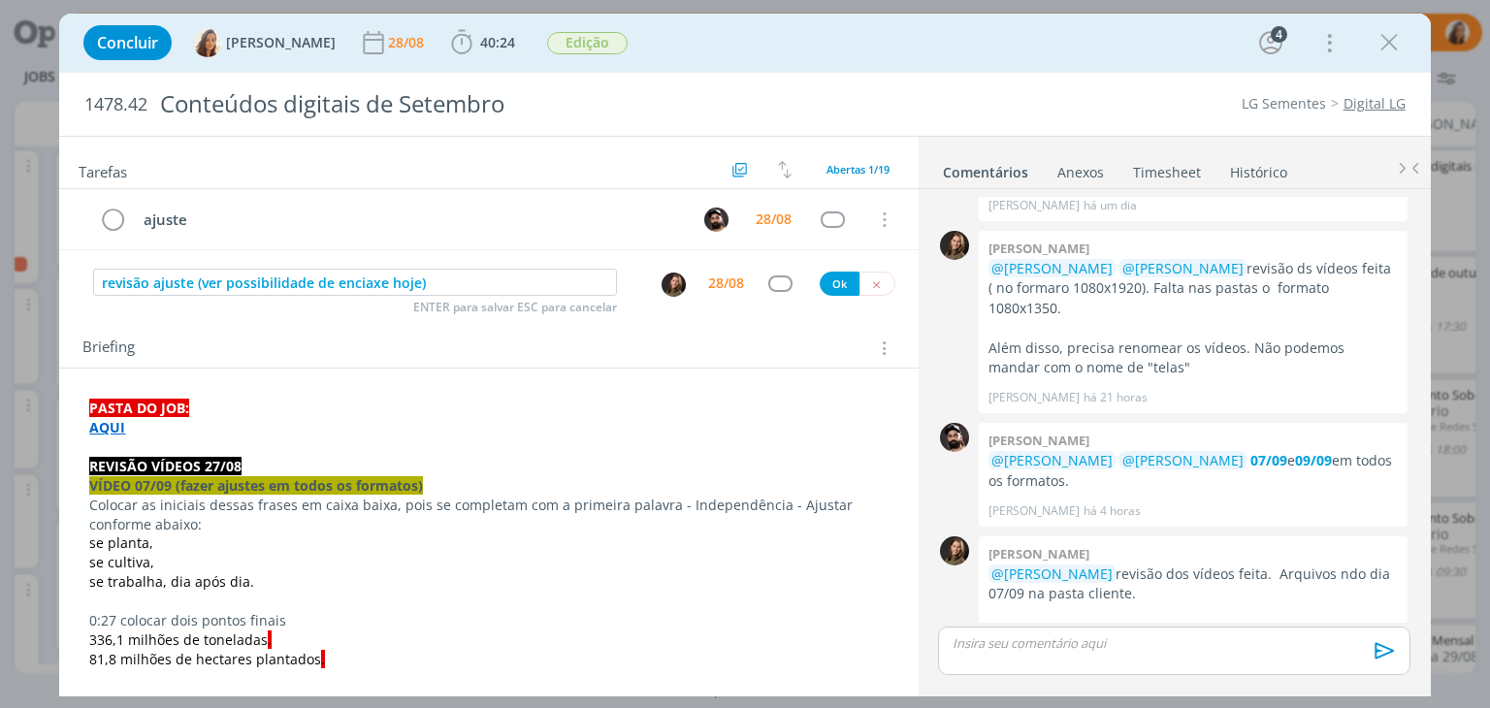
click at [828, 296] on div "revisão ajuste (ver possibilidade de enciaxe hoje) ENTER para salvar ESC para c…" at bounding box center [488, 283] width 859 height 35
click at [832, 288] on button "Ok" at bounding box center [840, 284] width 40 height 24
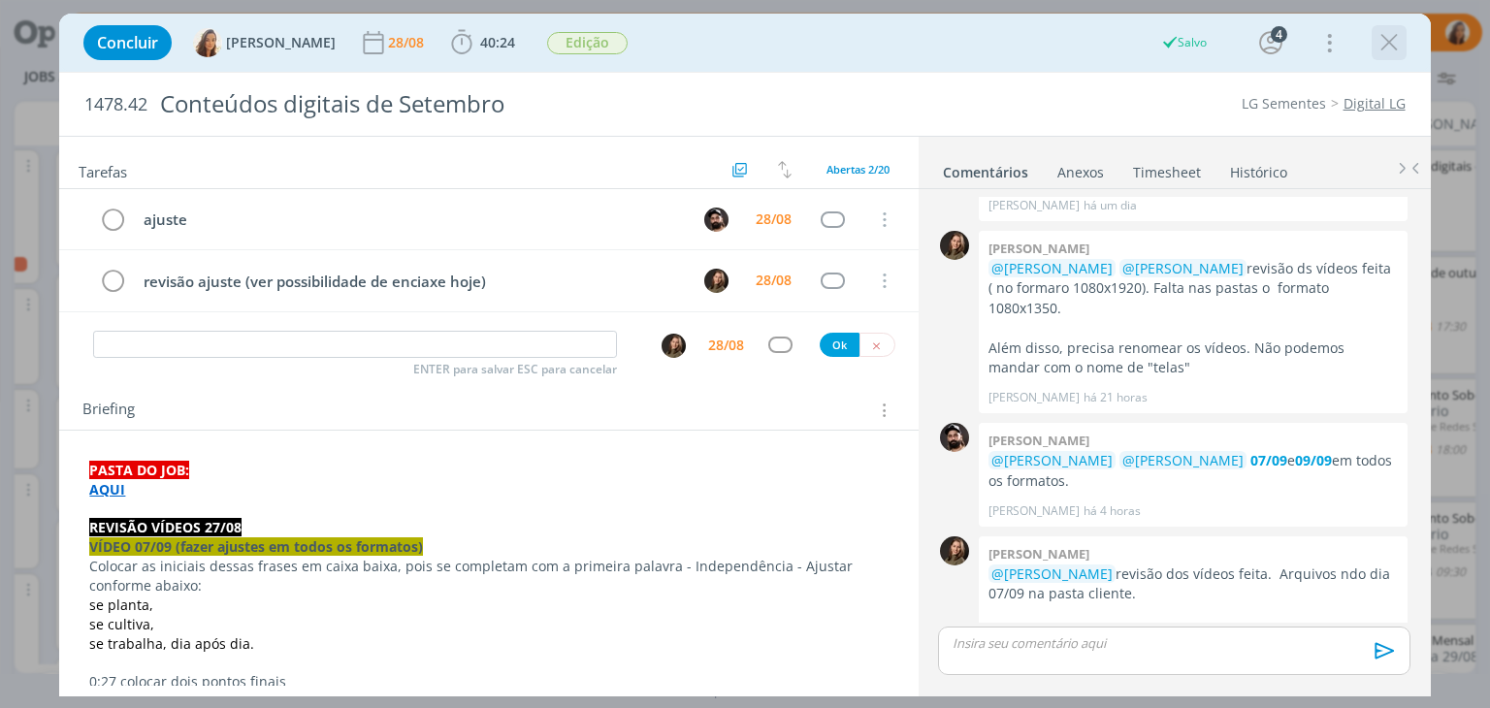
click at [1389, 46] on icon "dialog" at bounding box center [1389, 42] width 29 height 29
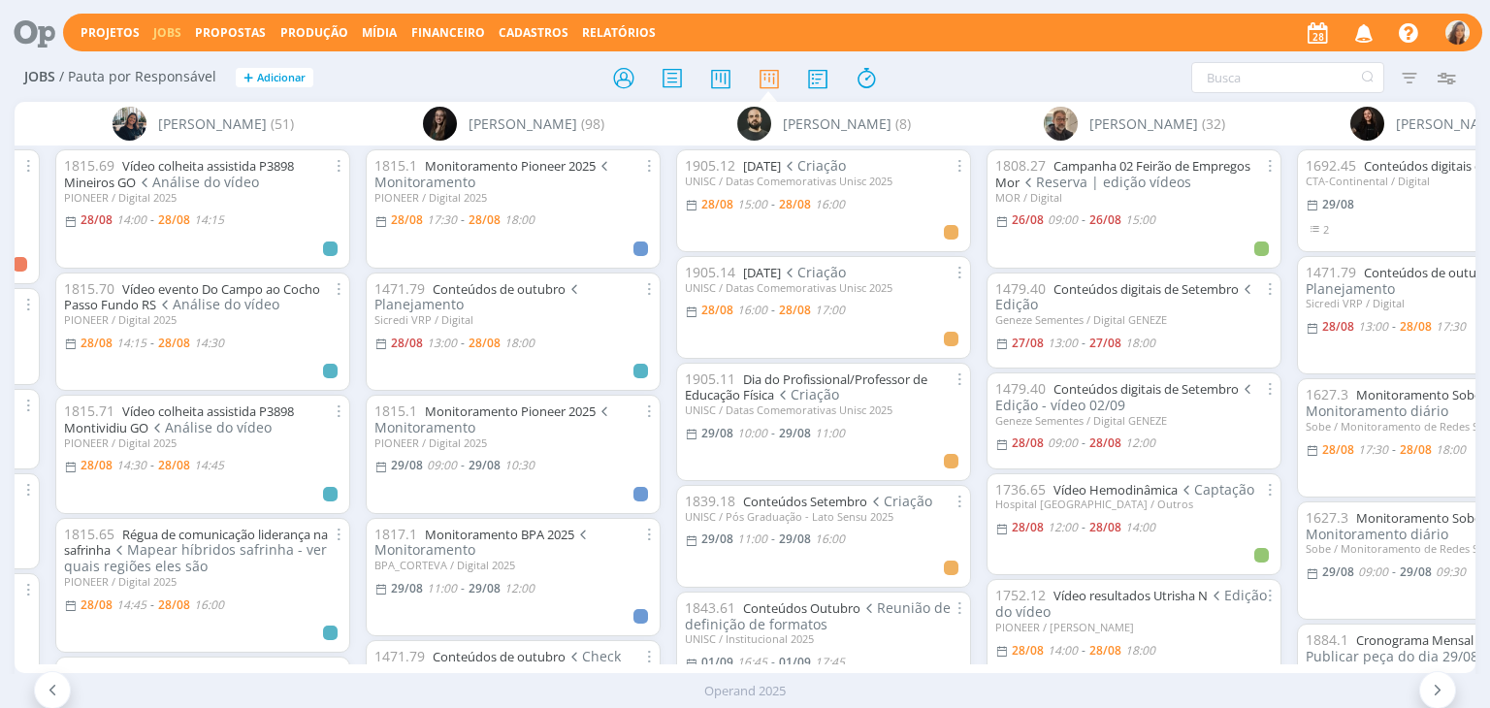
click at [1354, 28] on icon "button" at bounding box center [1365, 32] width 34 height 33
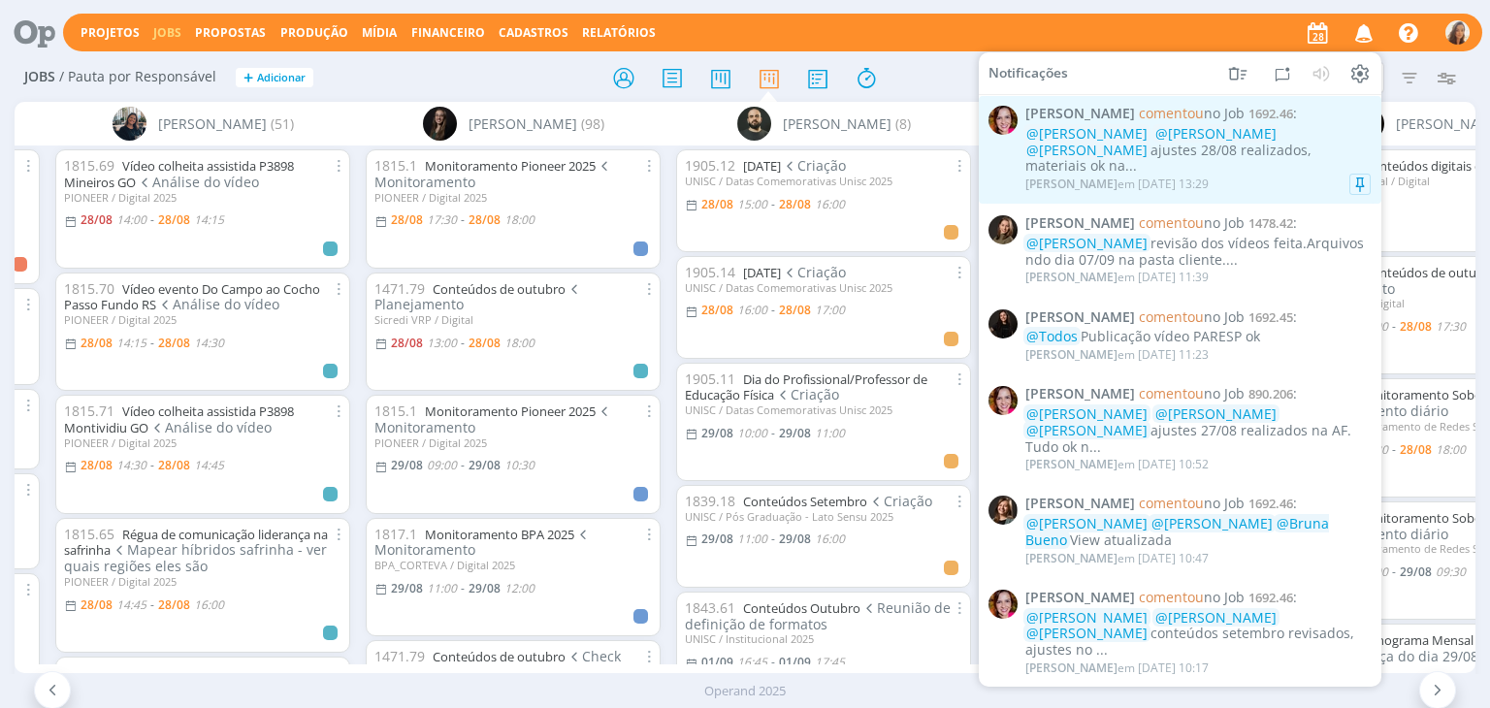
click at [1234, 137] on span "@Amanda Oliveira" at bounding box center [1216, 133] width 121 height 18
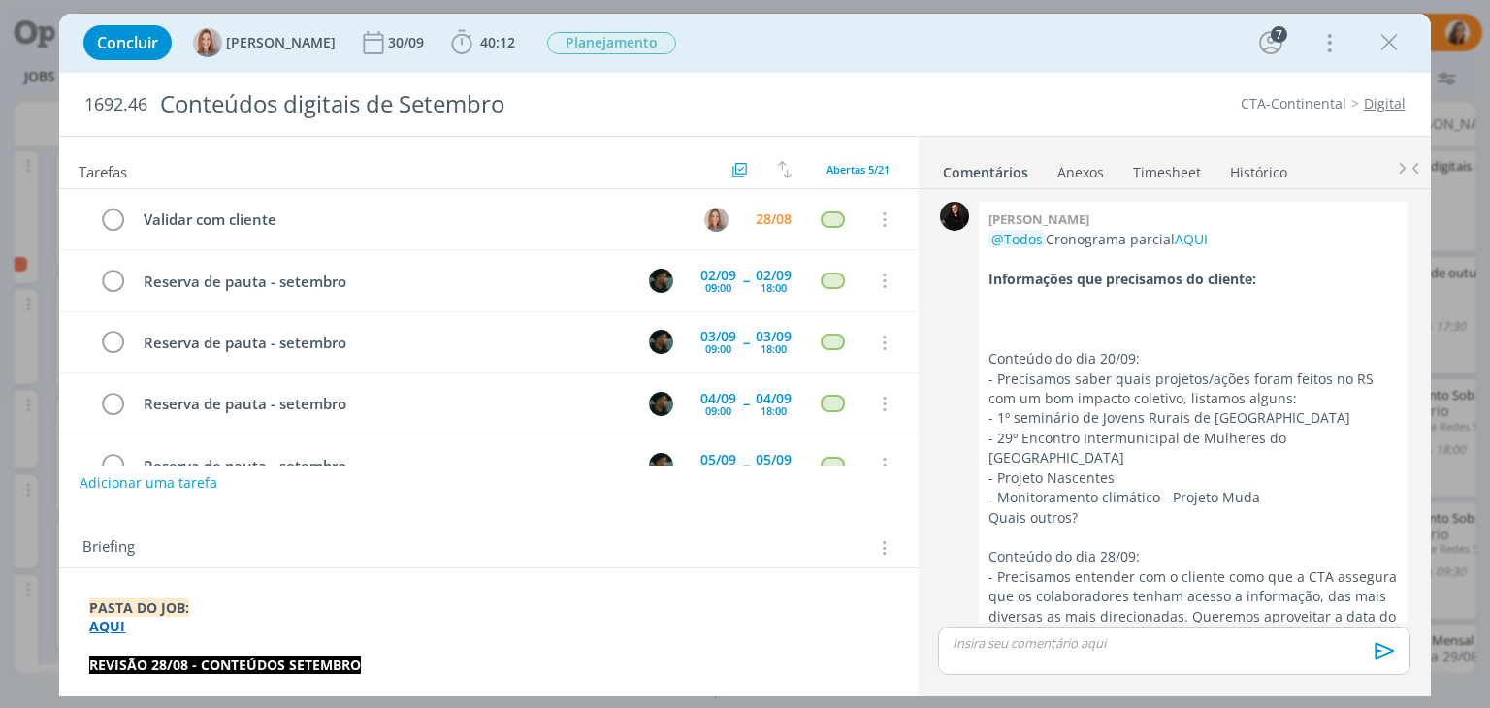
scroll to position [2559, 0]
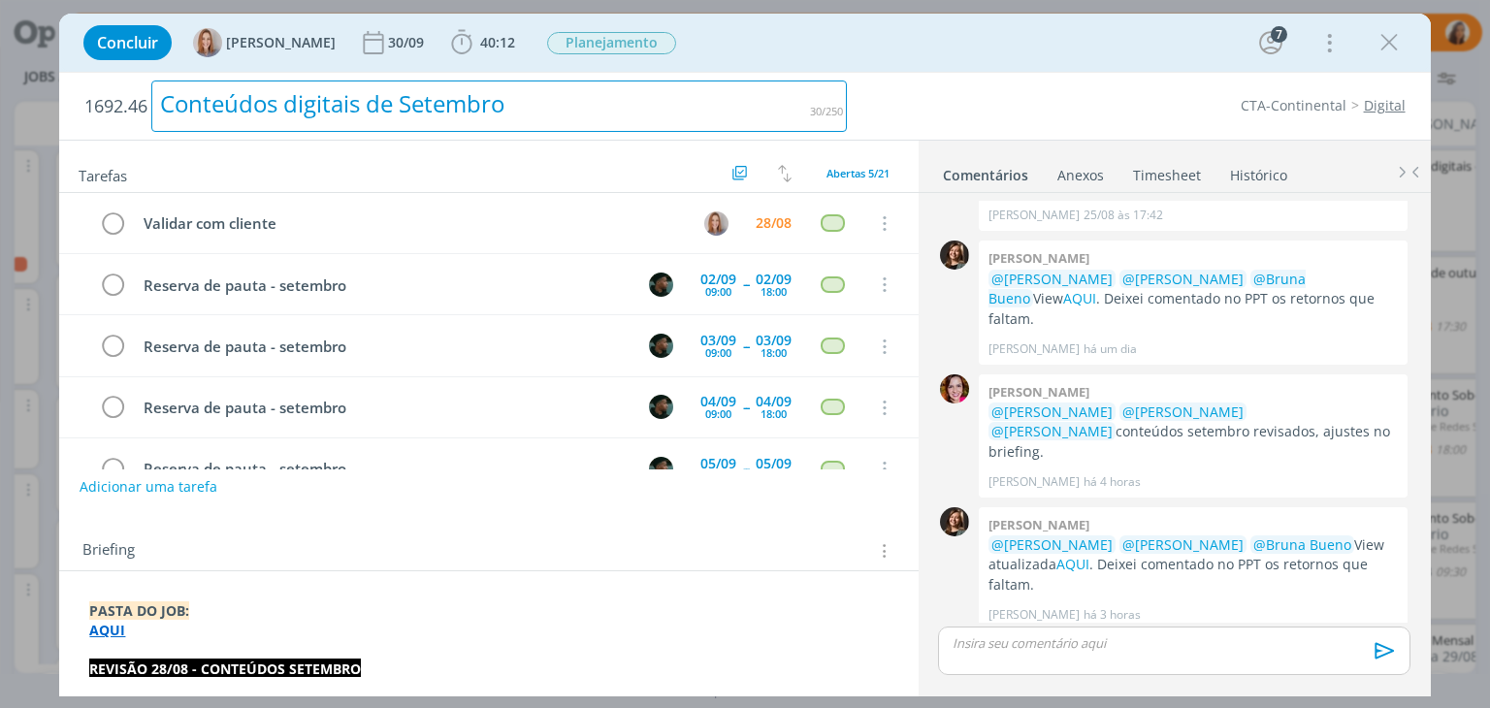
click at [466, 106] on div "Conteúdos digitais de Setembro" at bounding box center [499, 106] width 696 height 51
copy div "Conteúdos digitais de Setembro"
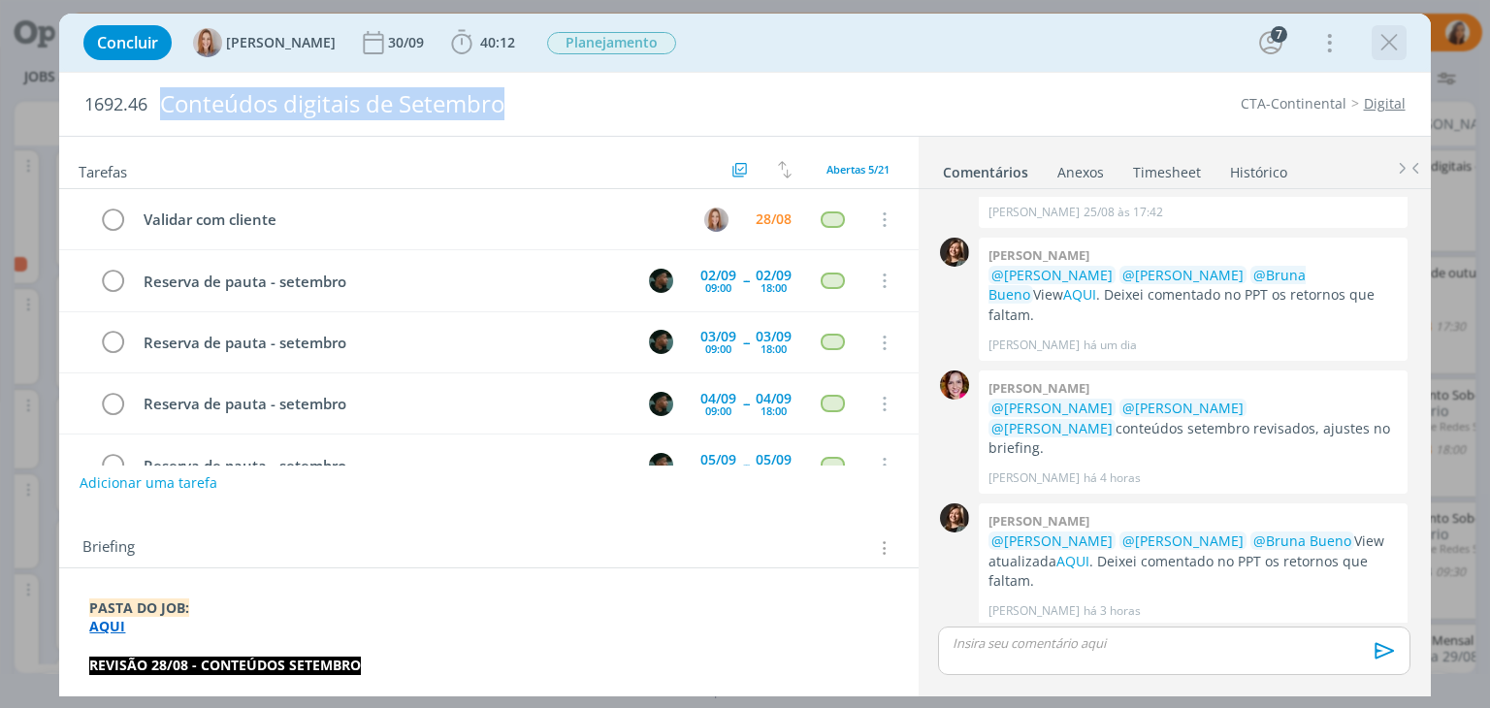
click at [1393, 49] on icon "dialog" at bounding box center [1389, 42] width 29 height 29
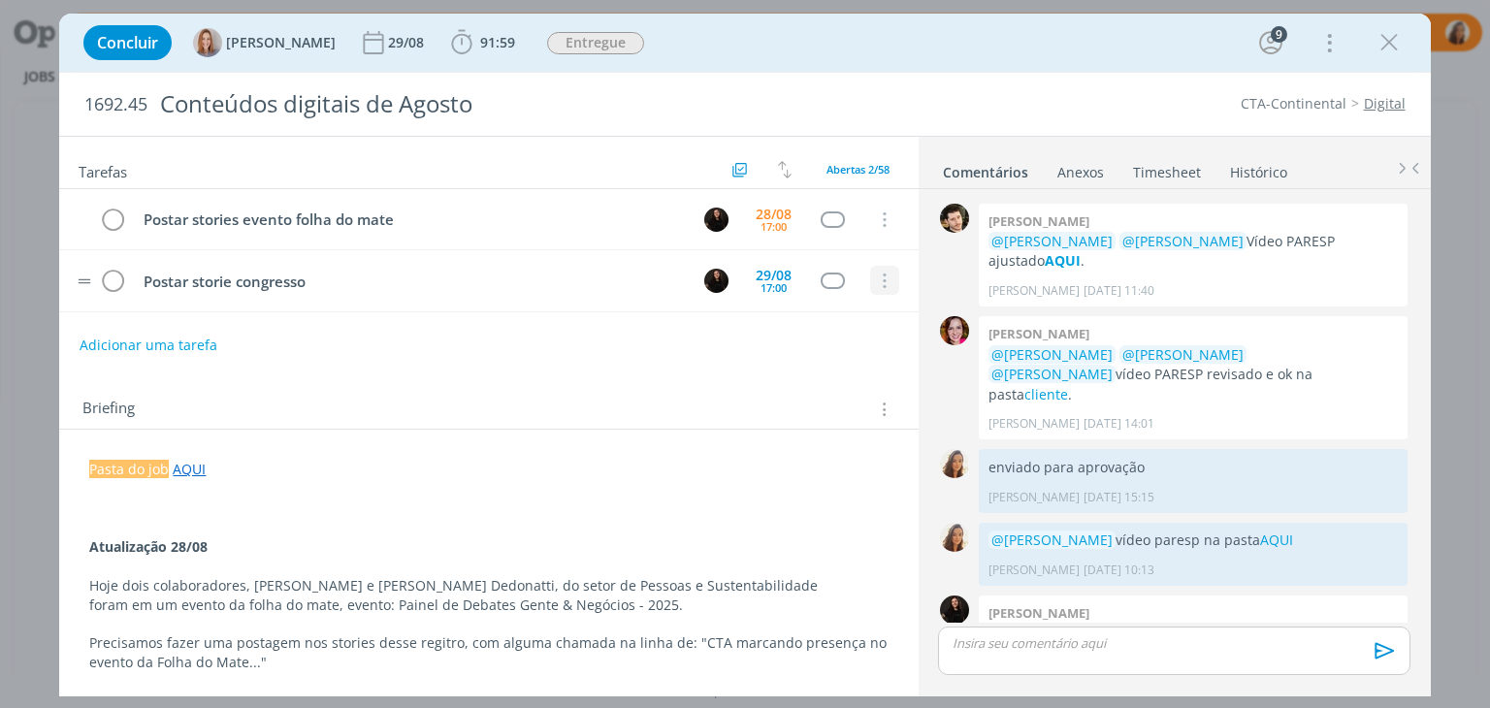
click at [873, 277] on icon "dialog" at bounding box center [883, 281] width 21 height 17
click at [838, 255] on link "Cancelar" at bounding box center [821, 251] width 153 height 31
